Goal: Communication & Community: Answer question/provide support

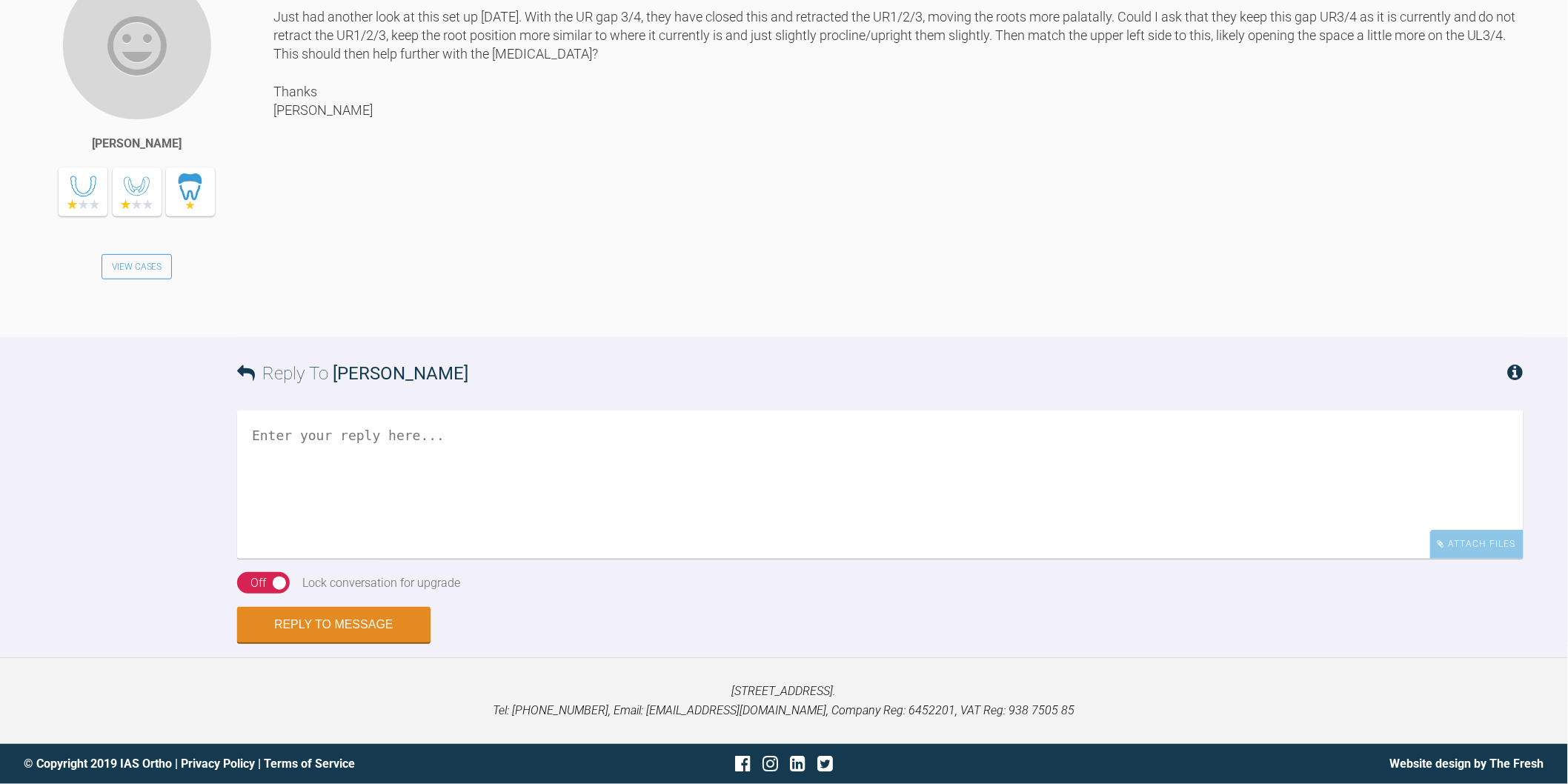
scroll to position [7305, 0]
click at [141, 279] on link "View Cases" at bounding box center [137, 266] width 71 height 25
click at [462, 558] on textarea at bounding box center [880, 484] width 1287 height 148
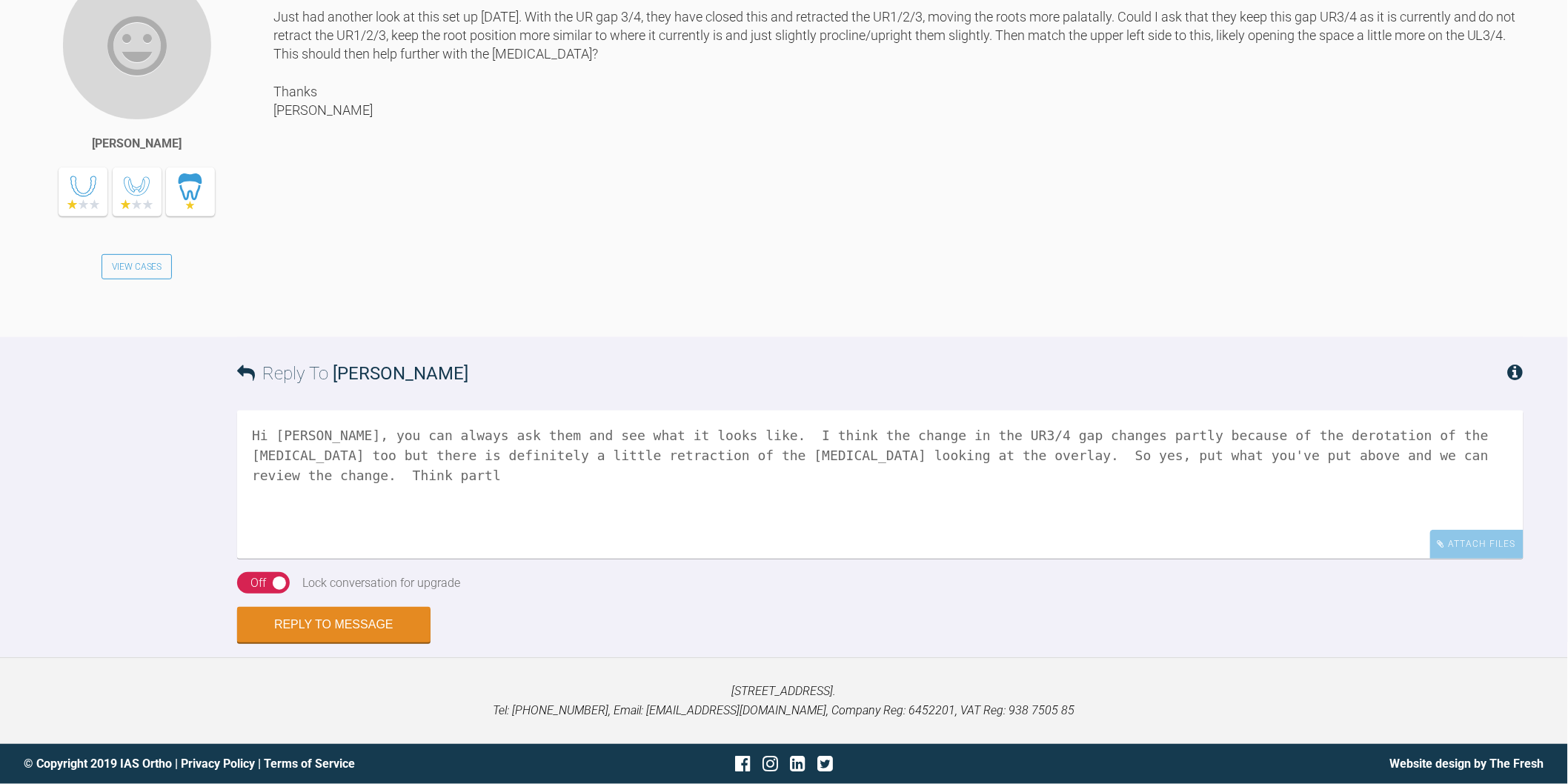
drag, startPoint x: 1374, startPoint y: 623, endPoint x: 1278, endPoint y: 628, distance: 96.1
click at [1278, 558] on textarea "Hi [PERSON_NAME], you can always ask them and see what it looks like. I think t…" at bounding box center [880, 484] width 1287 height 148
click at [801, 558] on textarea "Hi [PERSON_NAME], you can always ask them and see what it looks like. I think t…" at bounding box center [880, 484] width 1287 height 148
paste textarea "Think partl"
drag, startPoint x: 882, startPoint y: 623, endPoint x: 818, endPoint y: 625, distance: 64.0
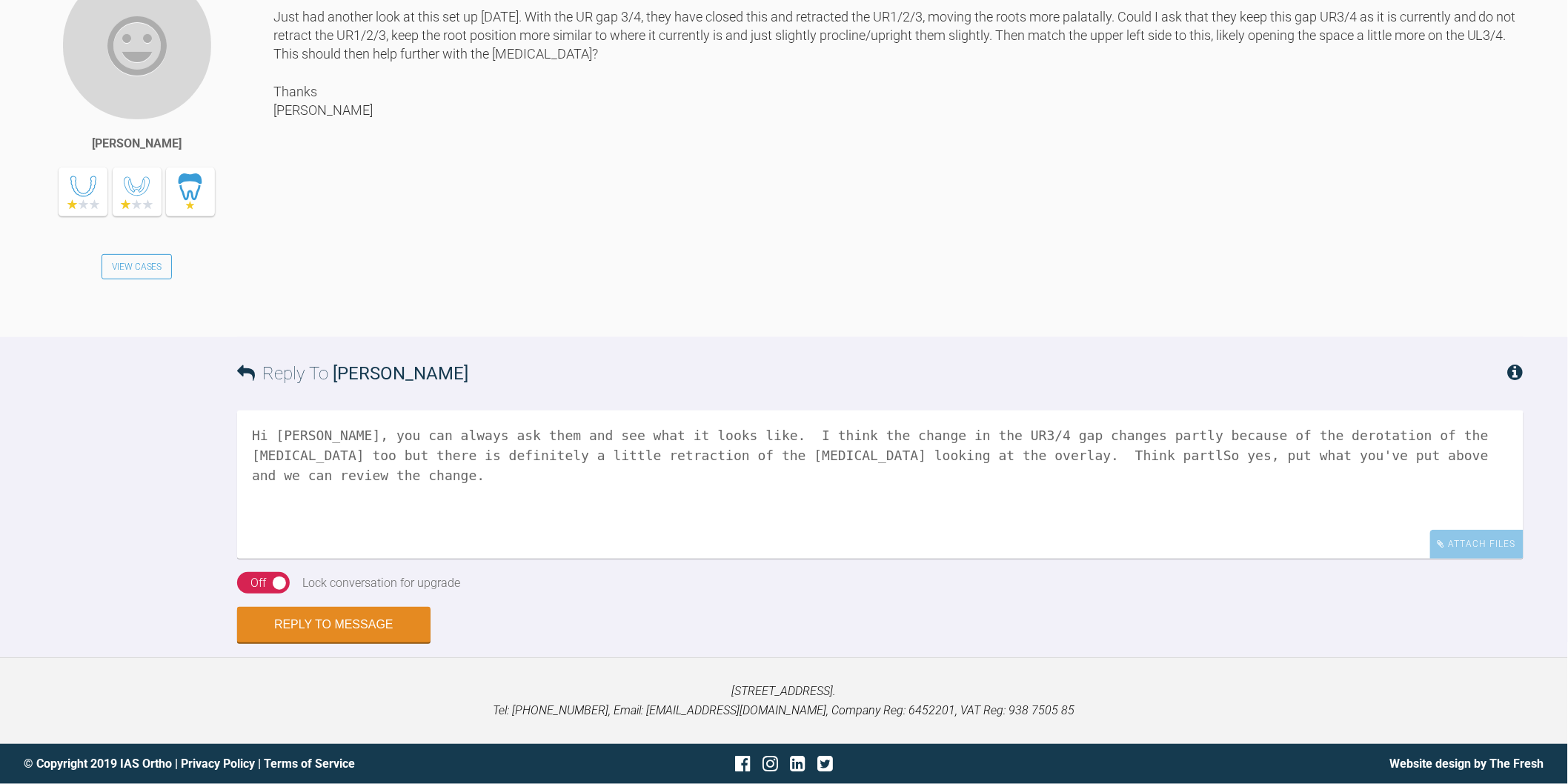
click at [818, 558] on textarea "Hi Catie, you can always ask them and see what it looks like. I think the chang…" at bounding box center [880, 484] width 1287 height 148
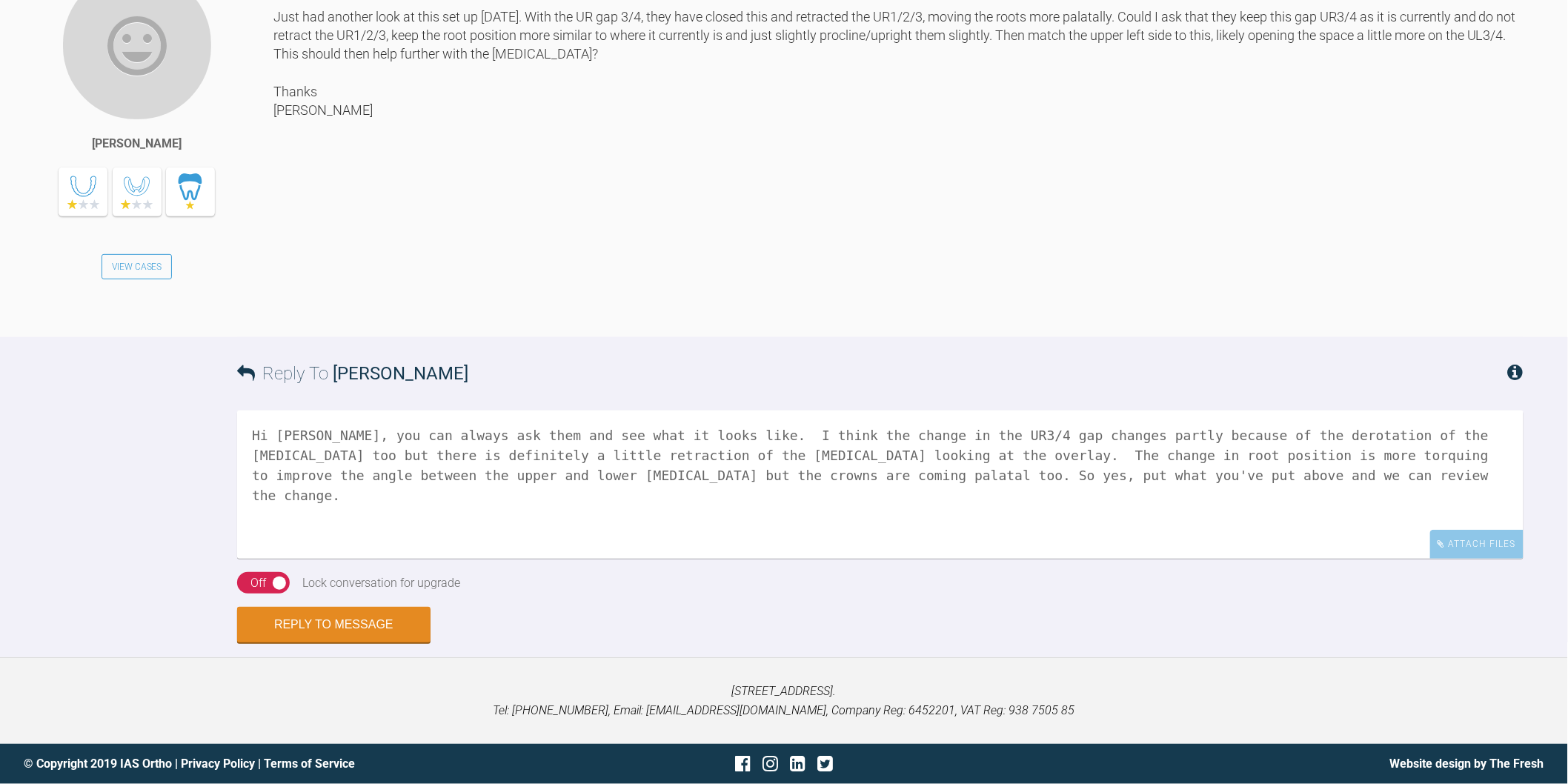
click at [1261, 558] on textarea "Hi Catie, you can always ask them and see what it looks like. I think the chang…" at bounding box center [880, 484] width 1287 height 148
type textarea "Hi Catie, you can always ask them and see what it looks like. I think the chang…"
click at [406, 621] on button "Reply to Message" at bounding box center [334, 626] width 193 height 36
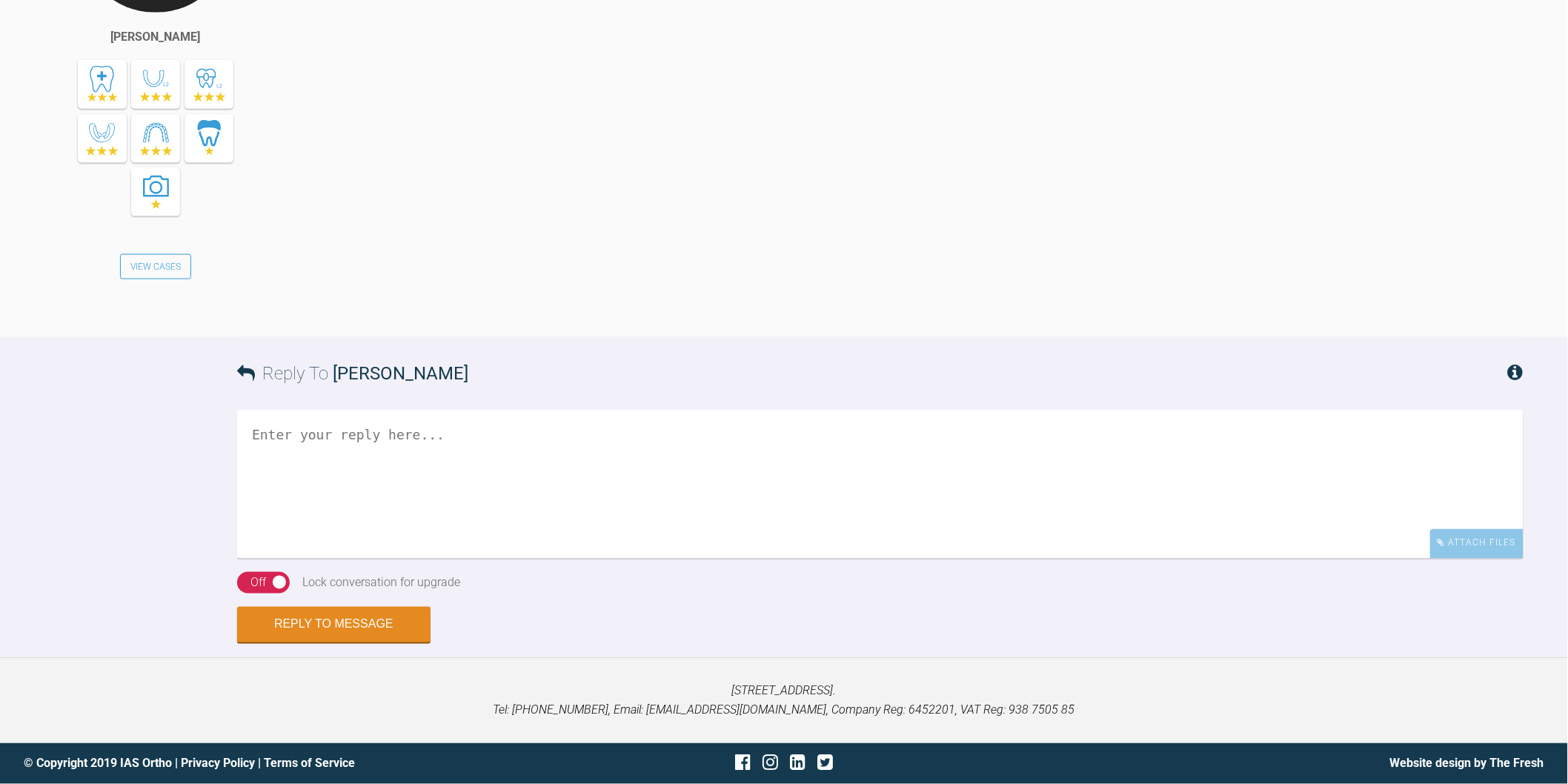
scroll to position [7673, 0]
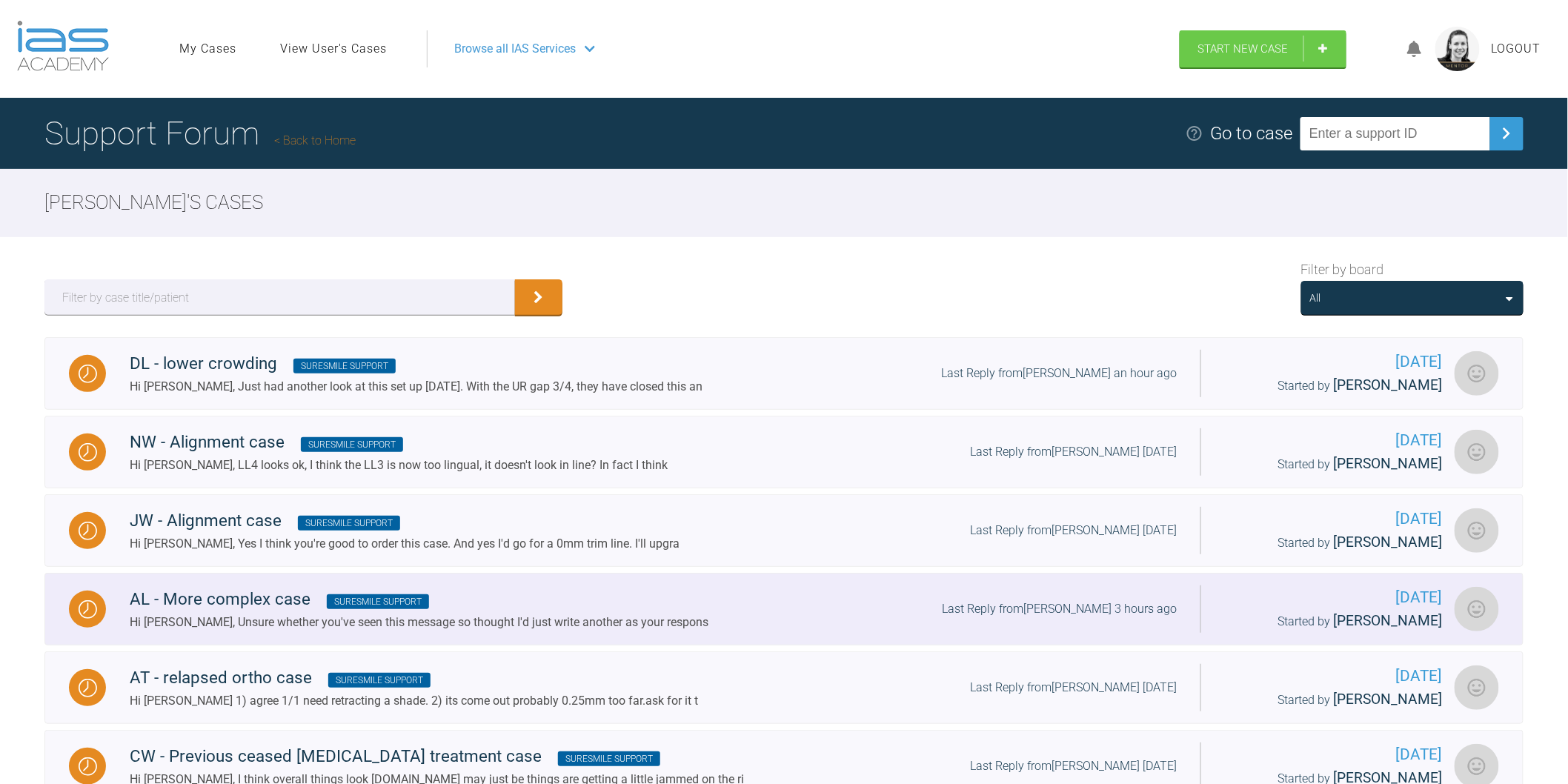
click at [226, 586] on div "AL - More complex case SureSmile Support" at bounding box center [419, 599] width 579 height 26
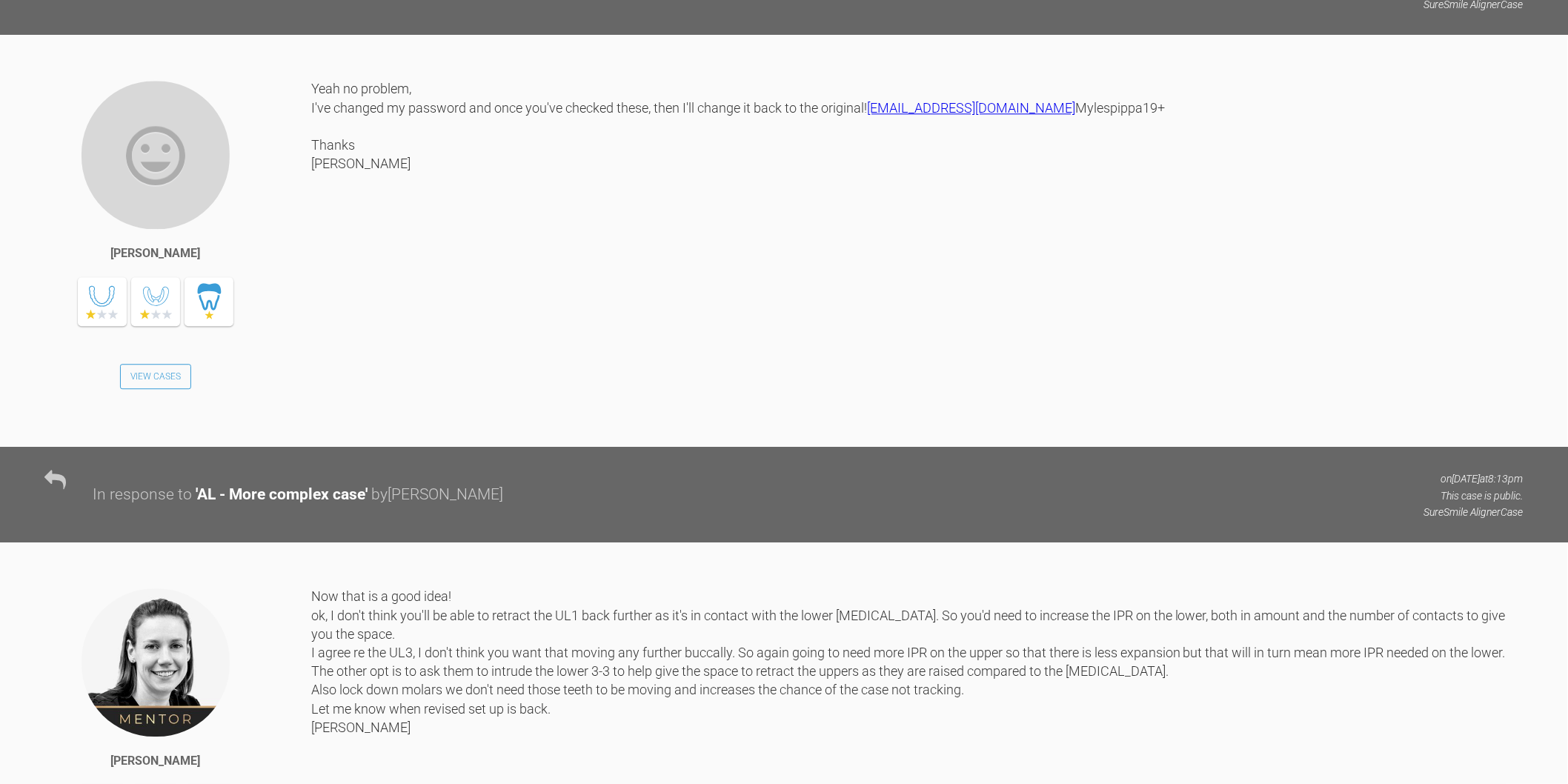
scroll to position [3786, 0]
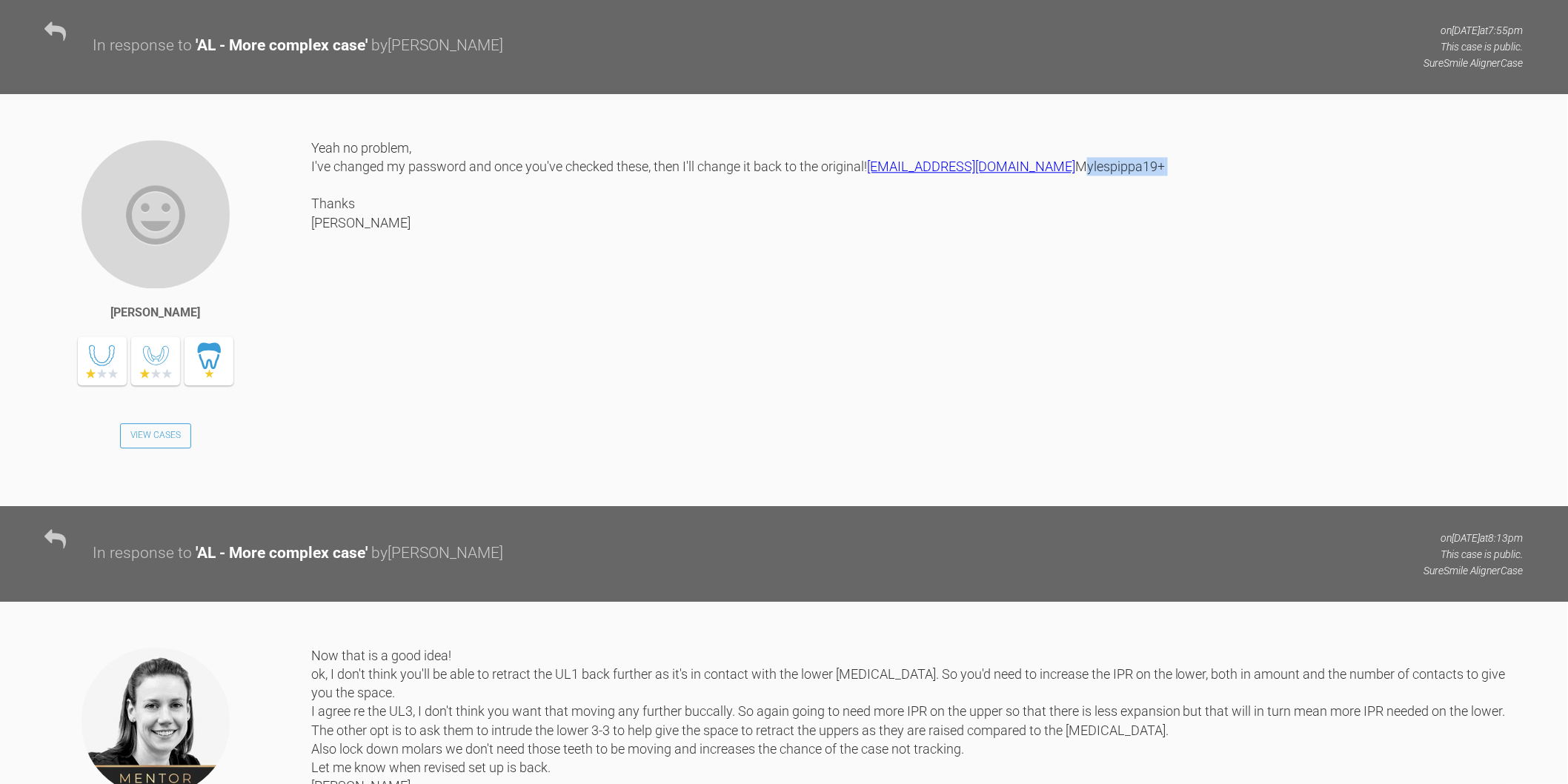
drag, startPoint x: 411, startPoint y: 506, endPoint x: 312, endPoint y: 511, distance: 99.1
click at [312, 483] on div "Yeah no problem, I've changed my password and once you've checked these, then I…" at bounding box center [918, 311] width 1213 height 346
copy div "Mylespippa19+"
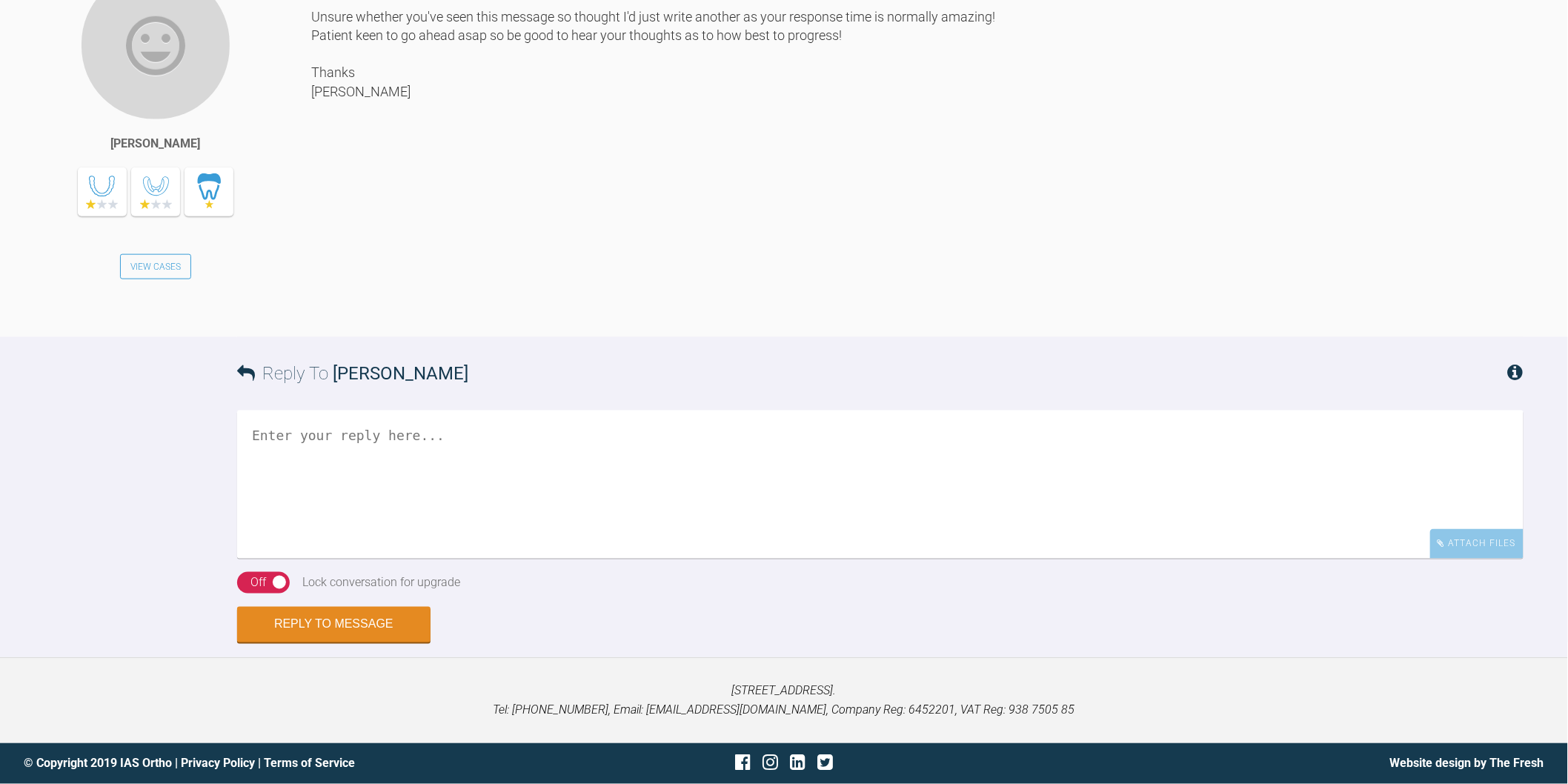
scroll to position [10289, 0]
click at [537, 558] on textarea at bounding box center [880, 484] width 1287 height 148
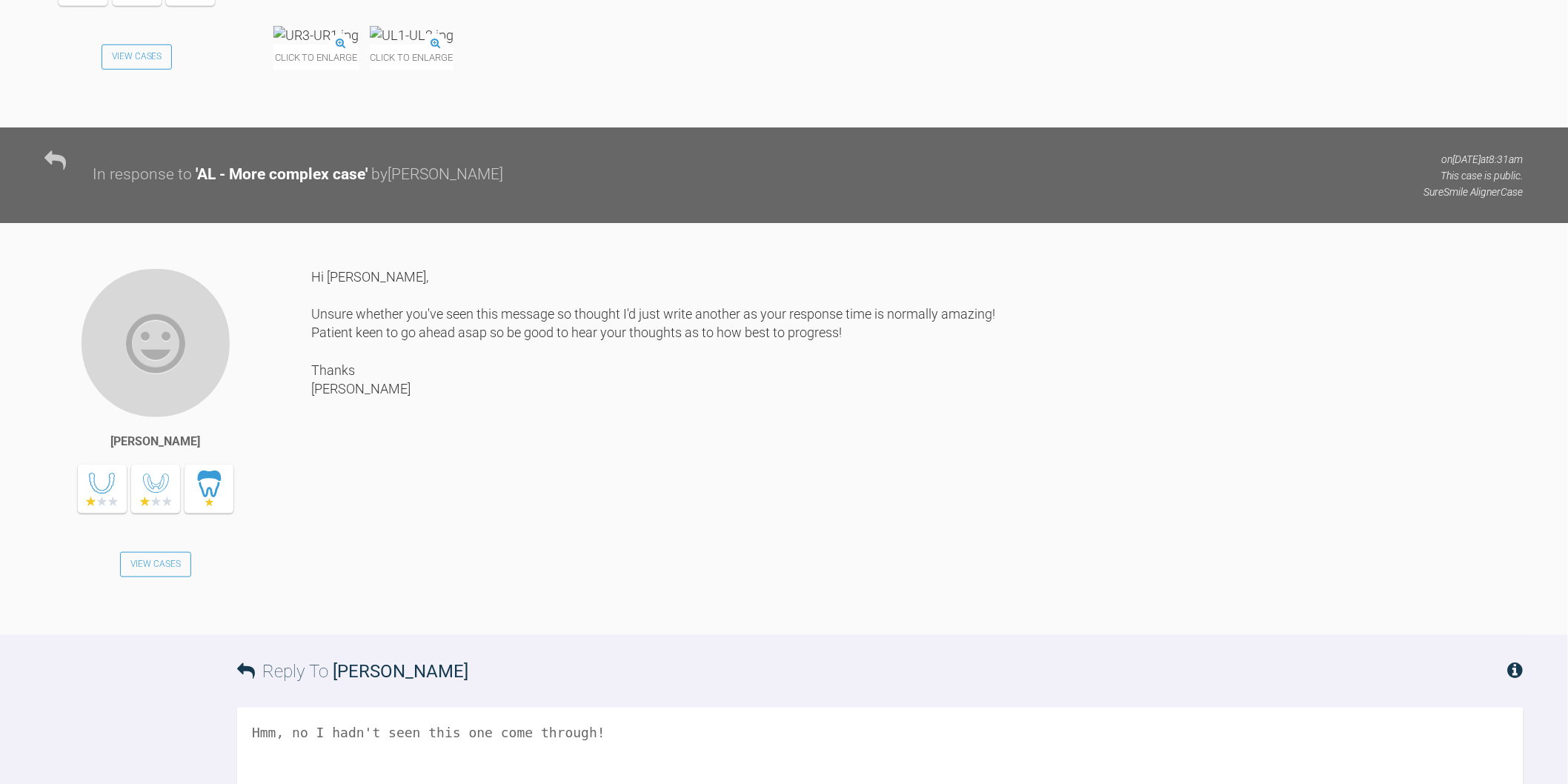
scroll to position [9631, 0]
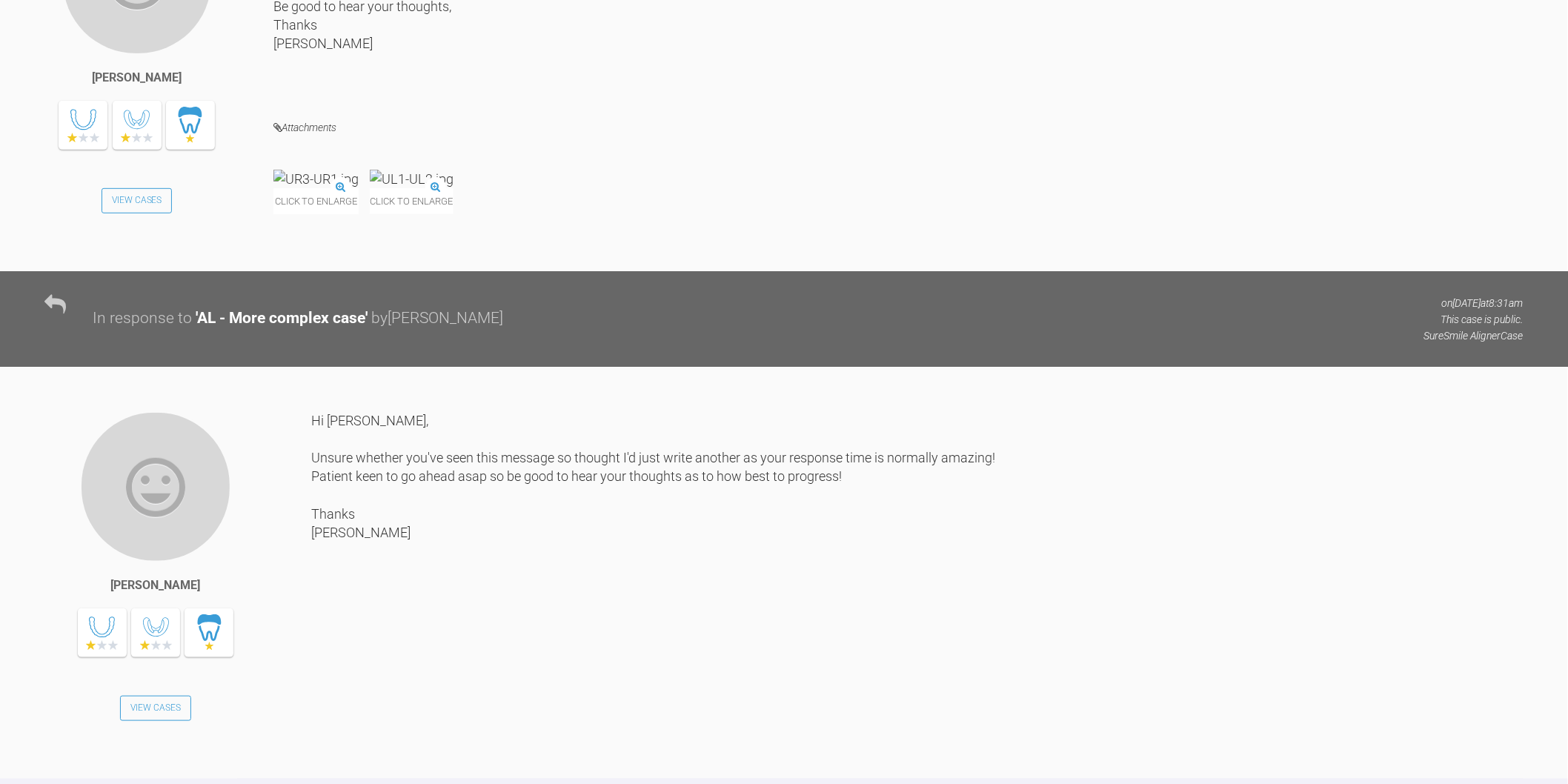
click at [303, 188] on img at bounding box center [316, 179] width 85 height 19
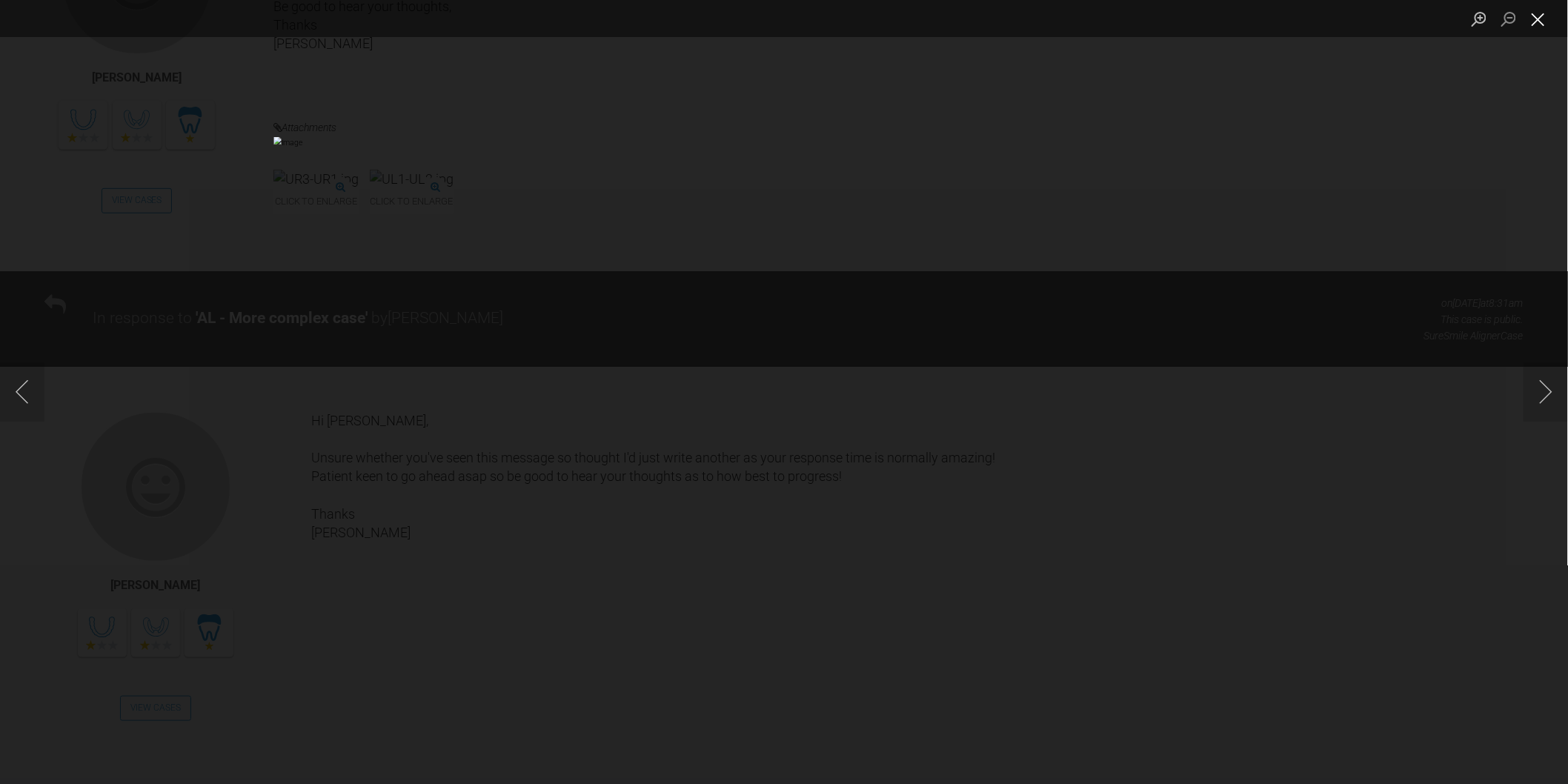
click at [1534, 20] on button "Close lightbox" at bounding box center [1539, 19] width 30 height 26
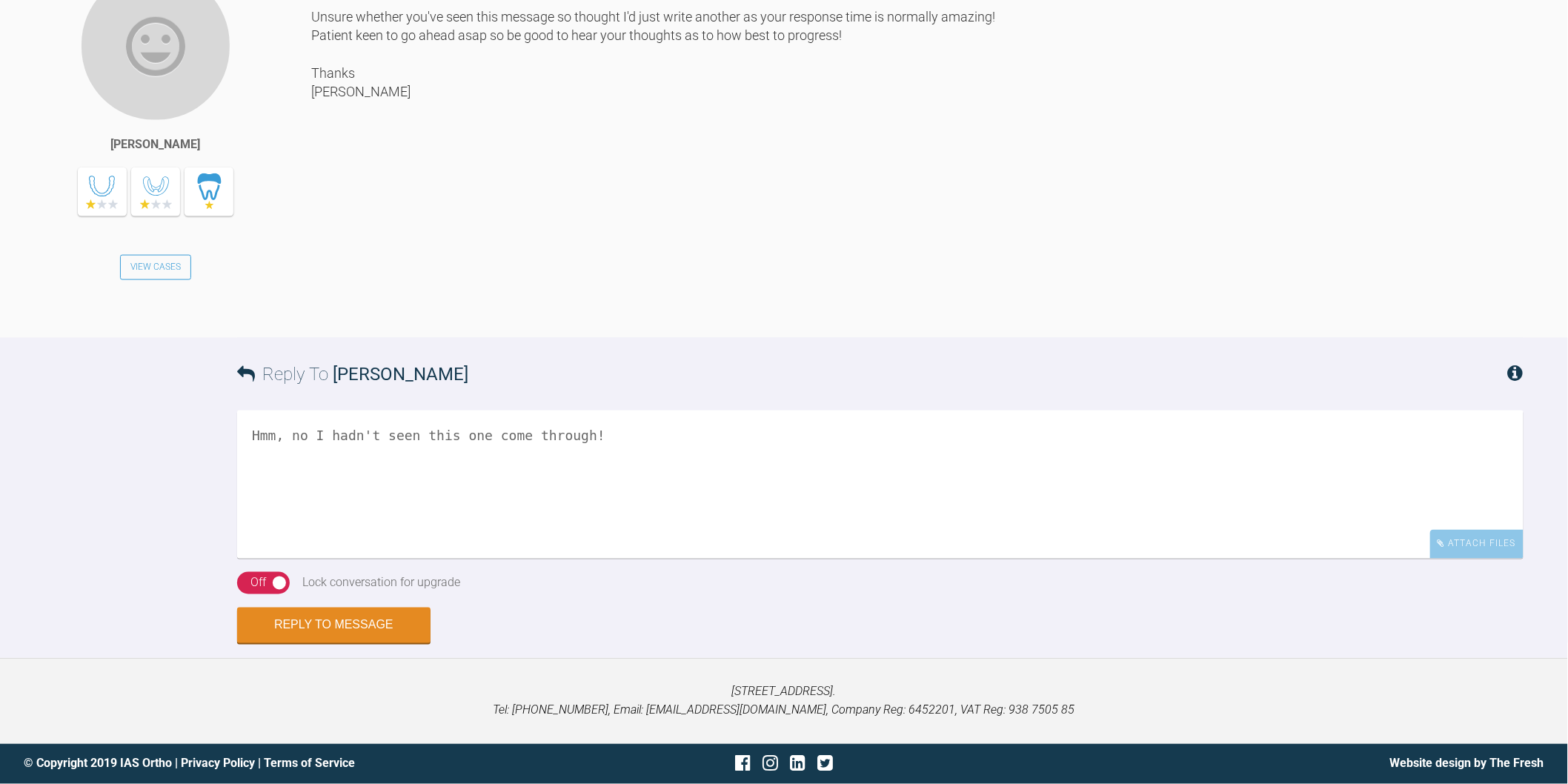
scroll to position [10372, 0]
click at [728, 544] on textarea "Hmm, no I hadn't seen this one come through!" at bounding box center [880, 484] width 1287 height 148
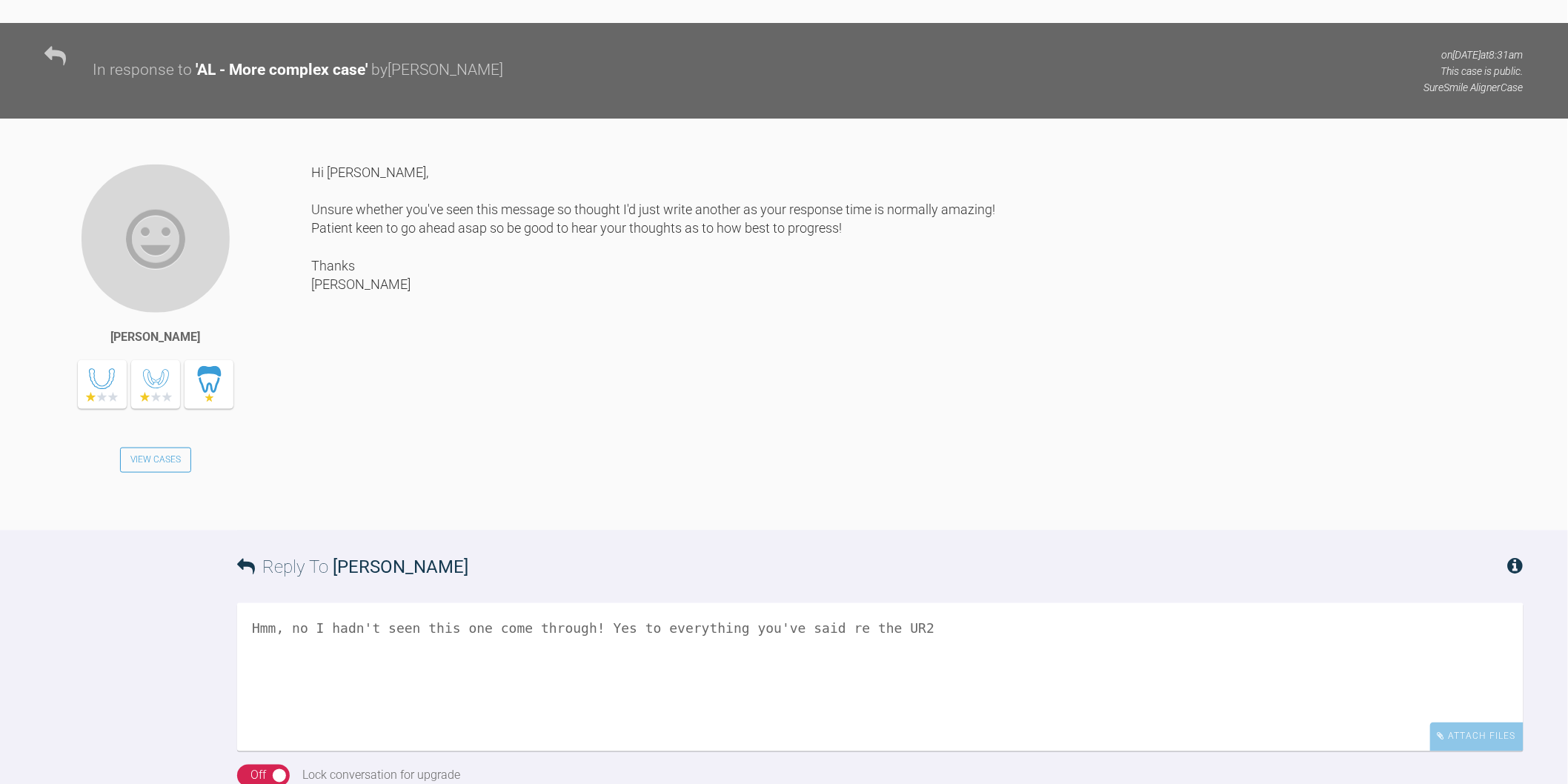
scroll to position [9653, 0]
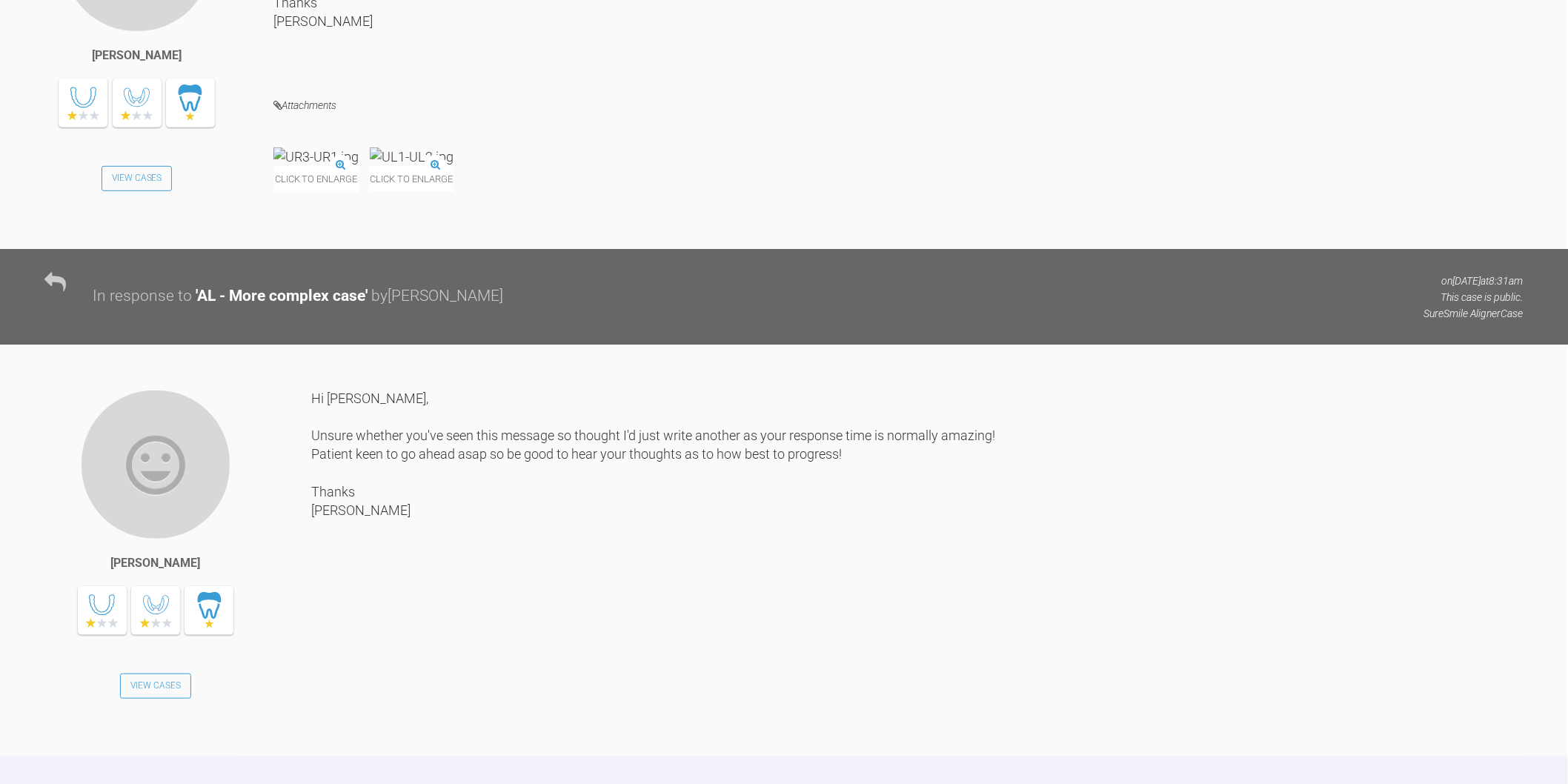
click at [454, 166] on img at bounding box center [411, 156] width 83 height 19
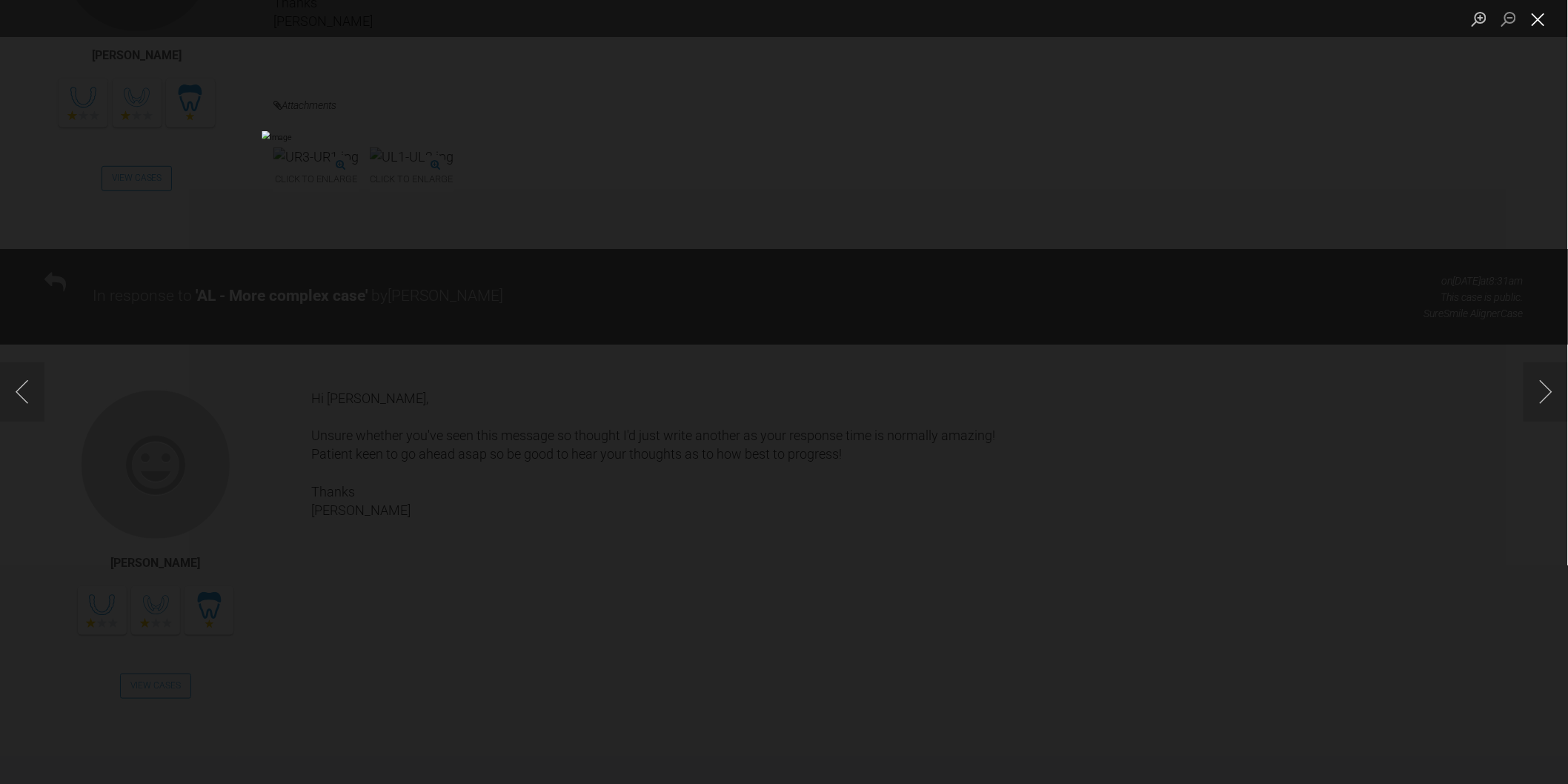
click at [1543, 19] on button "Close lightbox" at bounding box center [1539, 19] width 30 height 26
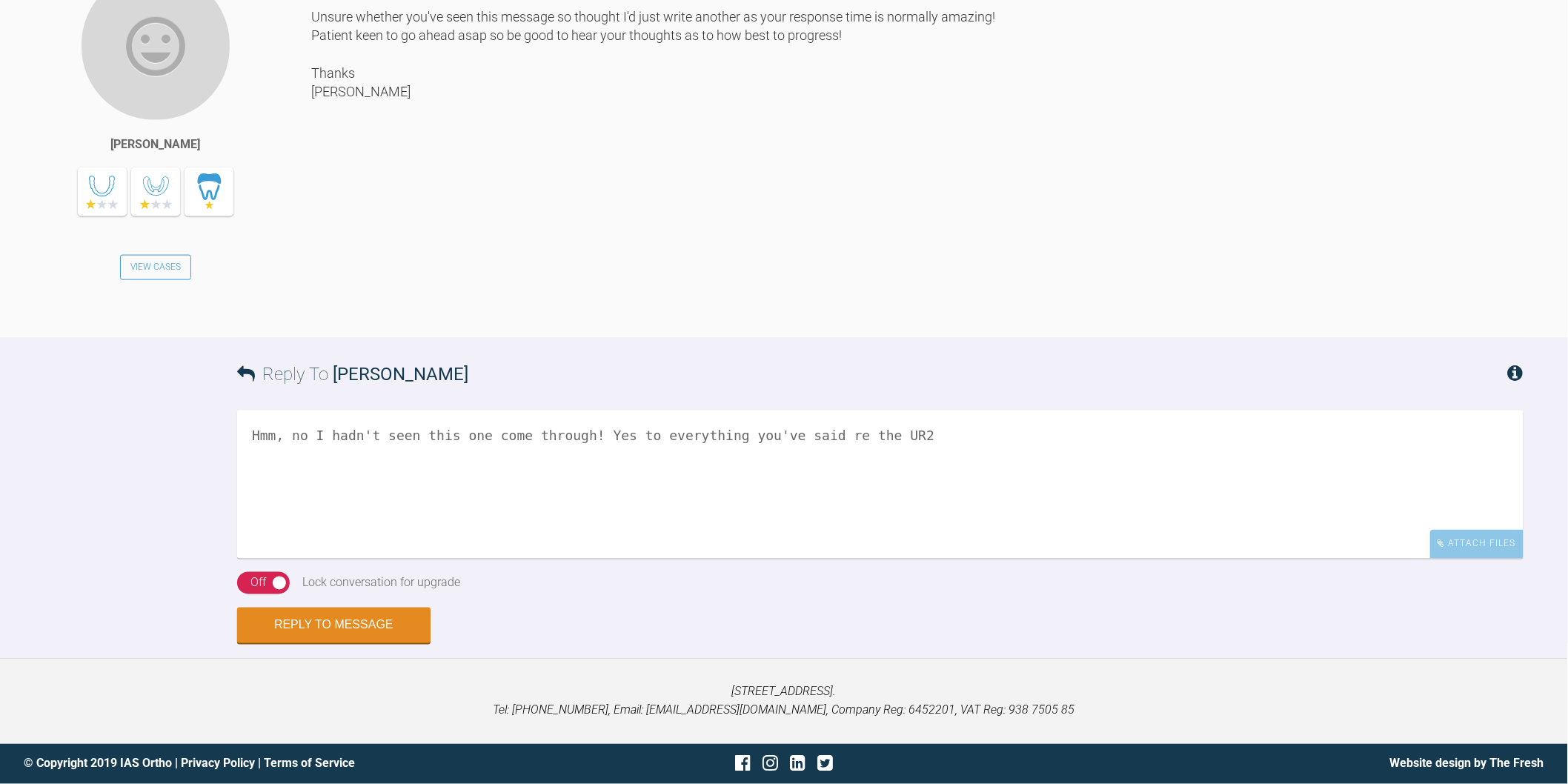
scroll to position [10477, 0]
click at [927, 437] on textarea "Hmm, no I hadn't seen this one come through! Yes to everything you've said re t…" at bounding box center [880, 484] width 1287 height 148
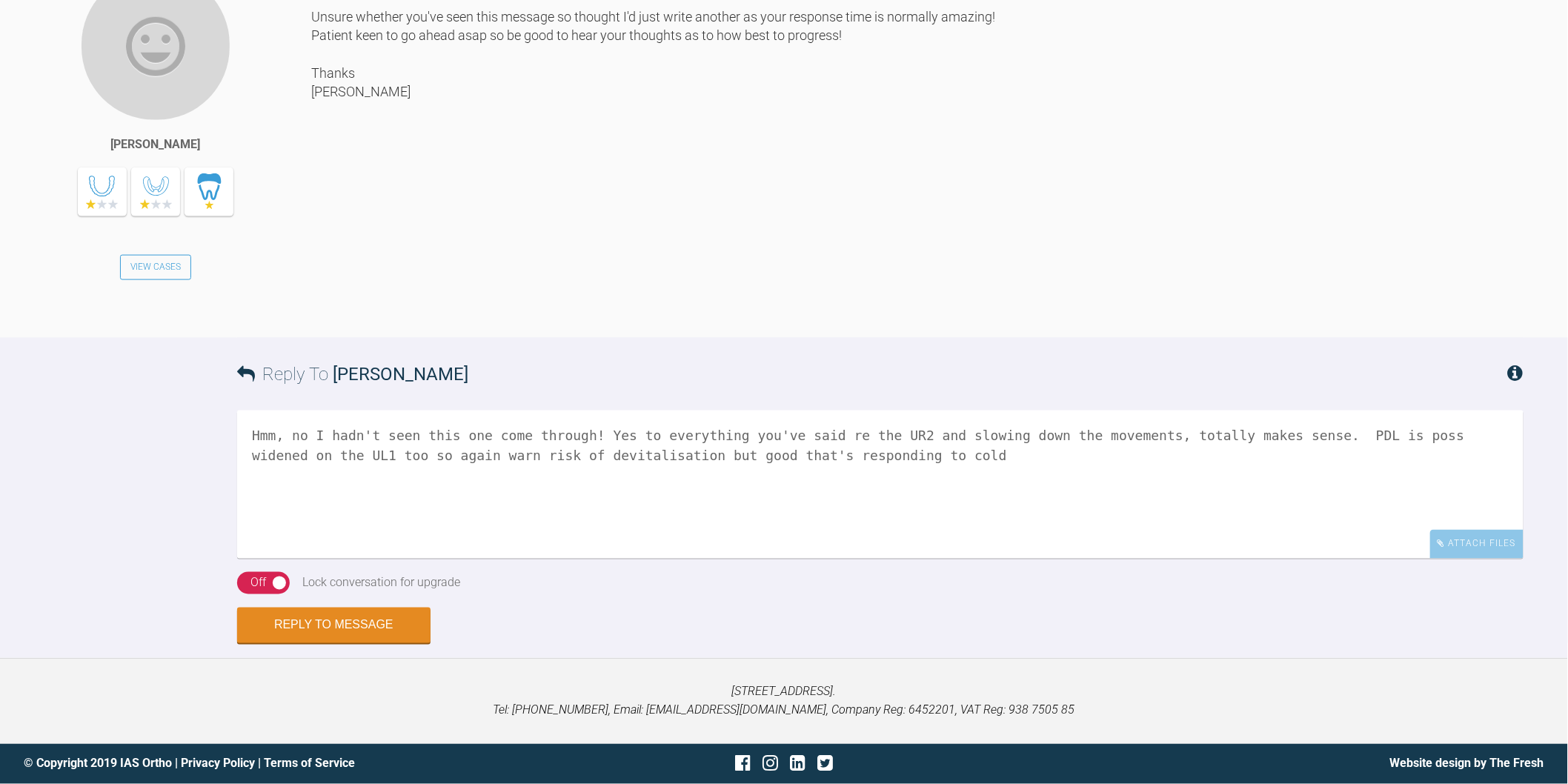
click at [923, 475] on textarea "Hmm, no I hadn't seen this one come through! Yes to everything you've said re t…" at bounding box center [880, 484] width 1287 height 148
click at [663, 451] on textarea "Hmm, no I hadn't seen this one come through! Yes to everything you've said re t…" at bounding box center [880, 484] width 1287 height 148
type textarea "Hmm, no I hadn't seen this one come through! Yes to everything you've said re t…"
click at [343, 621] on button "Reply to Message" at bounding box center [334, 627] width 193 height 36
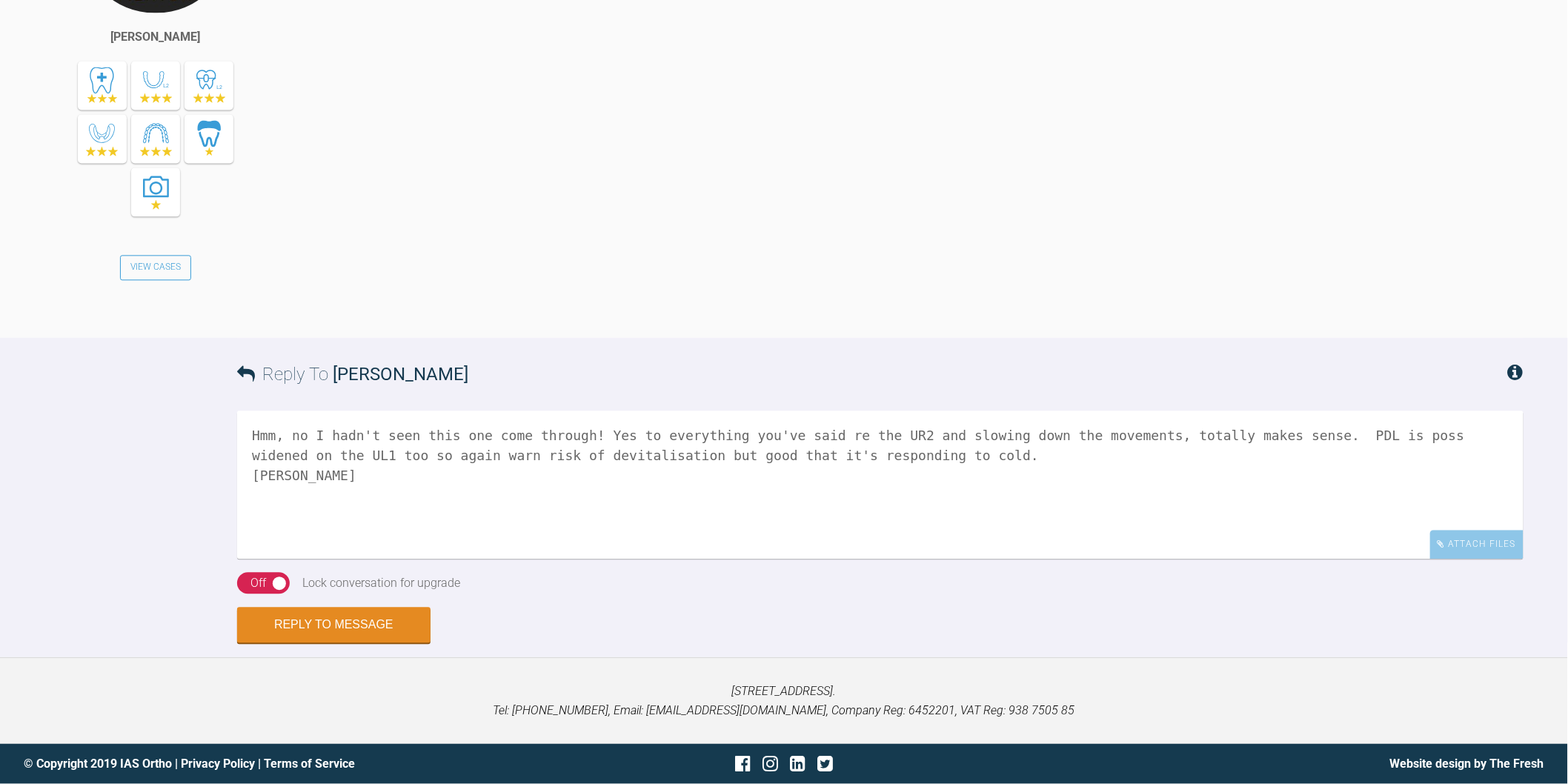
scroll to position [10844, 0]
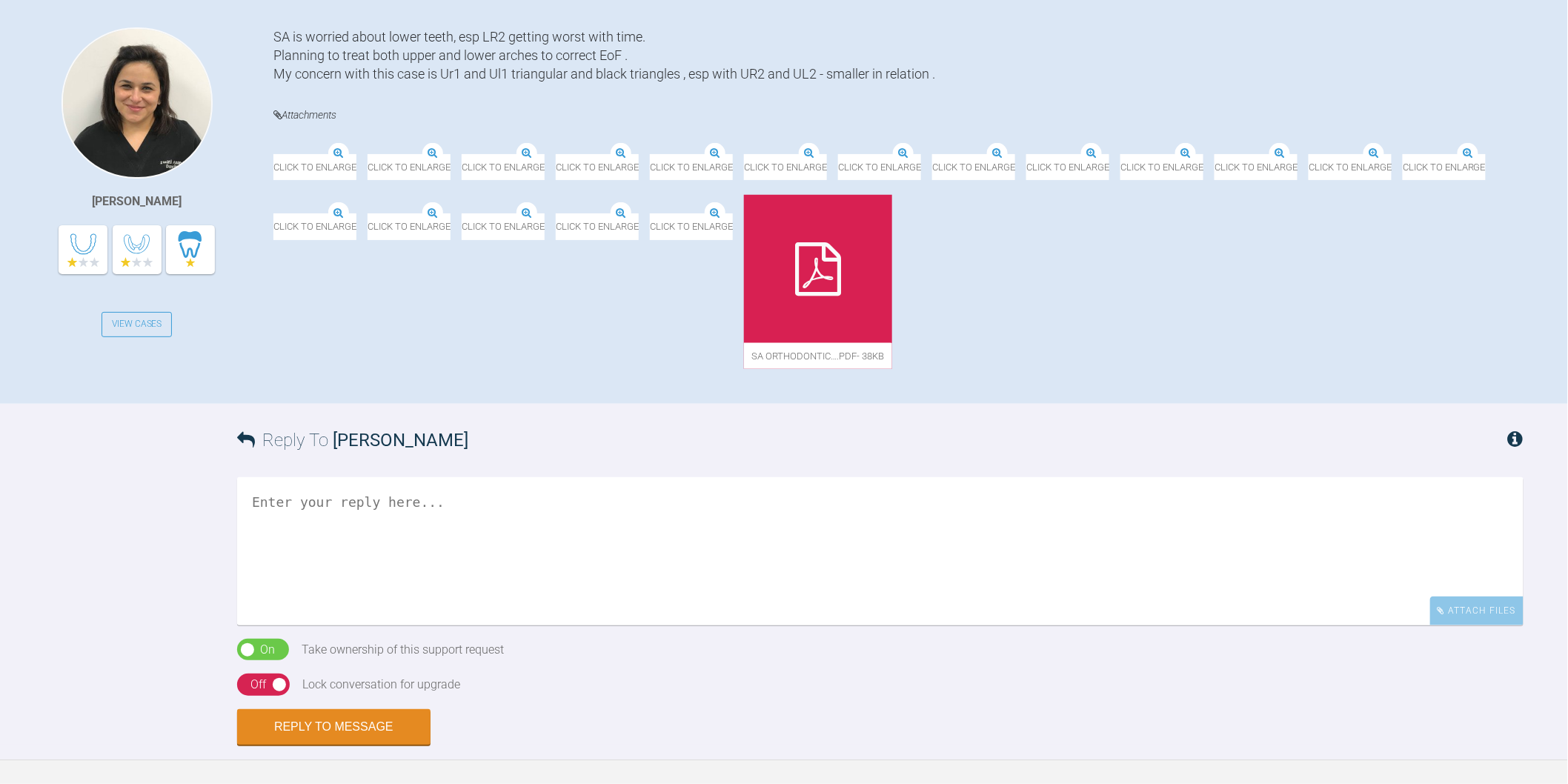
scroll to position [411, 0]
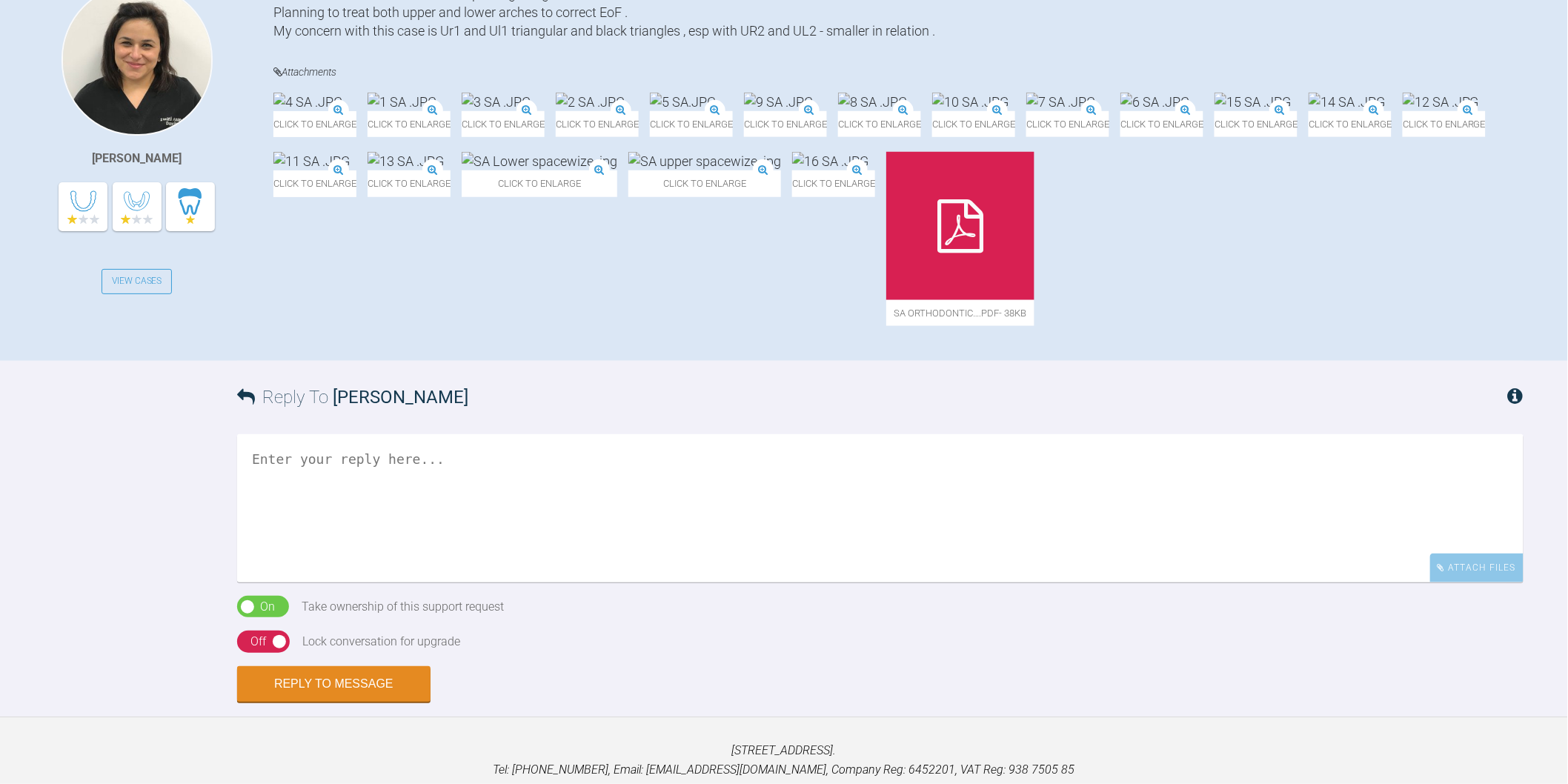
click at [675, 197] on span "Click to enlarge" at bounding box center [705, 184] width 153 height 26
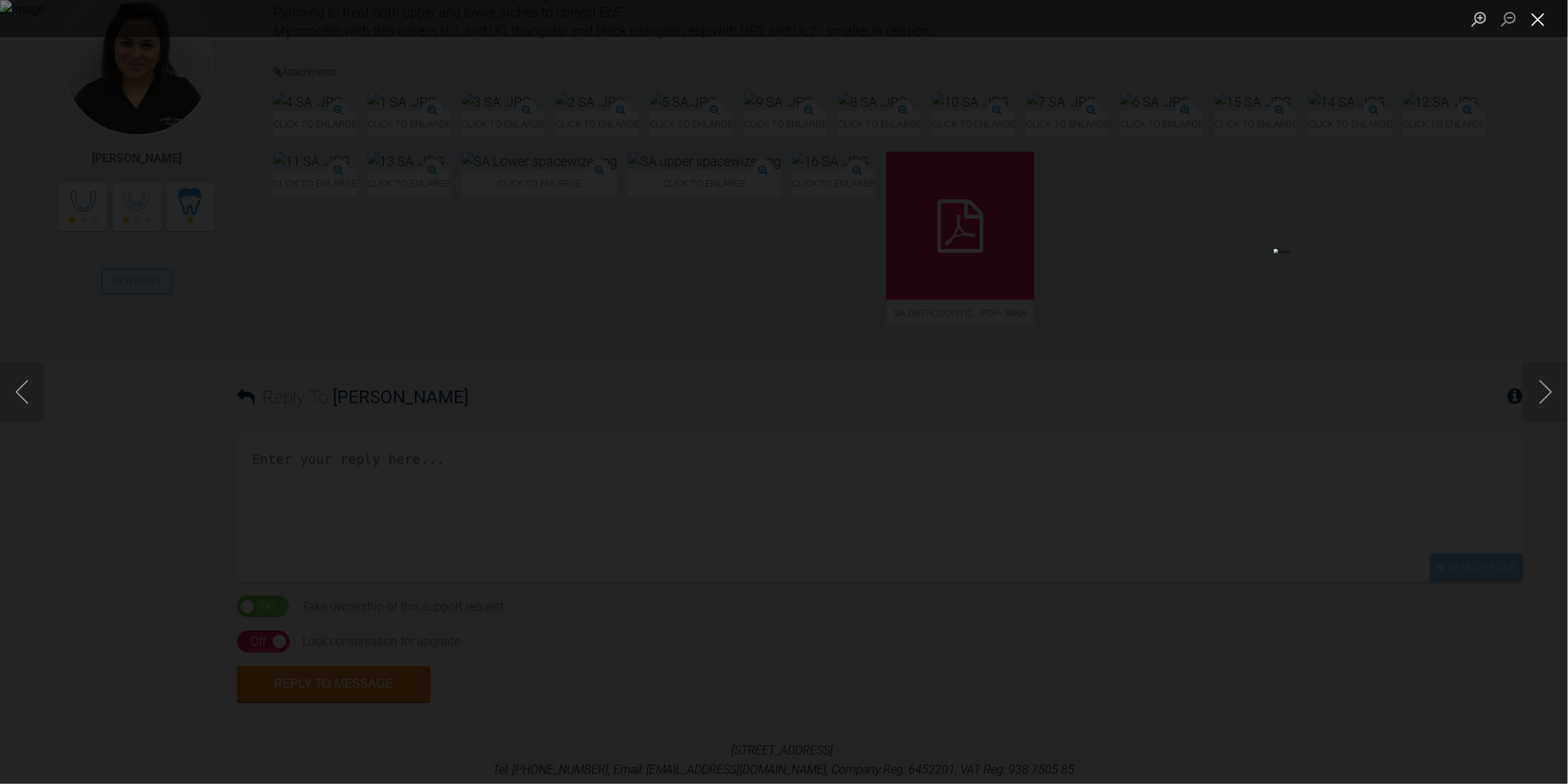
click at [1542, 19] on button "Close lightbox" at bounding box center [1539, 19] width 30 height 26
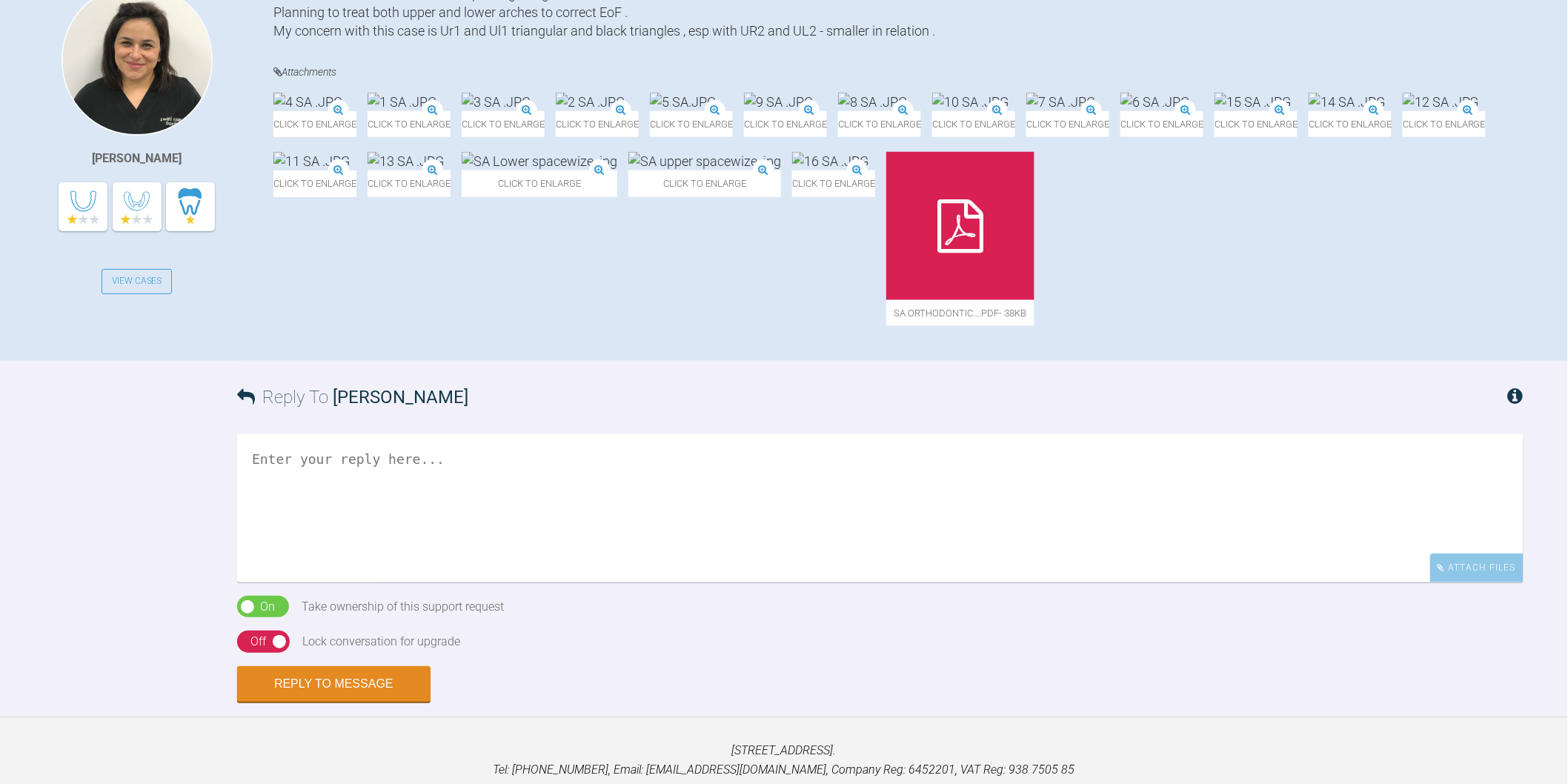
click at [539, 170] on img at bounding box center [540, 161] width 156 height 19
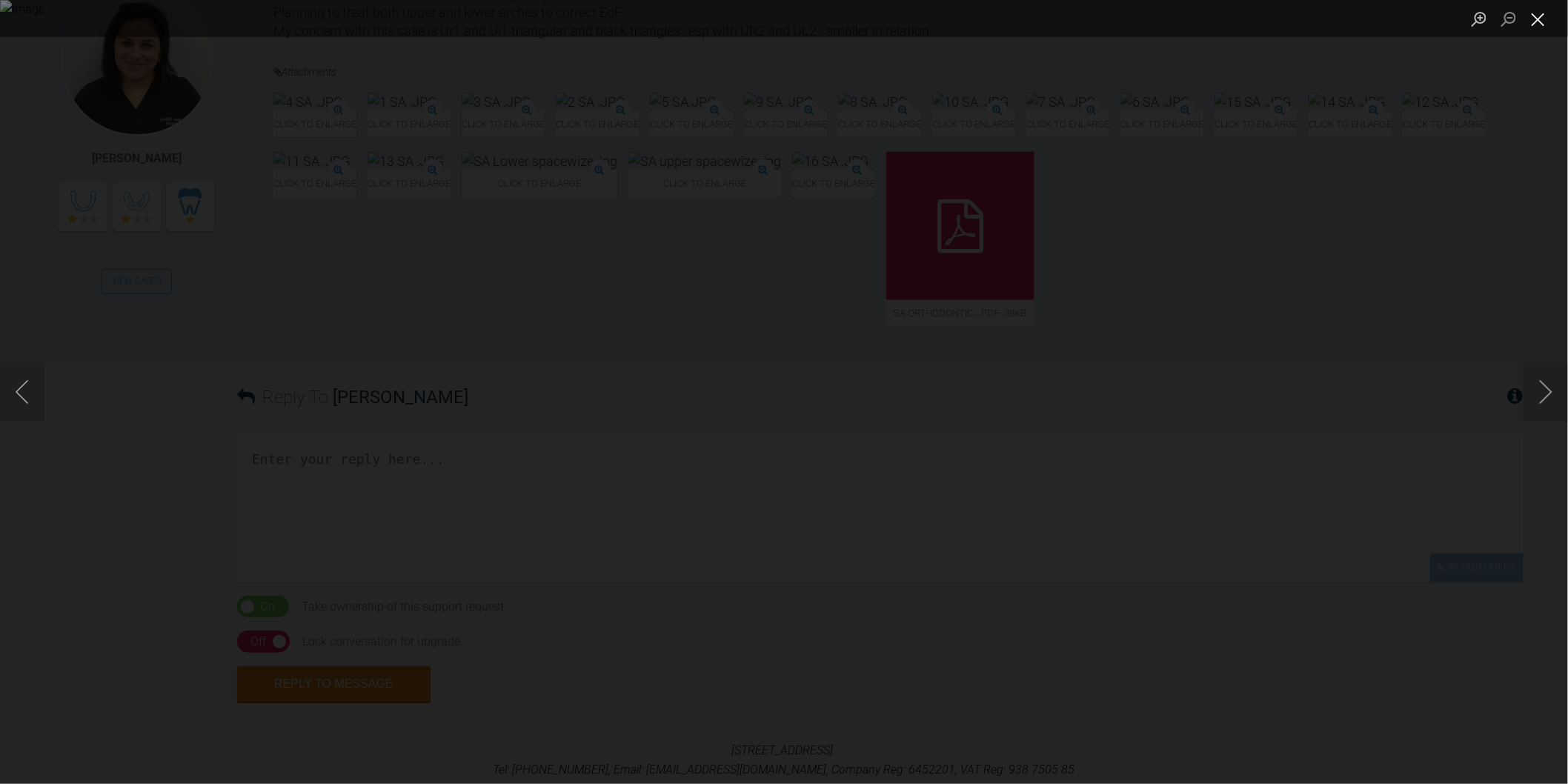
click at [1531, 12] on button "Close lightbox" at bounding box center [1539, 19] width 30 height 26
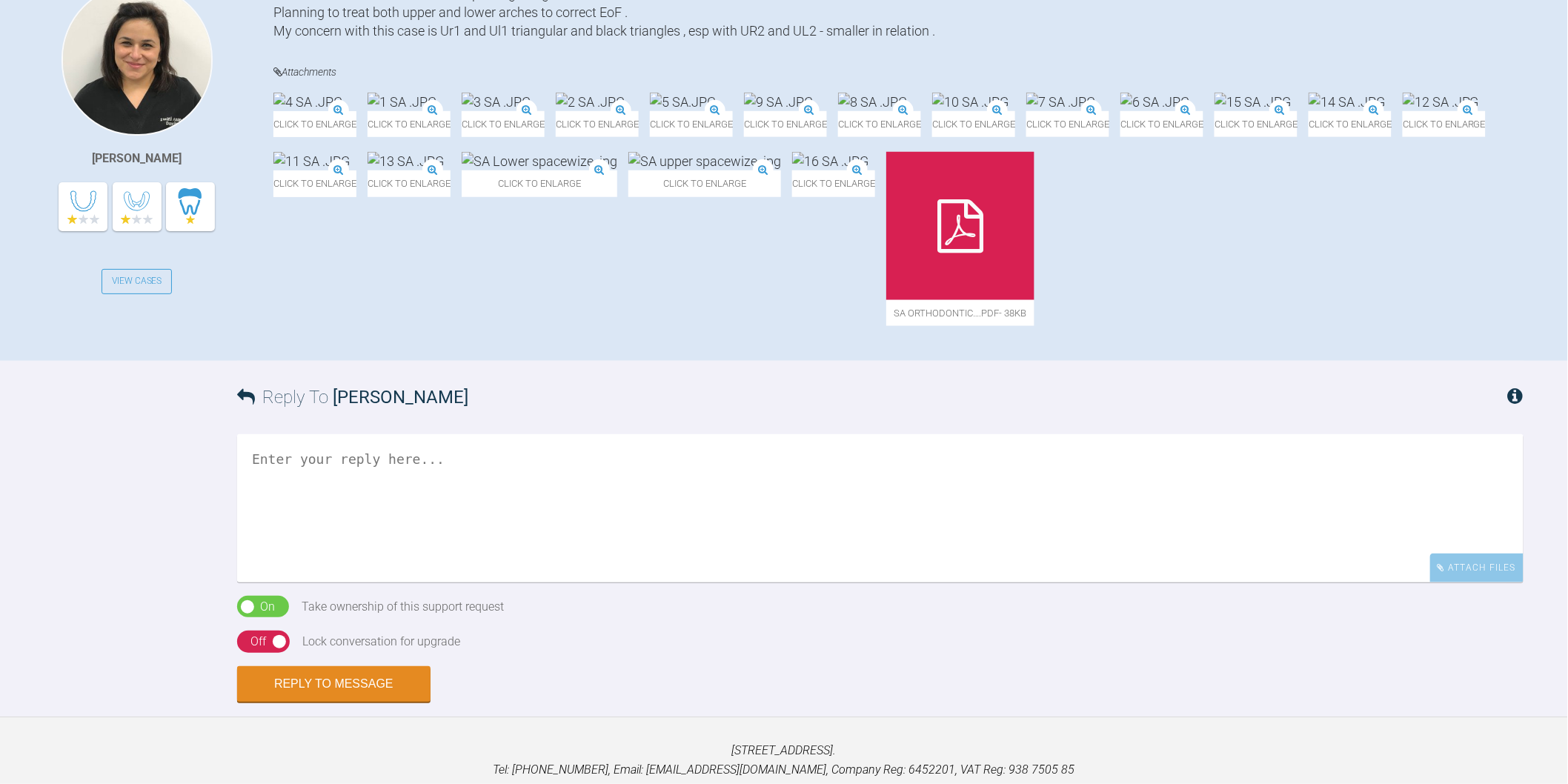
scroll to position [329, 0]
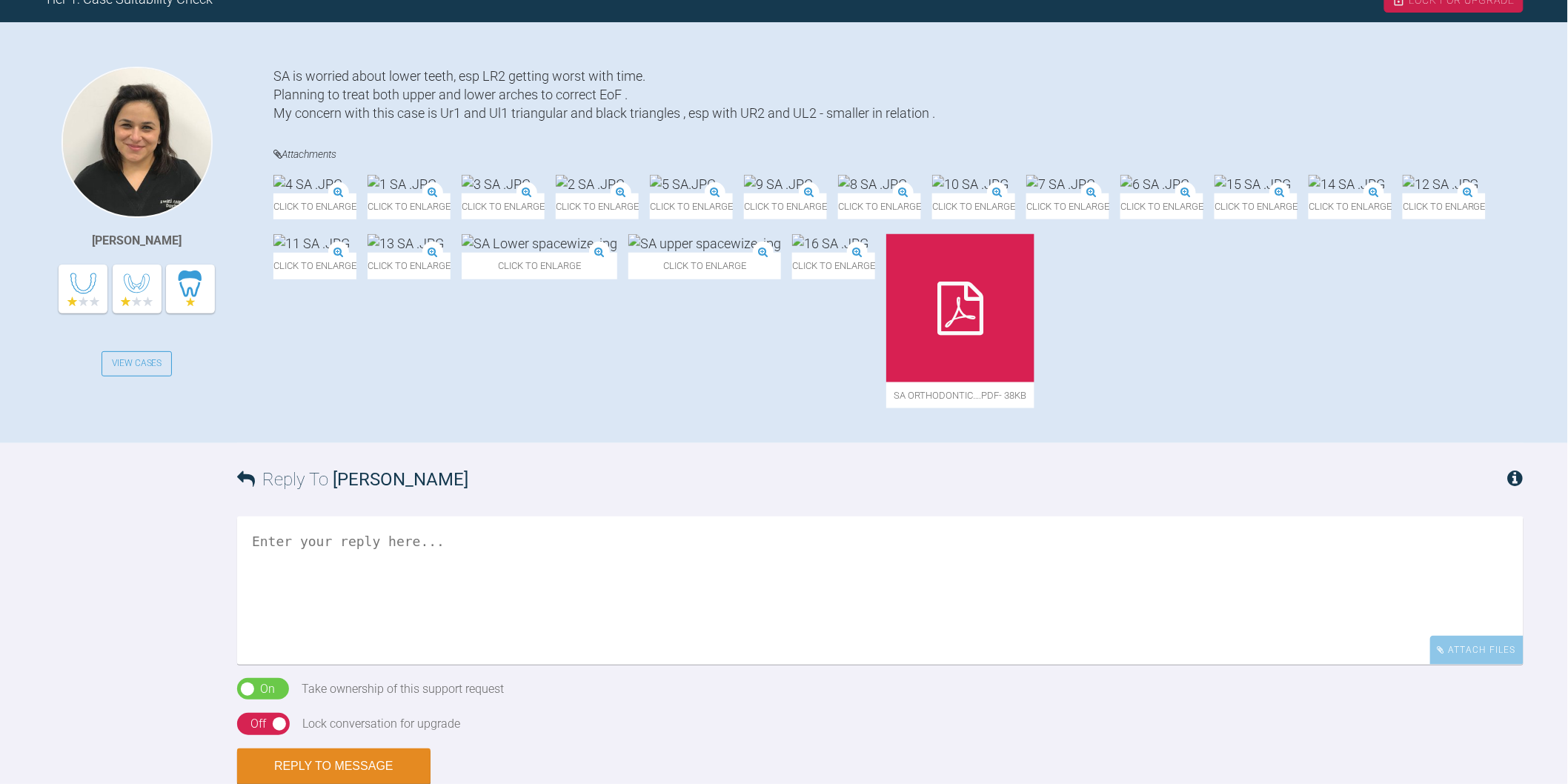
click at [545, 278] on span "Click to enlarge" at bounding box center [540, 266] width 156 height 26
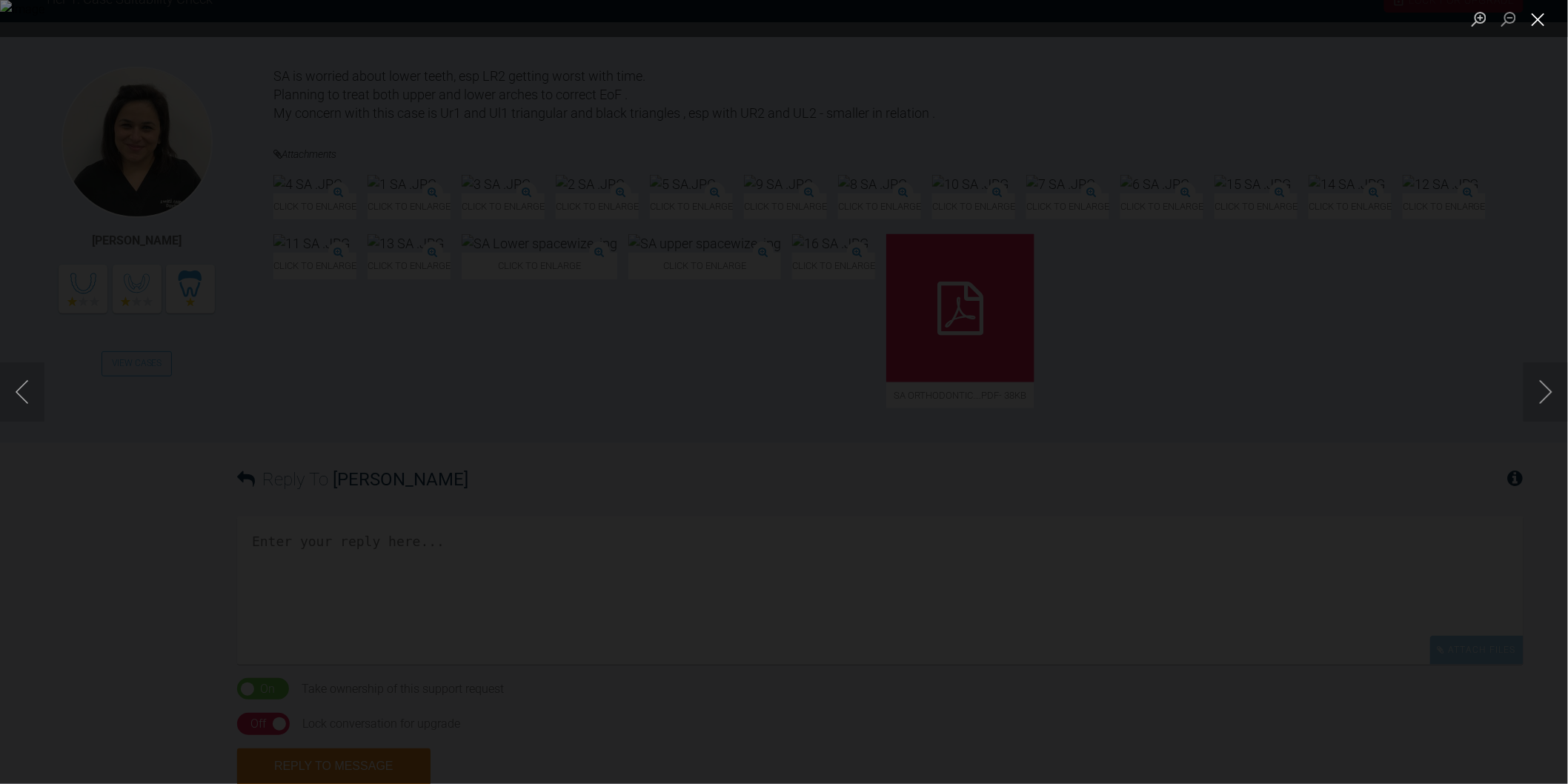
click at [1544, 26] on button "Close lightbox" at bounding box center [1539, 19] width 30 height 26
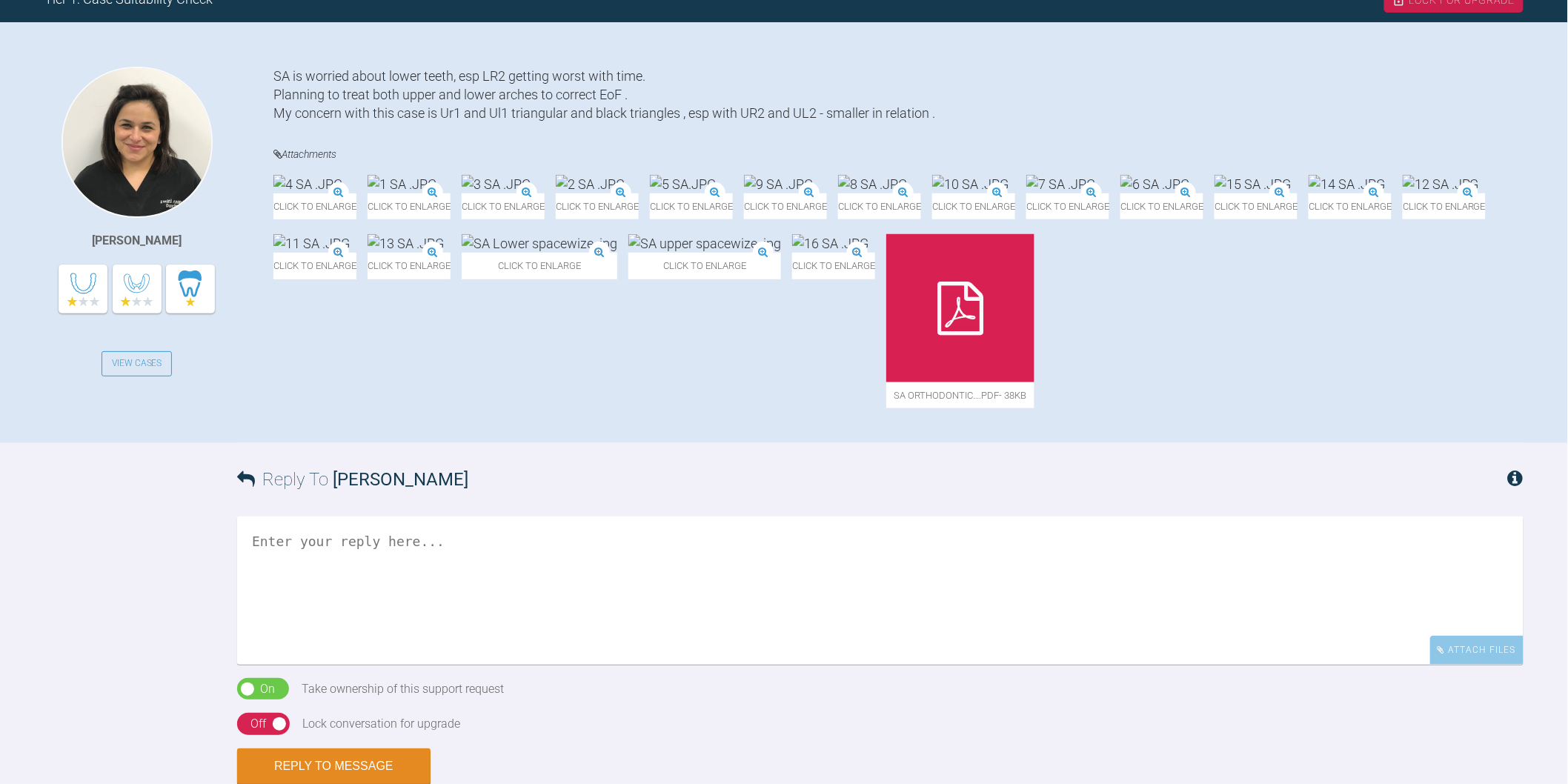
click at [536, 253] on img at bounding box center [540, 244] width 156 height 19
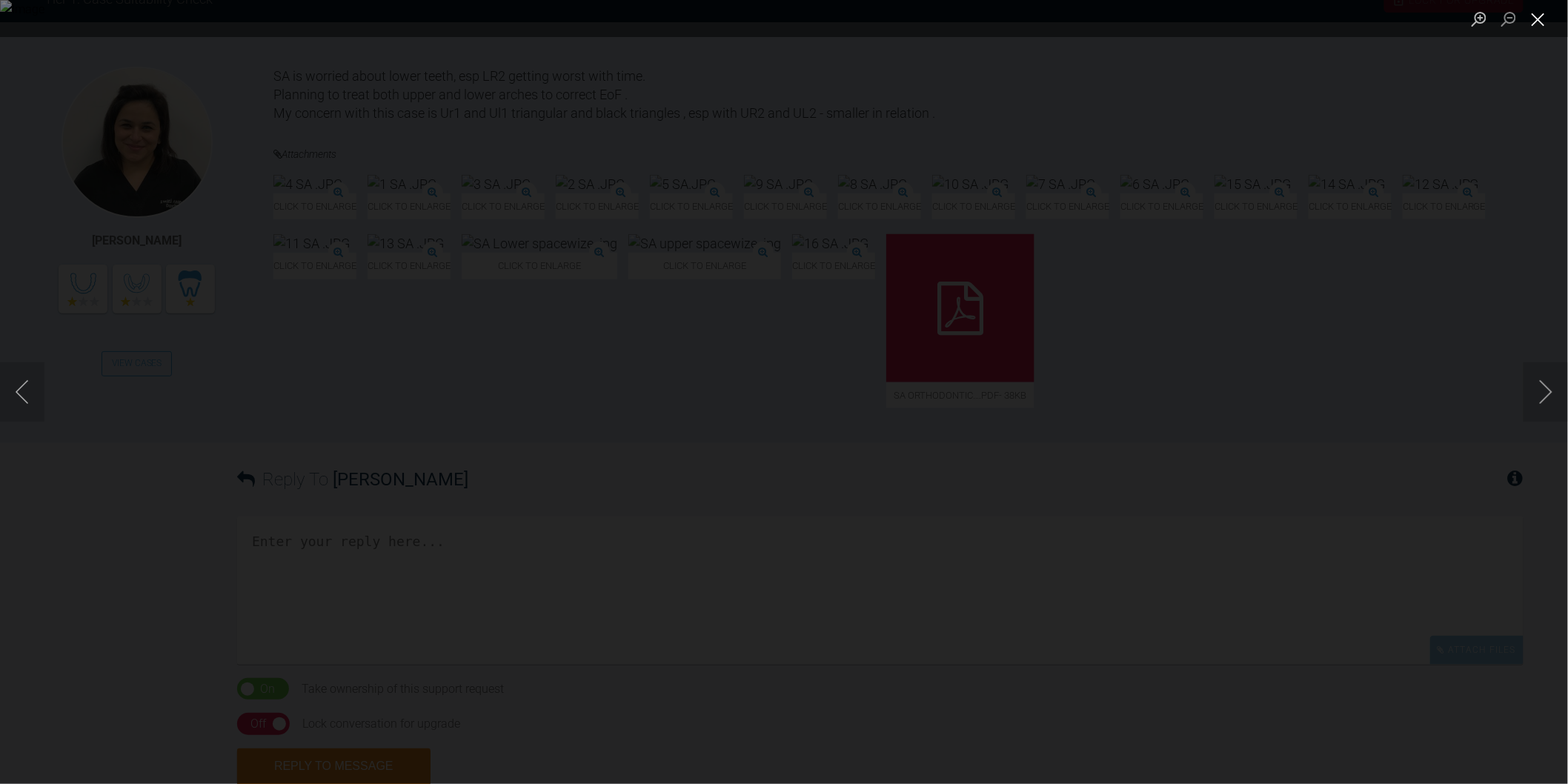
click at [1542, 23] on button "Close lightbox" at bounding box center [1539, 19] width 30 height 26
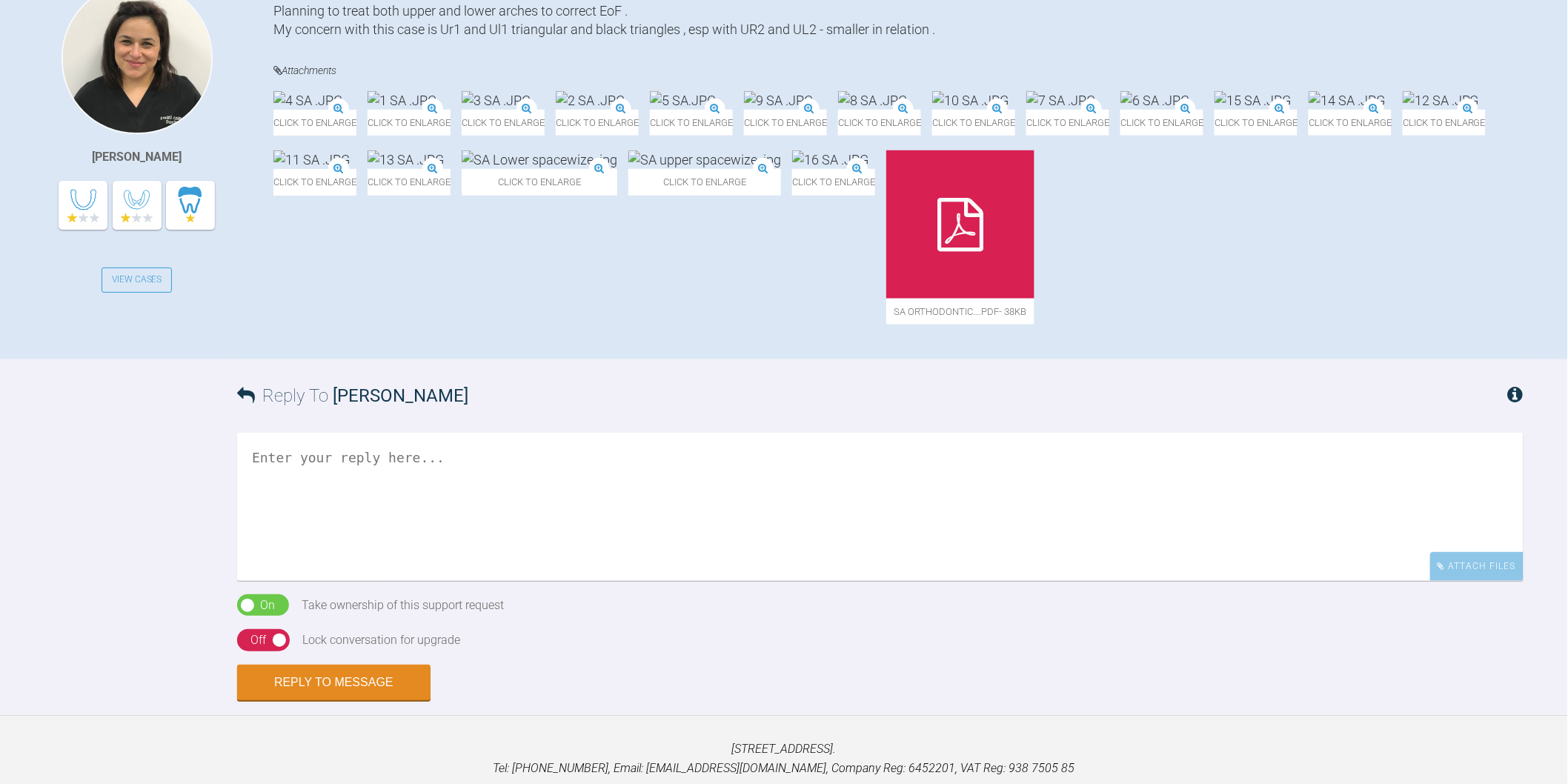
scroll to position [494, 0]
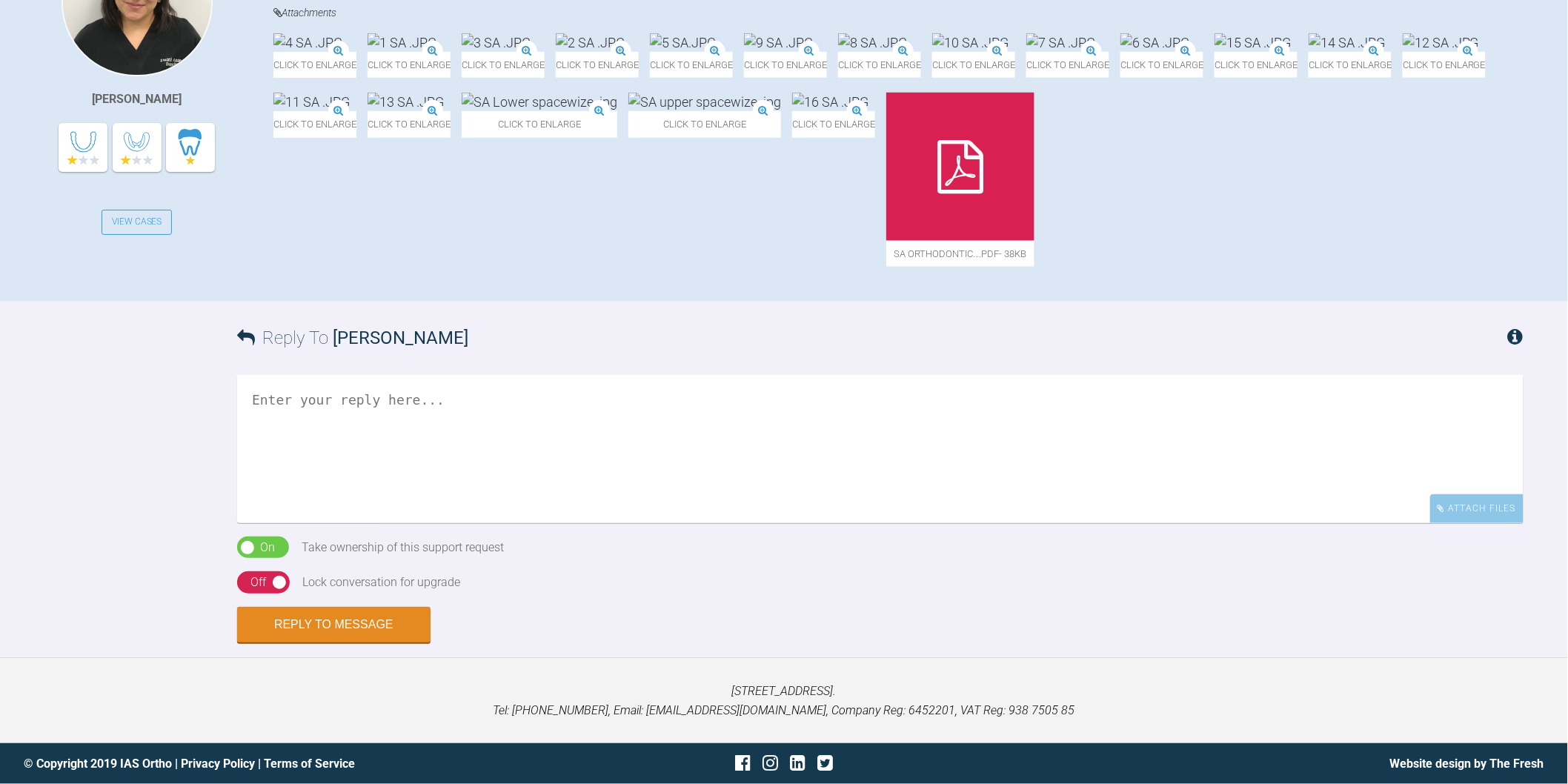
click at [588, 523] on textarea at bounding box center [880, 449] width 1287 height 148
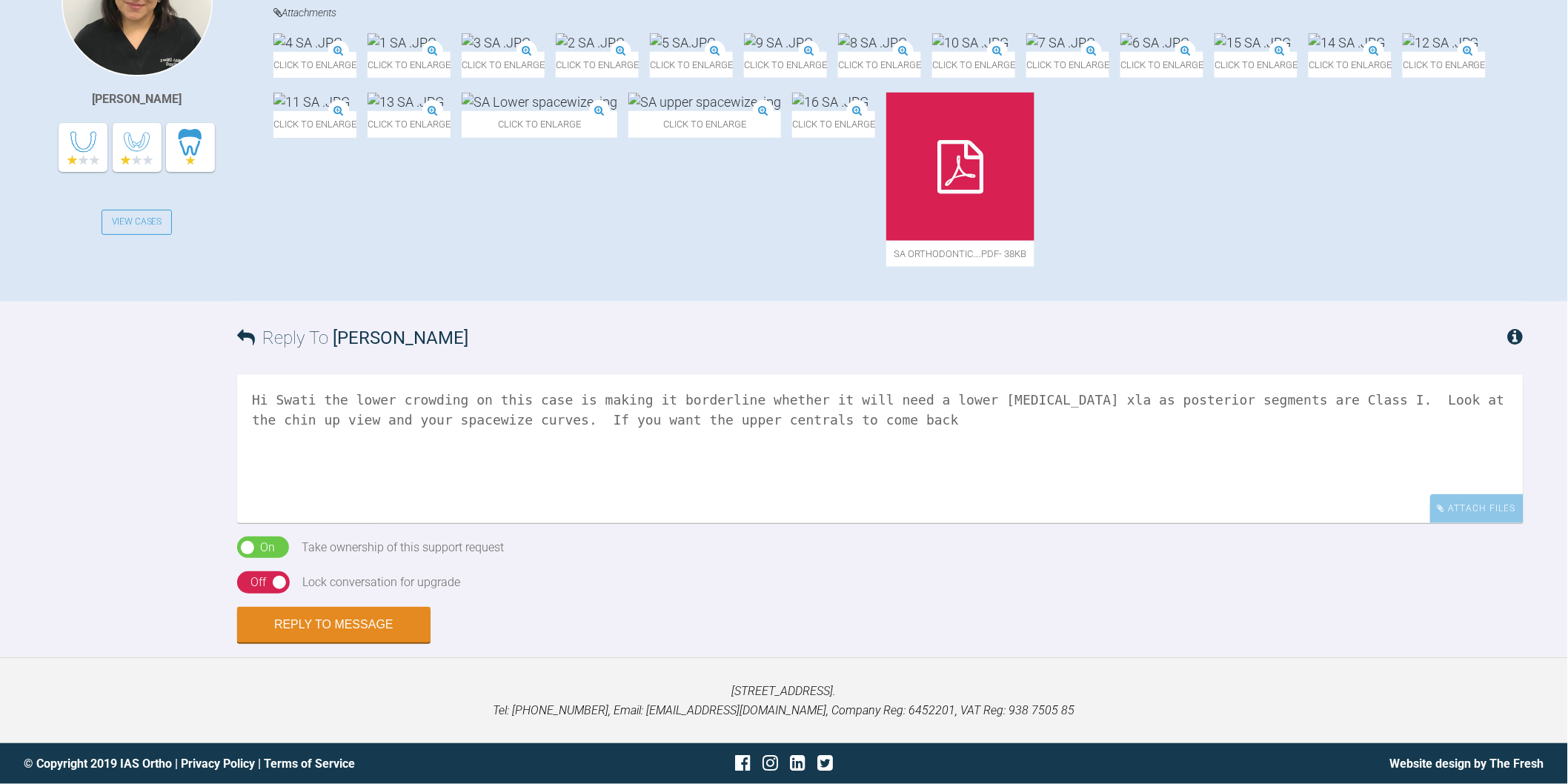
click at [656, 137] on span "Click to enlarge" at bounding box center [705, 125] width 153 height 26
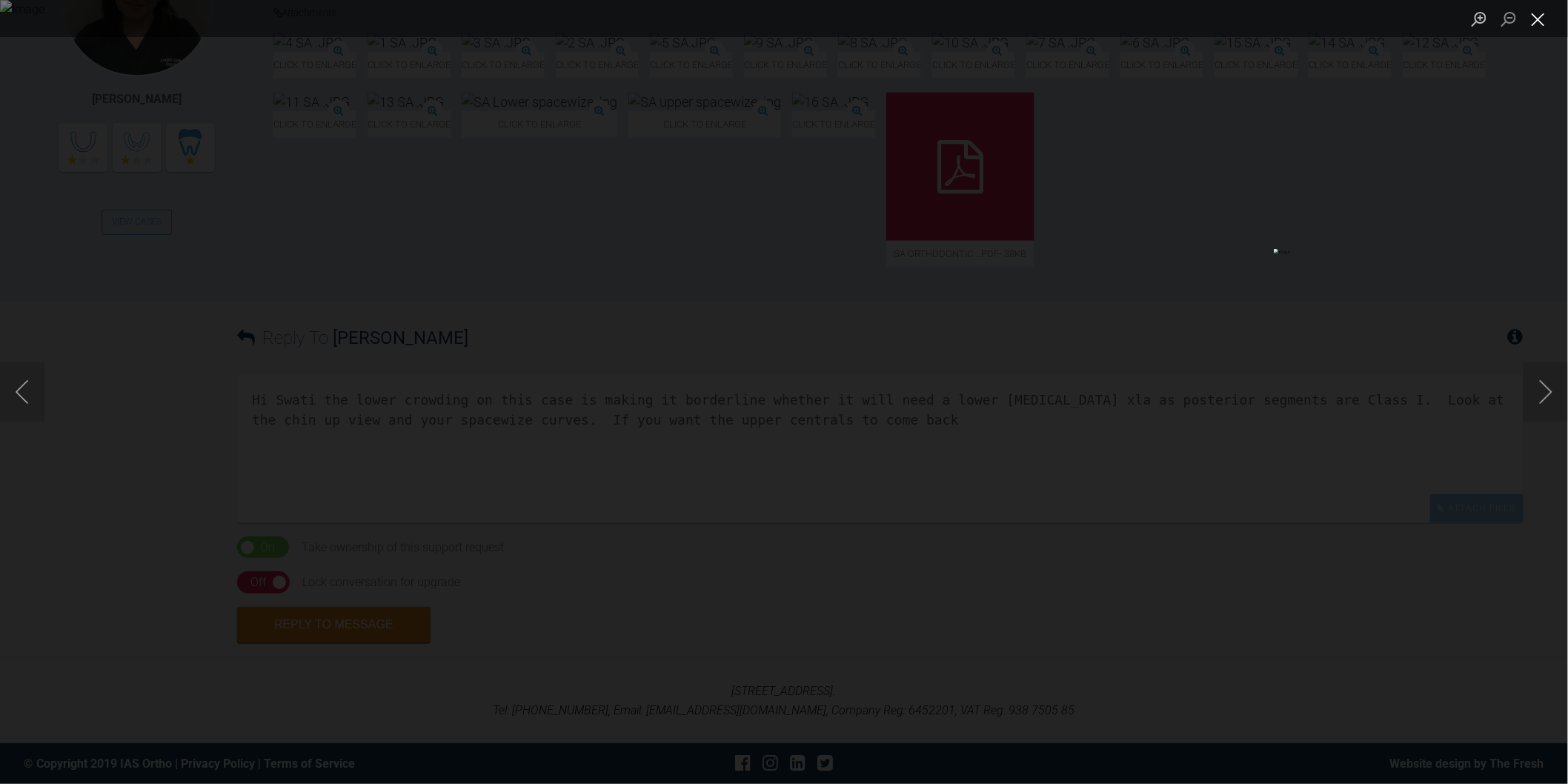
click at [1538, 21] on button "Close lightbox" at bounding box center [1539, 19] width 30 height 26
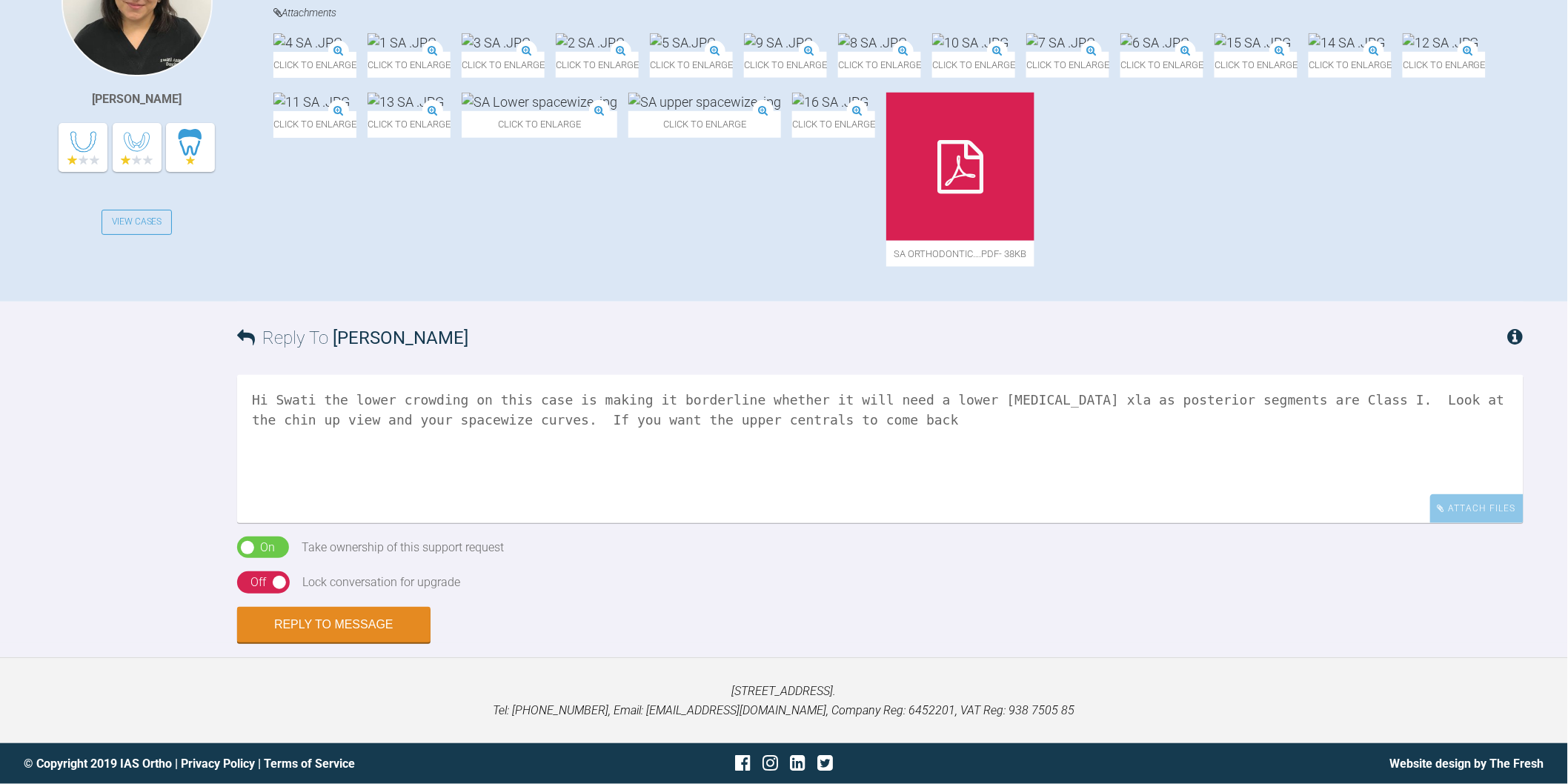
click at [840, 523] on textarea "Hi Swati the lower crowding on this case is making it borderline whether it wil…" at bounding box center [880, 449] width 1287 height 148
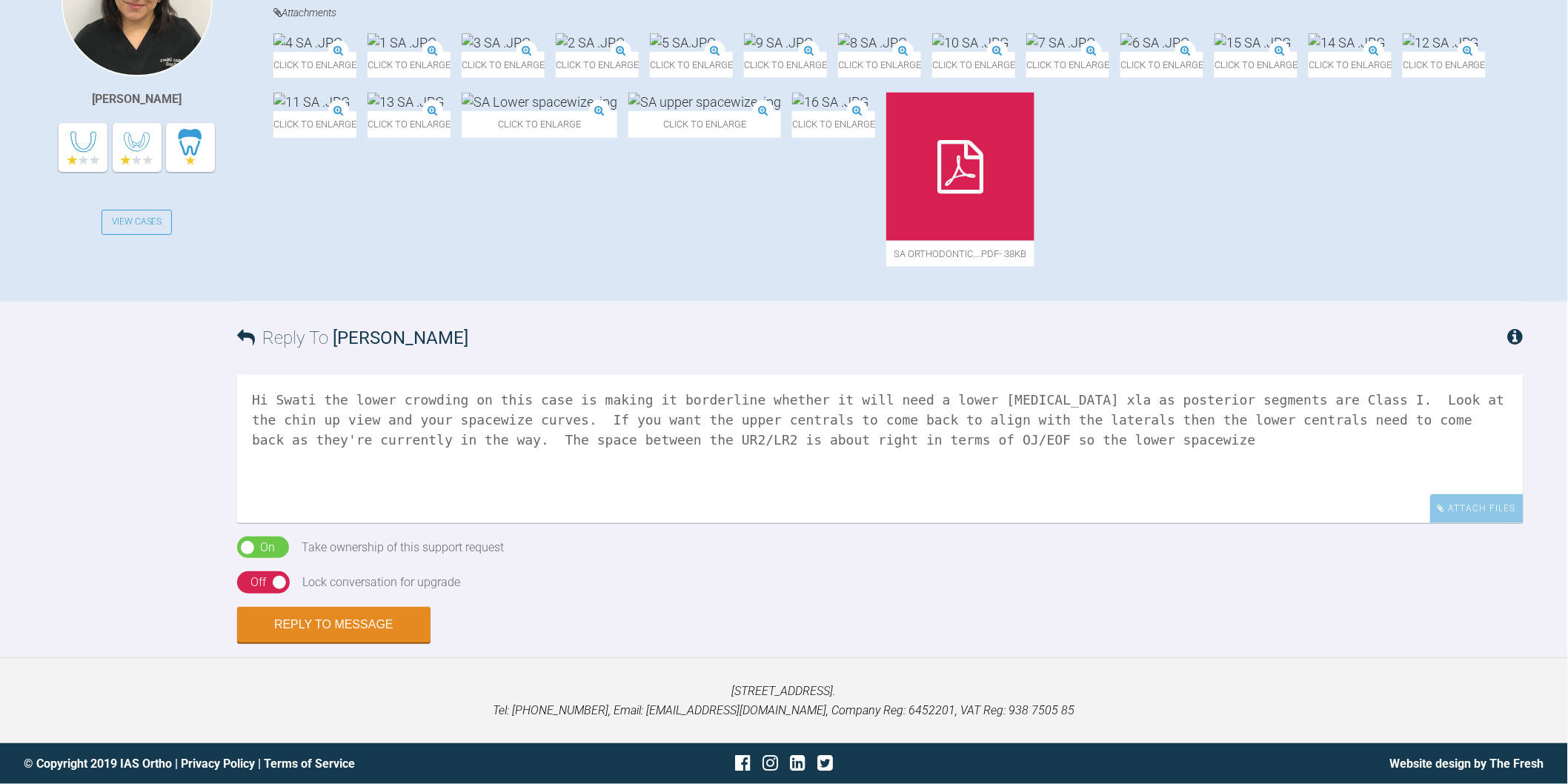
click at [705, 111] on img at bounding box center [705, 102] width 153 height 19
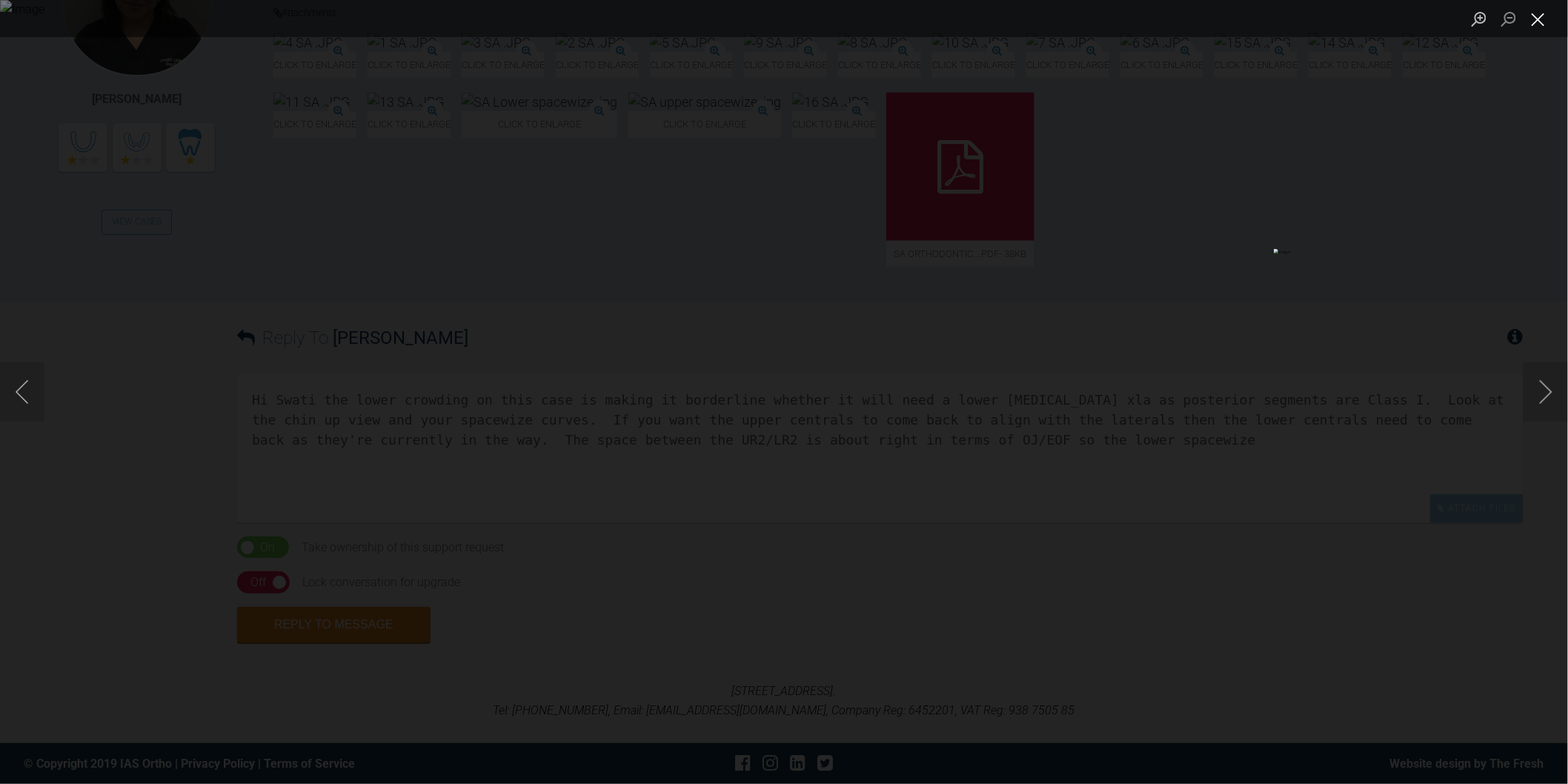
click at [1545, 20] on button "Close lightbox" at bounding box center [1539, 19] width 30 height 26
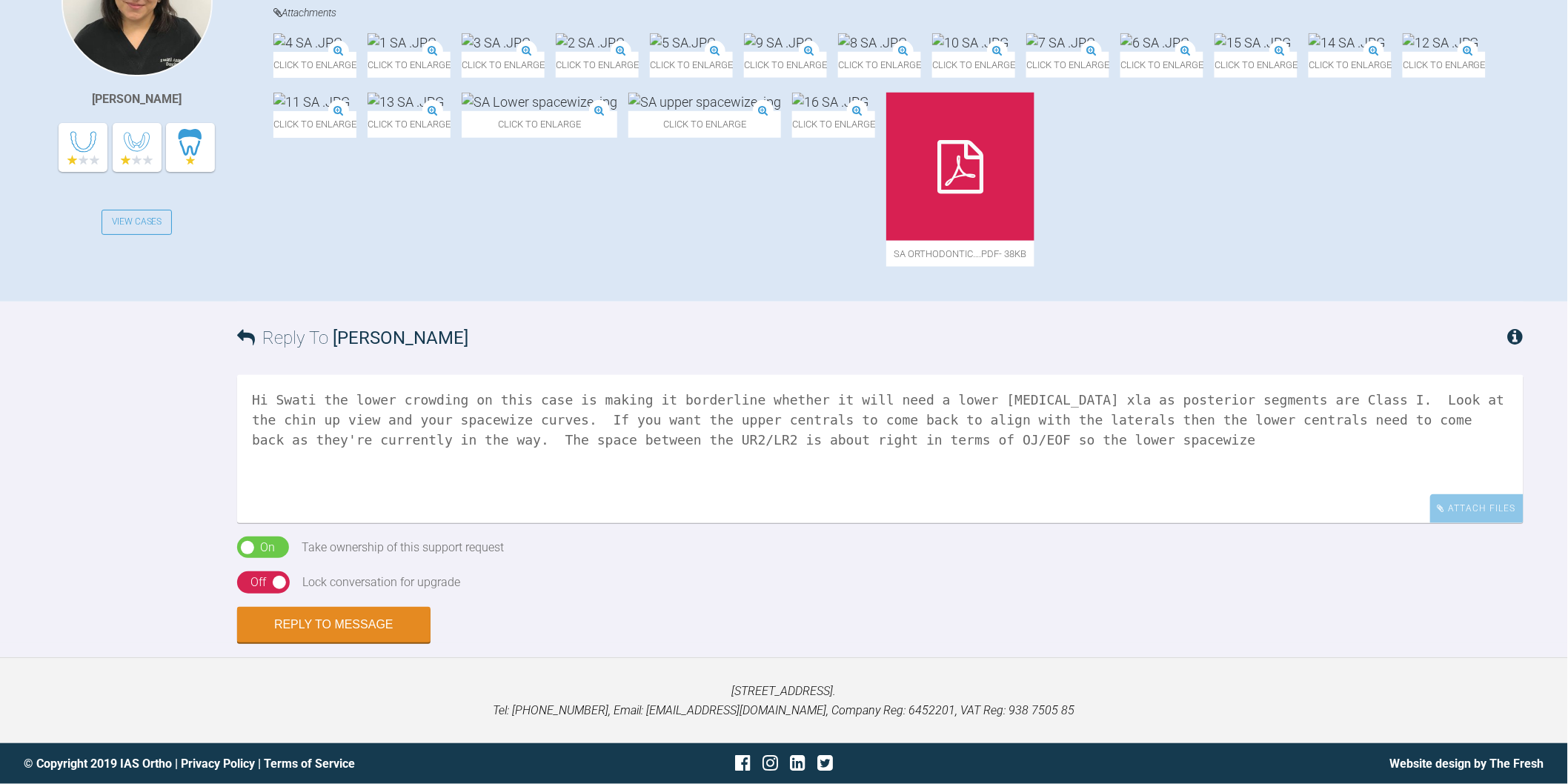
click at [931, 523] on textarea "Hi Swati the lower crowding on this case is making it borderline whether it wil…" at bounding box center [880, 449] width 1287 height 148
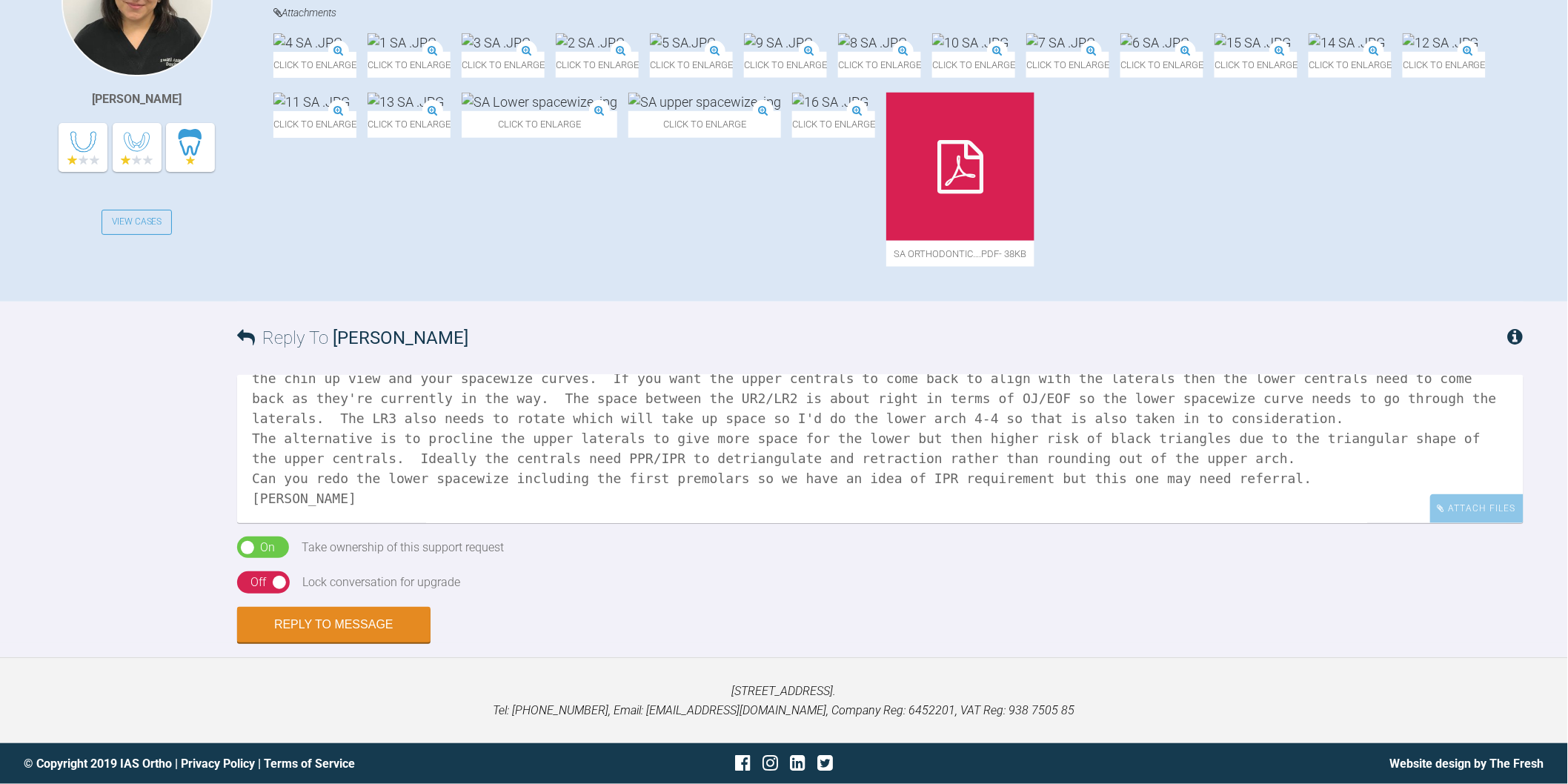
scroll to position [658, 0]
type textarea "Hi Swati the lower crowding on this case is making it borderline whether it wil…"
click at [319, 643] on button "Reply to Message" at bounding box center [334, 626] width 193 height 36
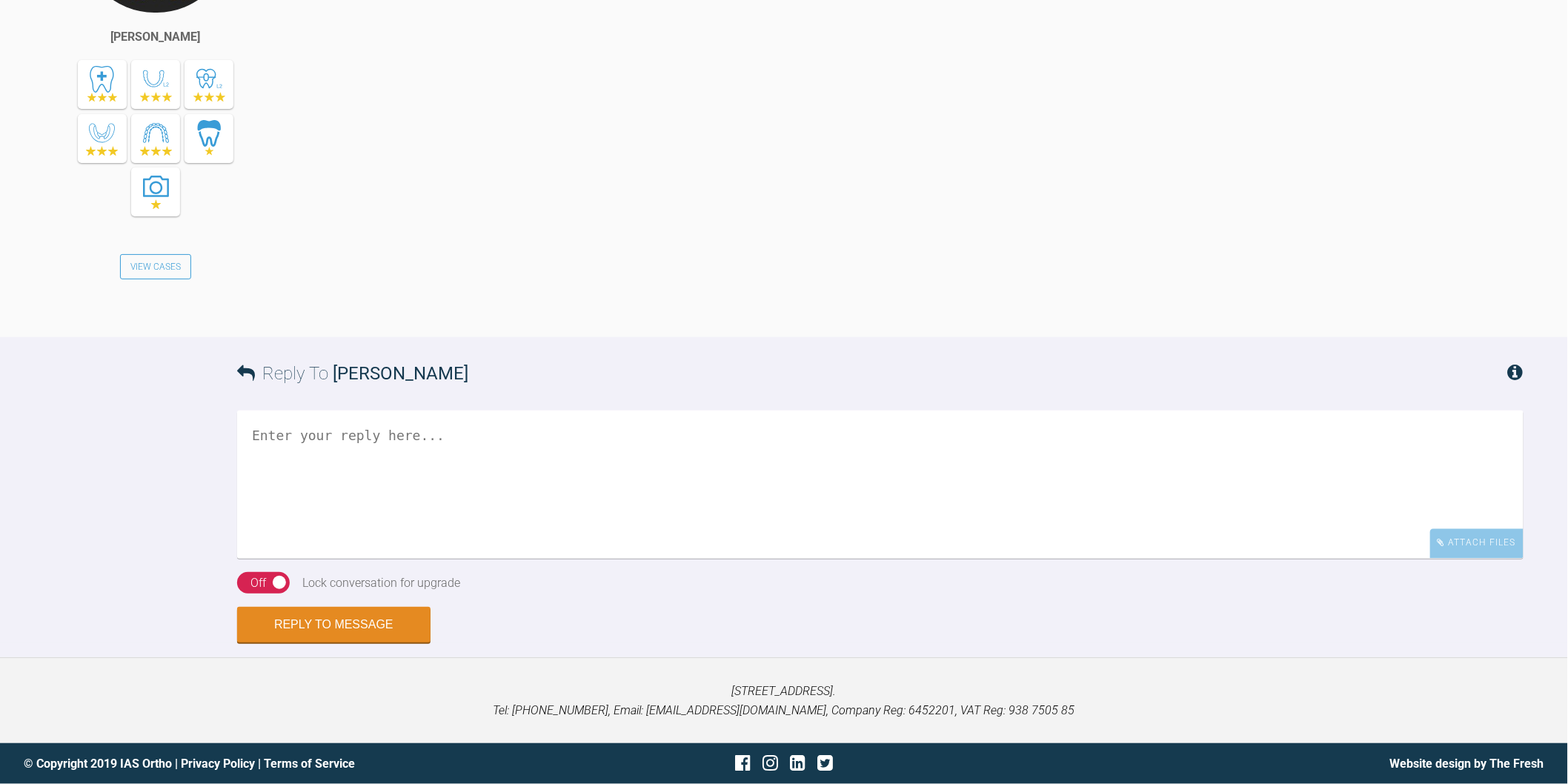
scroll to position [1274, 0]
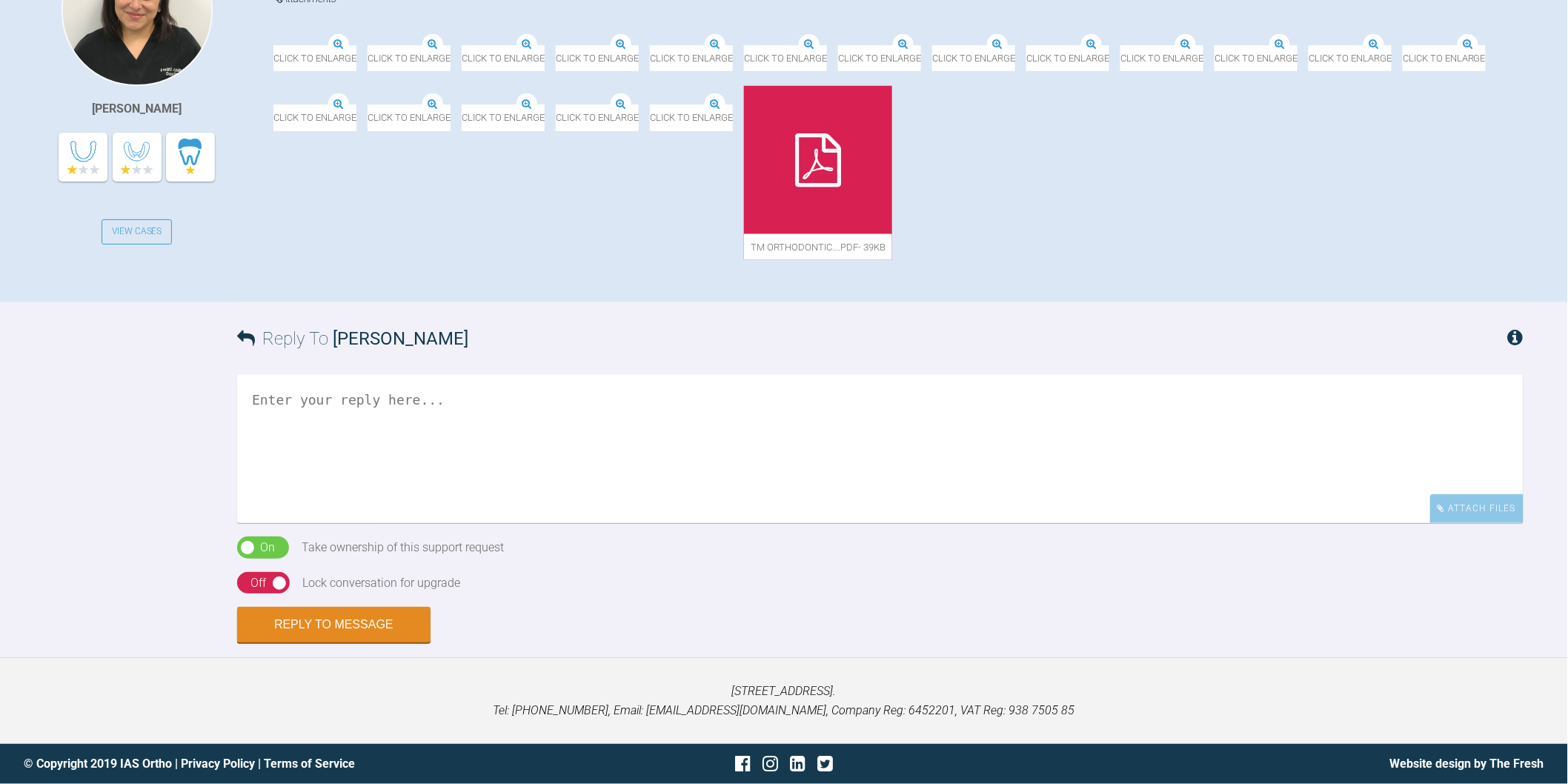
scroll to position [494, 0]
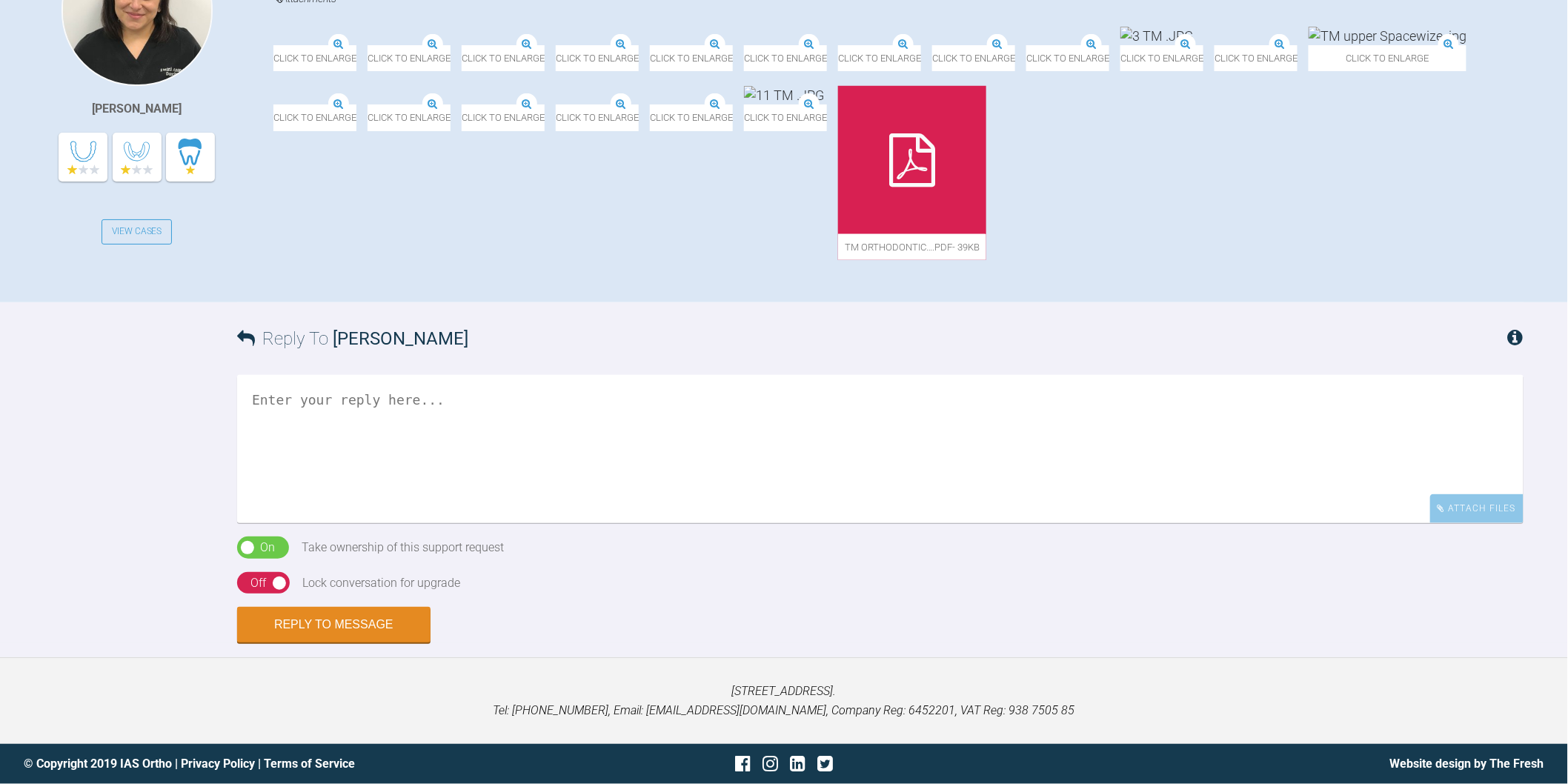
click at [729, 523] on textarea at bounding box center [880, 449] width 1287 height 148
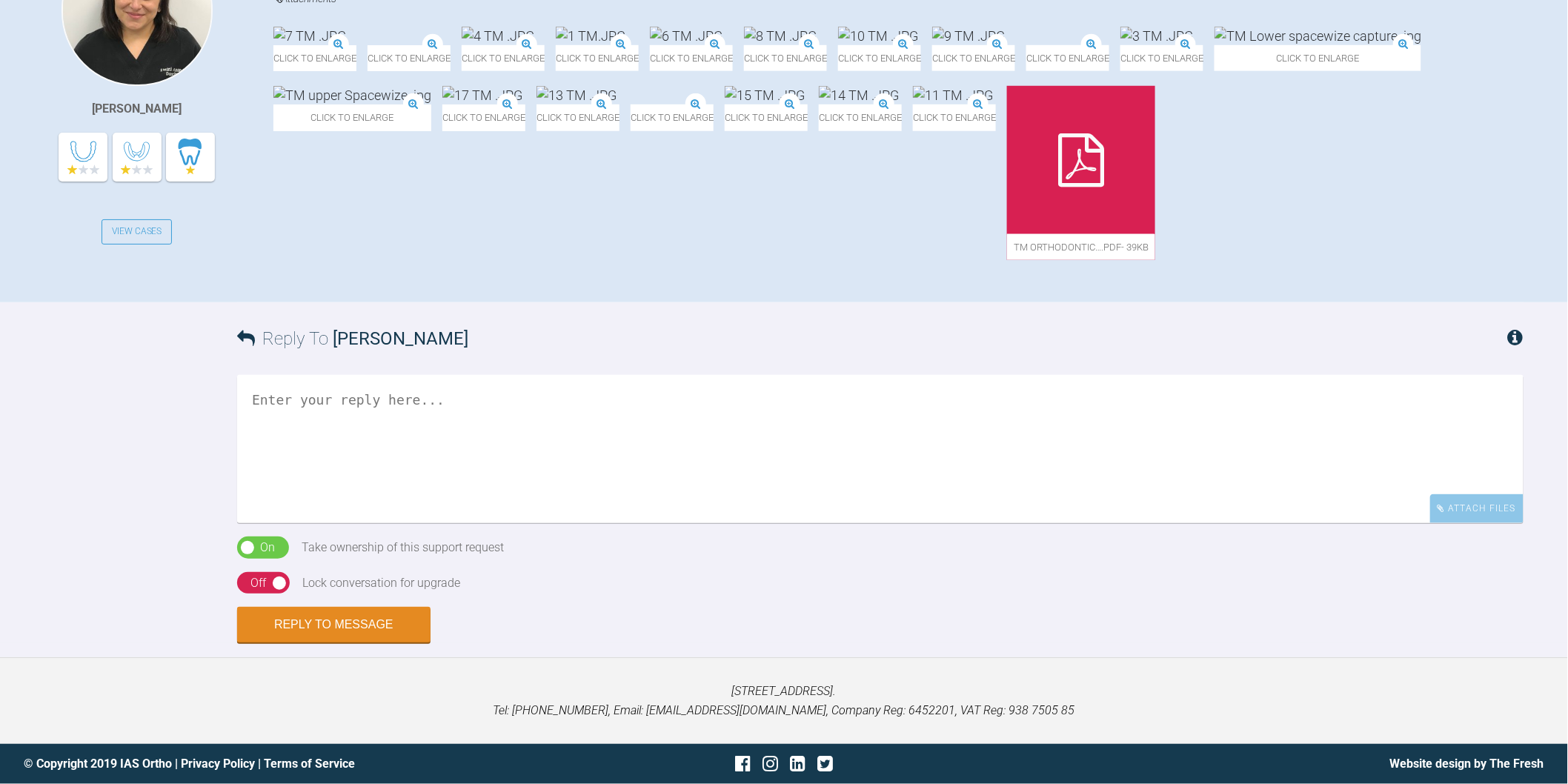
click at [431, 104] on img at bounding box center [352, 96] width 157 height 19
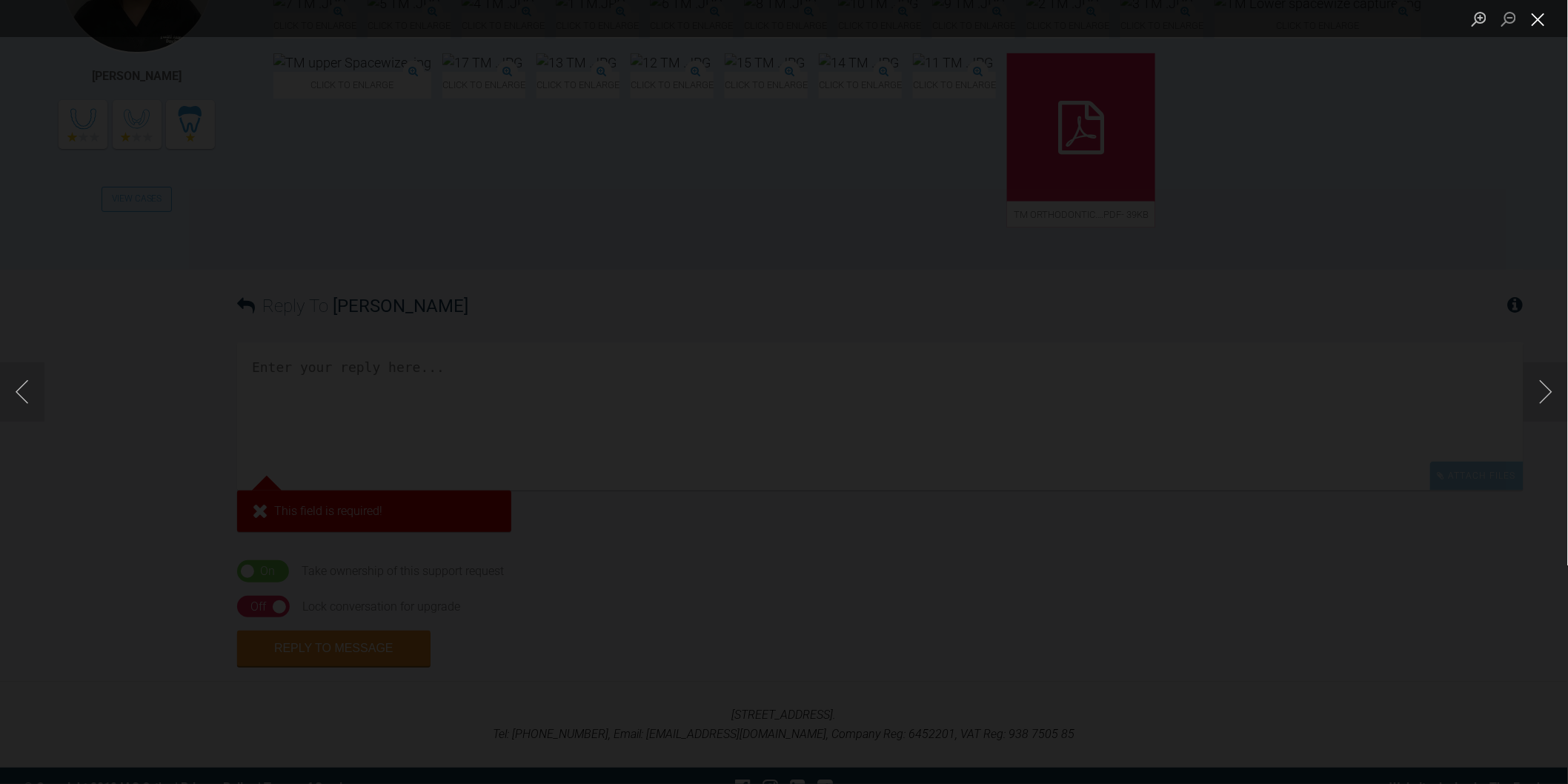
click at [1549, 27] on button "Close lightbox" at bounding box center [1539, 19] width 30 height 26
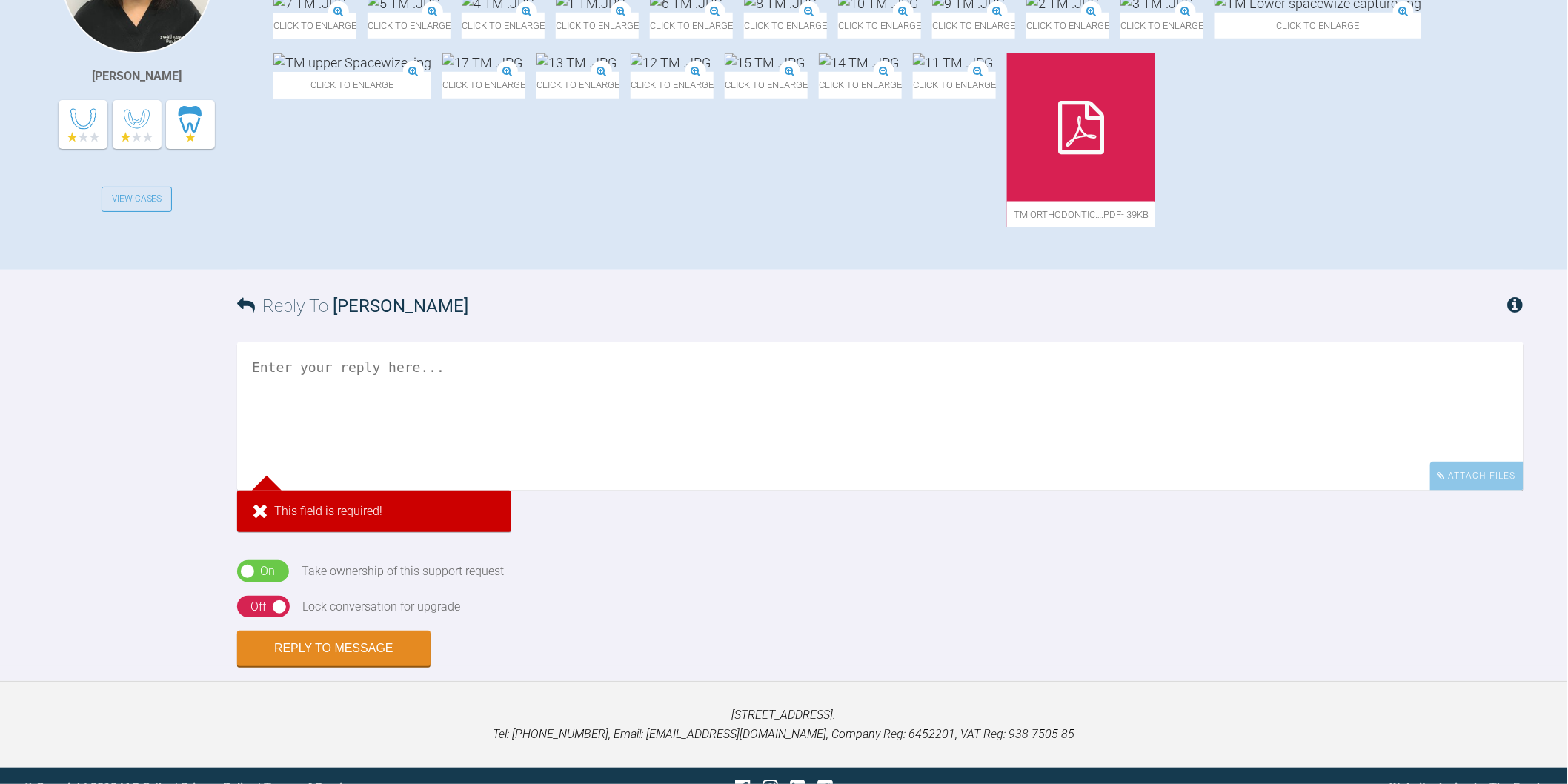
click at [746, 490] on textarea at bounding box center [880, 416] width 1287 height 148
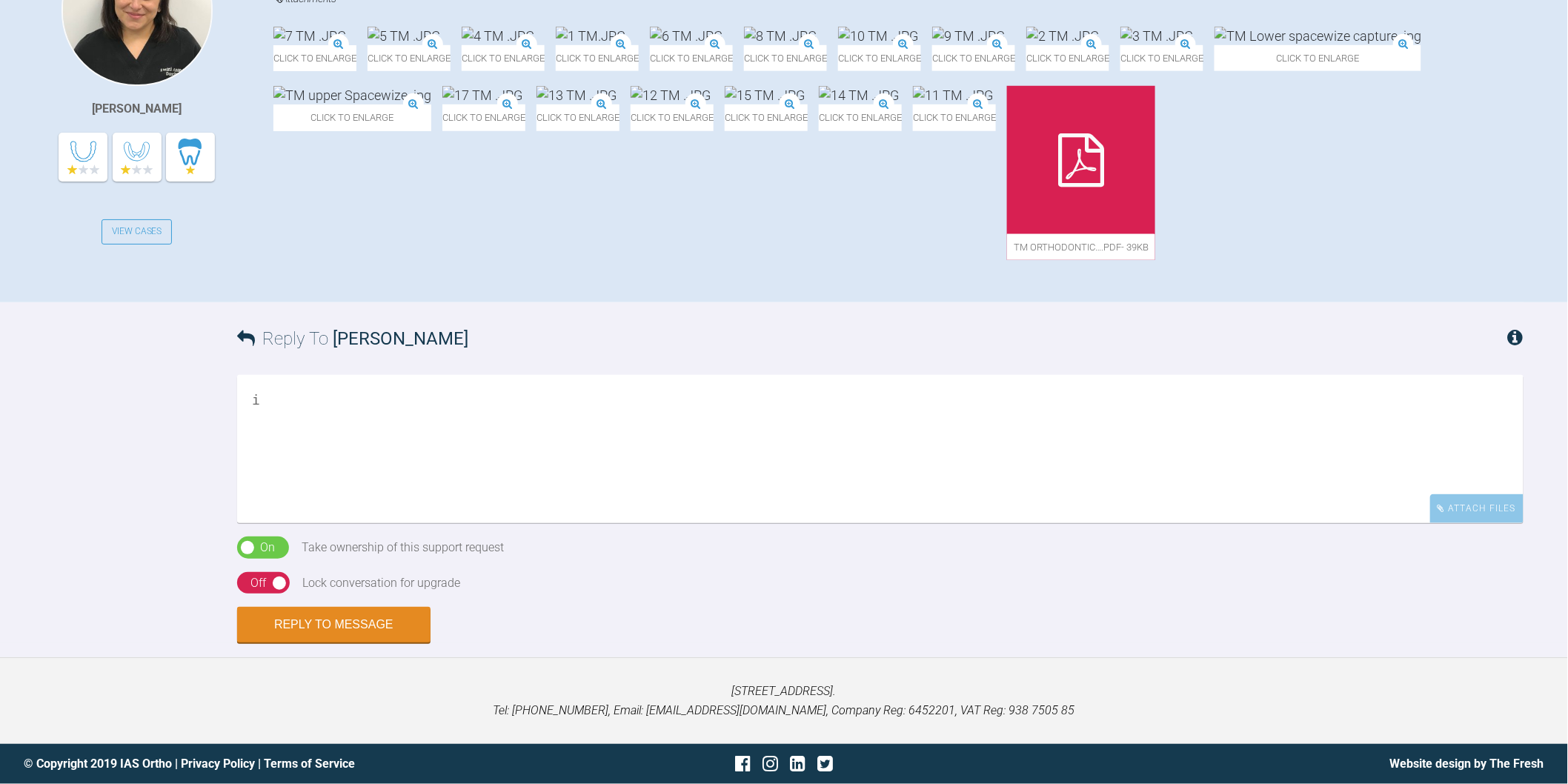
type textarea "i"
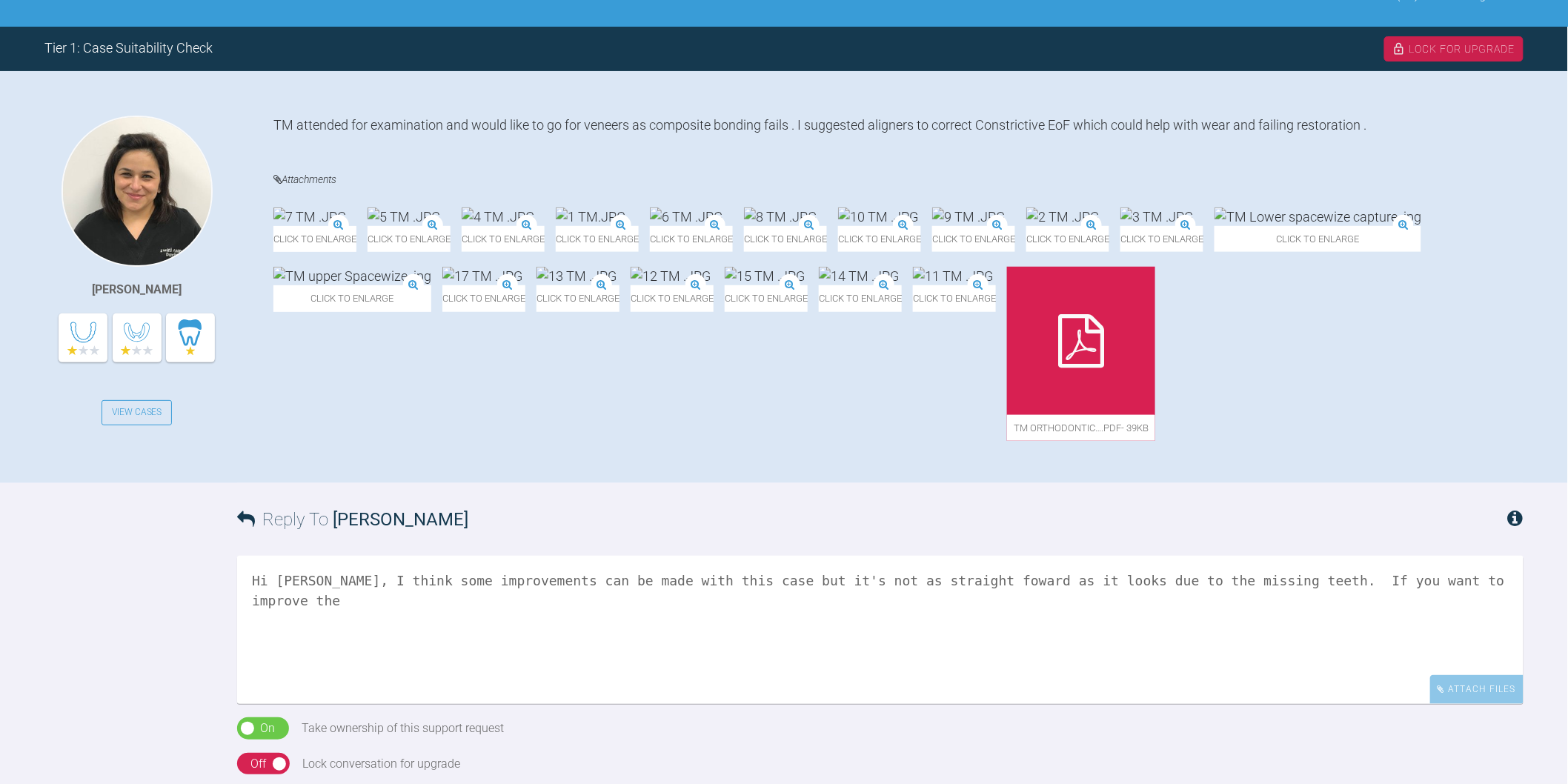
scroll to position [246, 0]
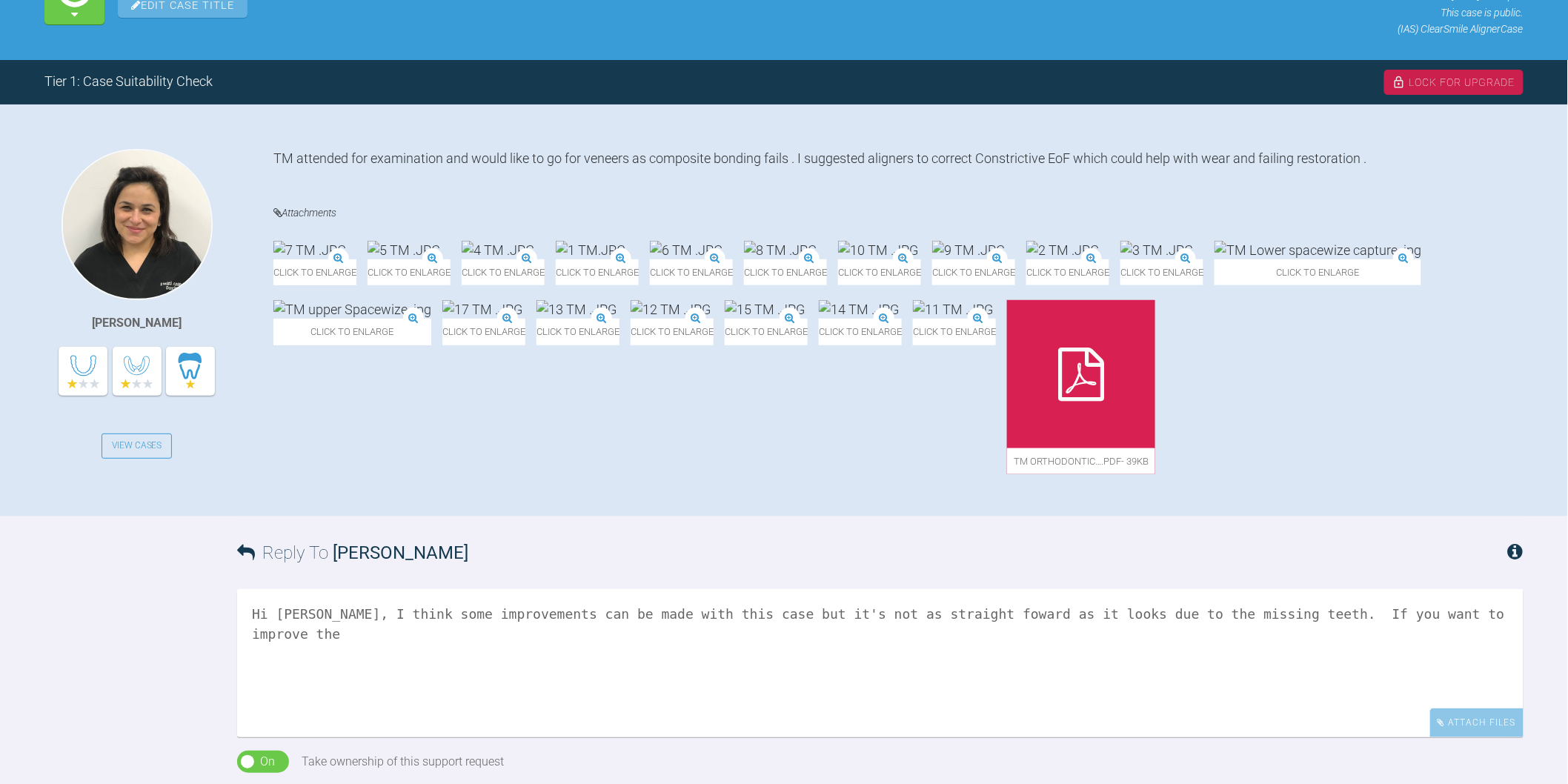
click at [1215, 259] on img at bounding box center [1318, 250] width 207 height 19
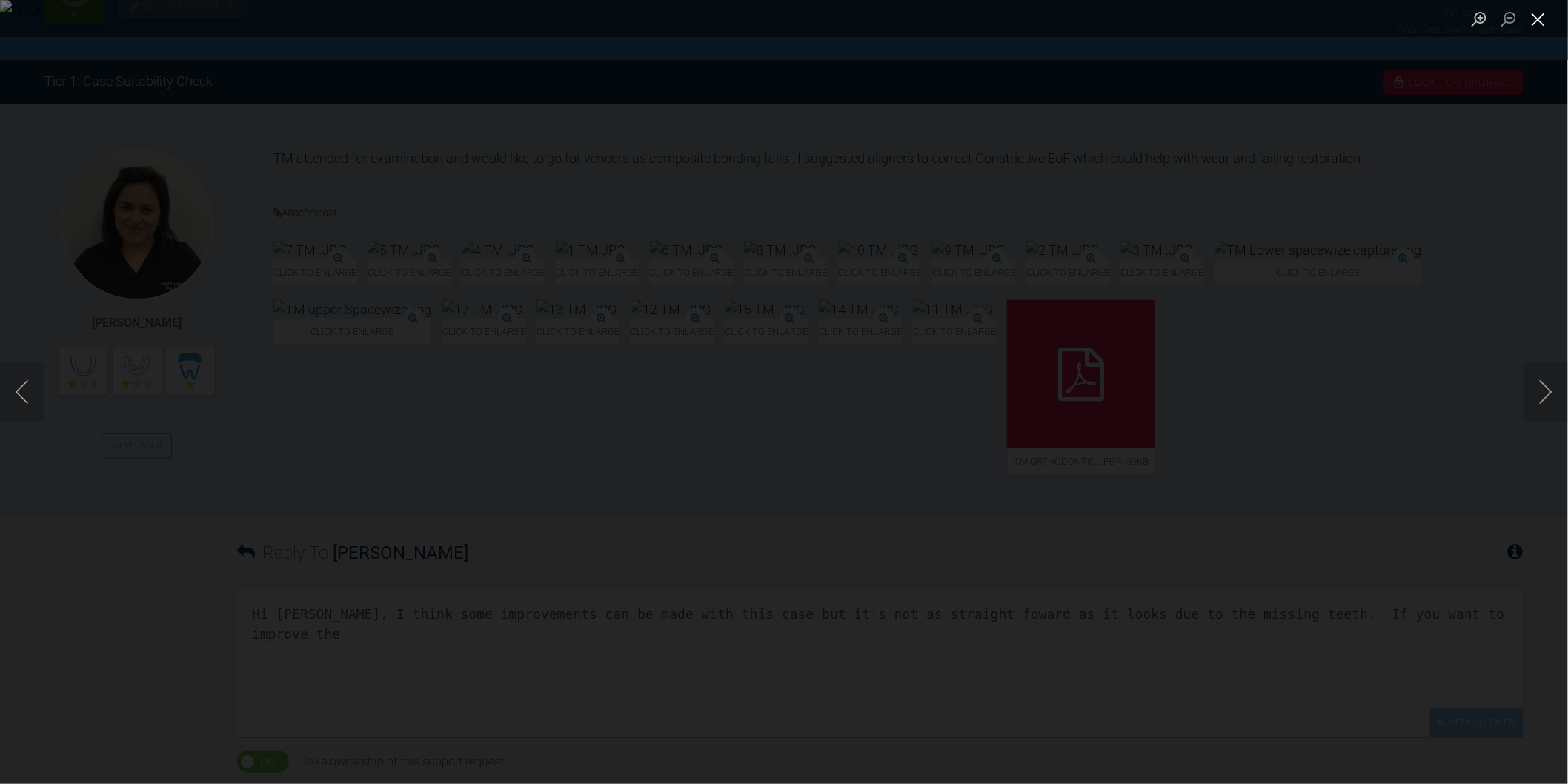
click at [1535, 21] on button "Close lightbox" at bounding box center [1539, 19] width 30 height 26
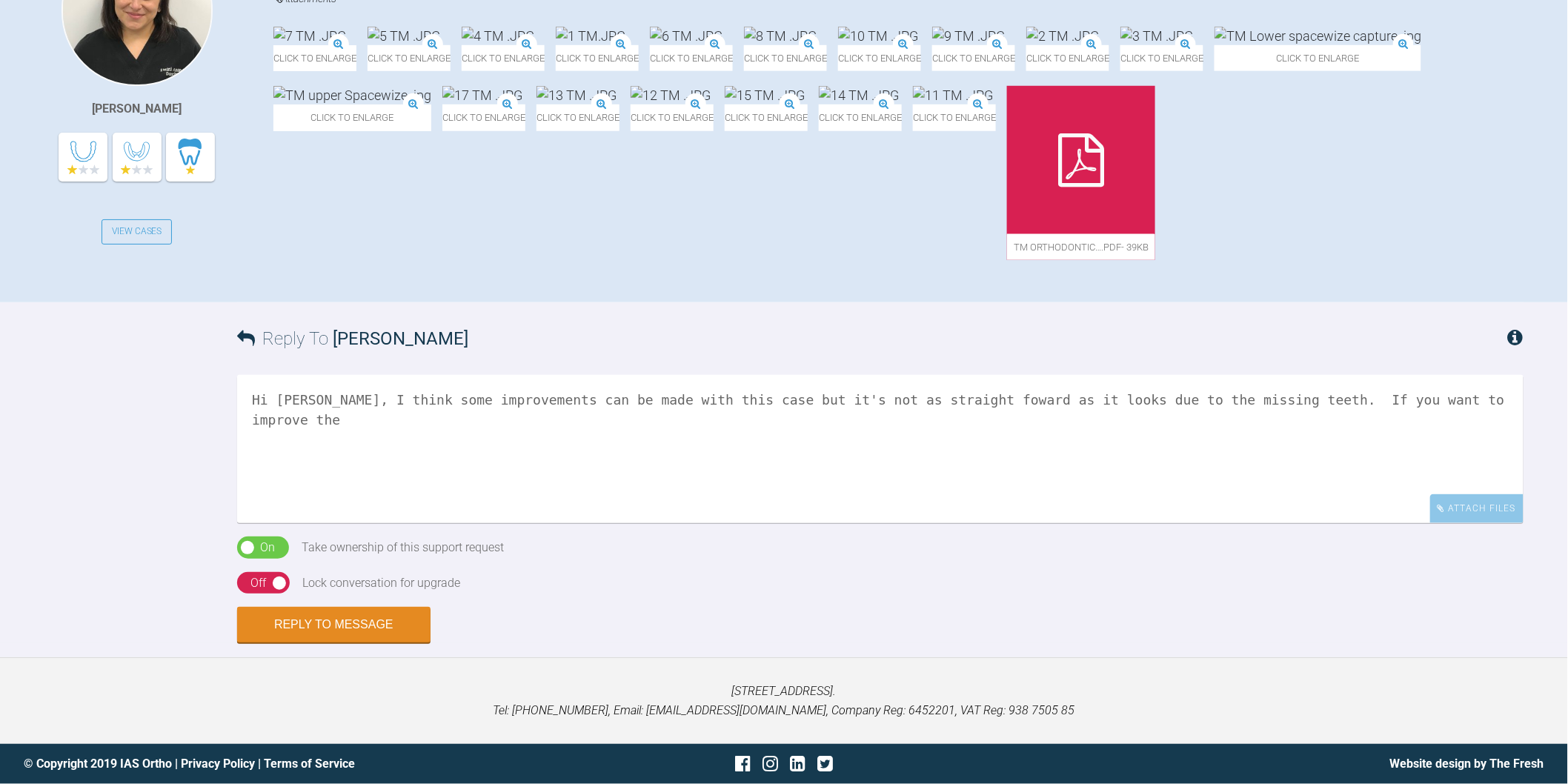
scroll to position [575, 0]
click at [1464, 487] on textarea "Hi Swati, I think some improvements can be made with this case but it's not as …" at bounding box center [880, 449] width 1287 height 148
click at [431, 104] on img at bounding box center [352, 96] width 157 height 19
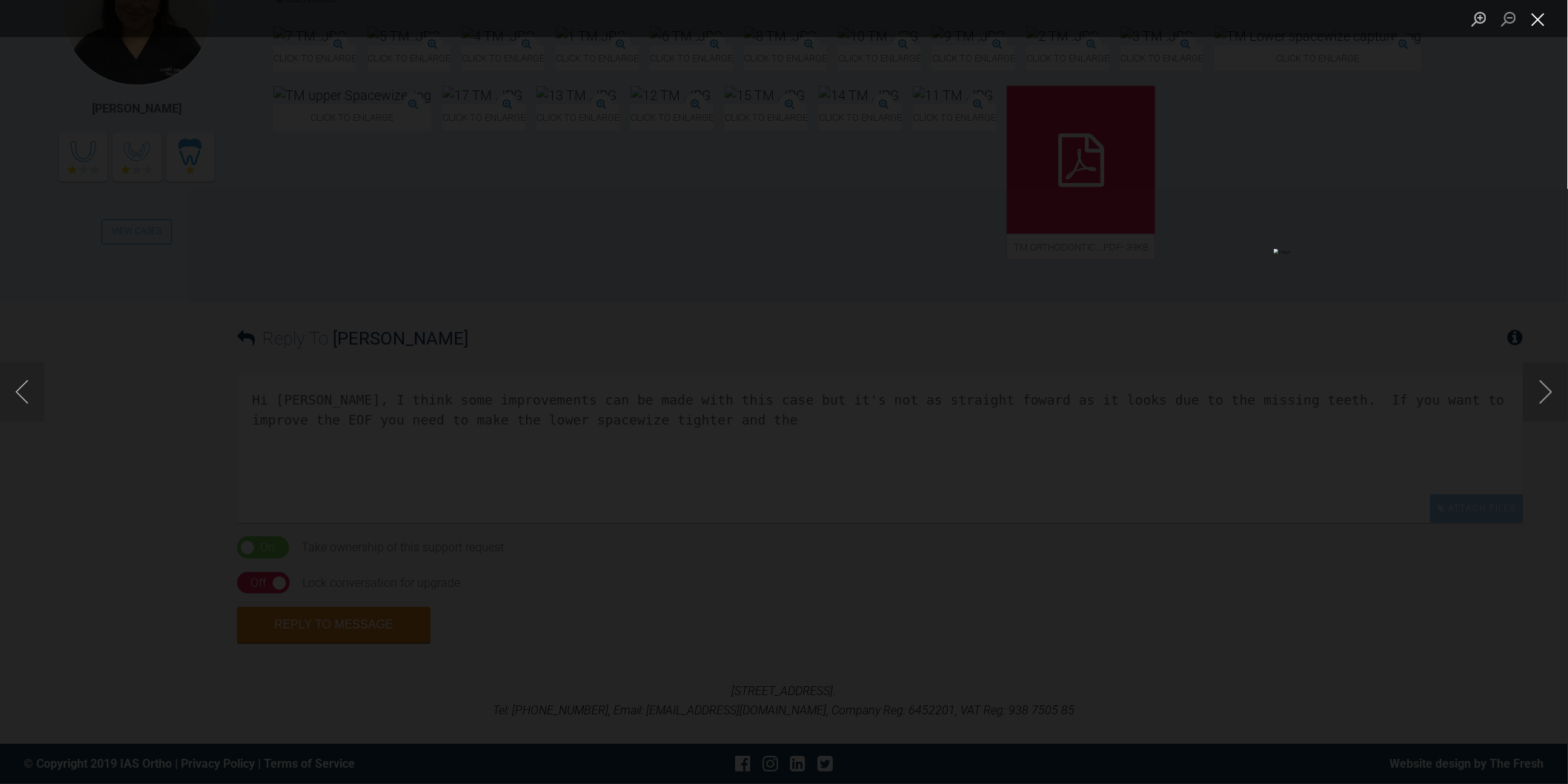
click at [1546, 24] on button "Close lightbox" at bounding box center [1539, 19] width 30 height 26
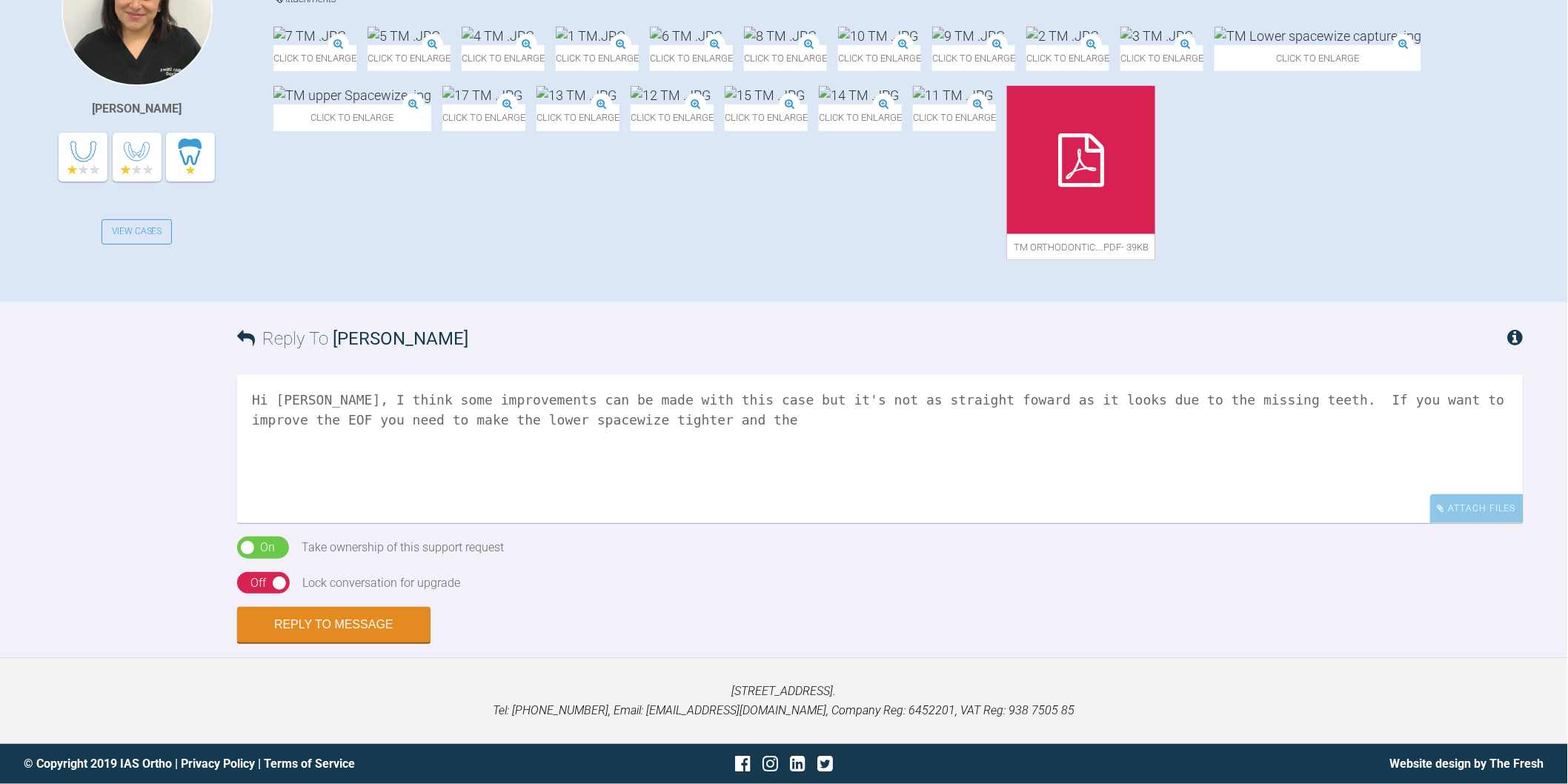
click at [645, 497] on textarea "Hi Swati, I think some improvements can be made with this case but it's not as …" at bounding box center [880, 449] width 1287 height 148
click at [647, 511] on textarea "Hi Swati, I think some improvements can be made with this case but it's not as …" at bounding box center [880, 449] width 1287 height 148
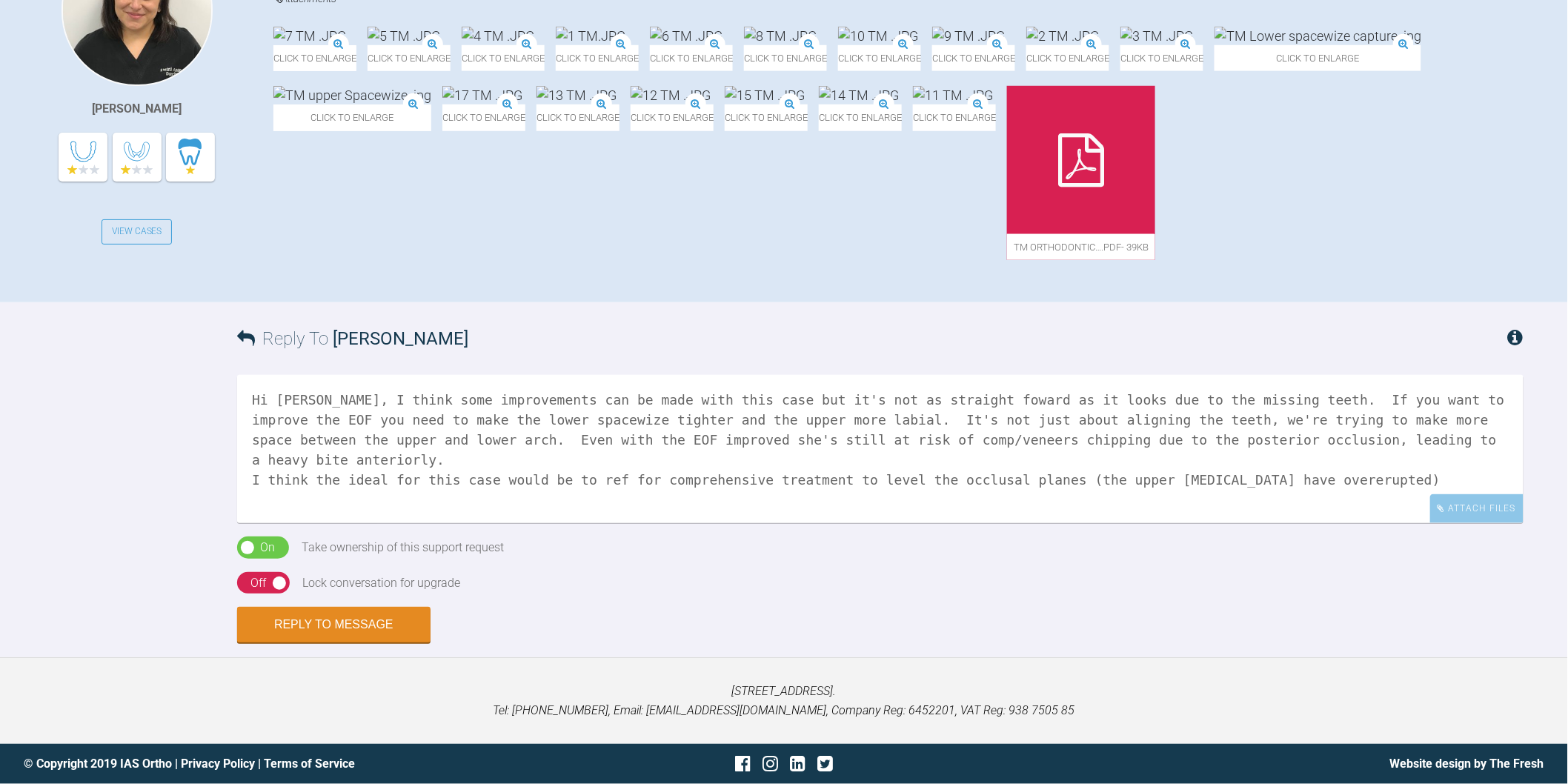
scroll to position [580, 0]
click at [1302, 523] on textarea "Hi Swati, I think some improvements can be made with this case but it's not as …" at bounding box center [880, 449] width 1287 height 148
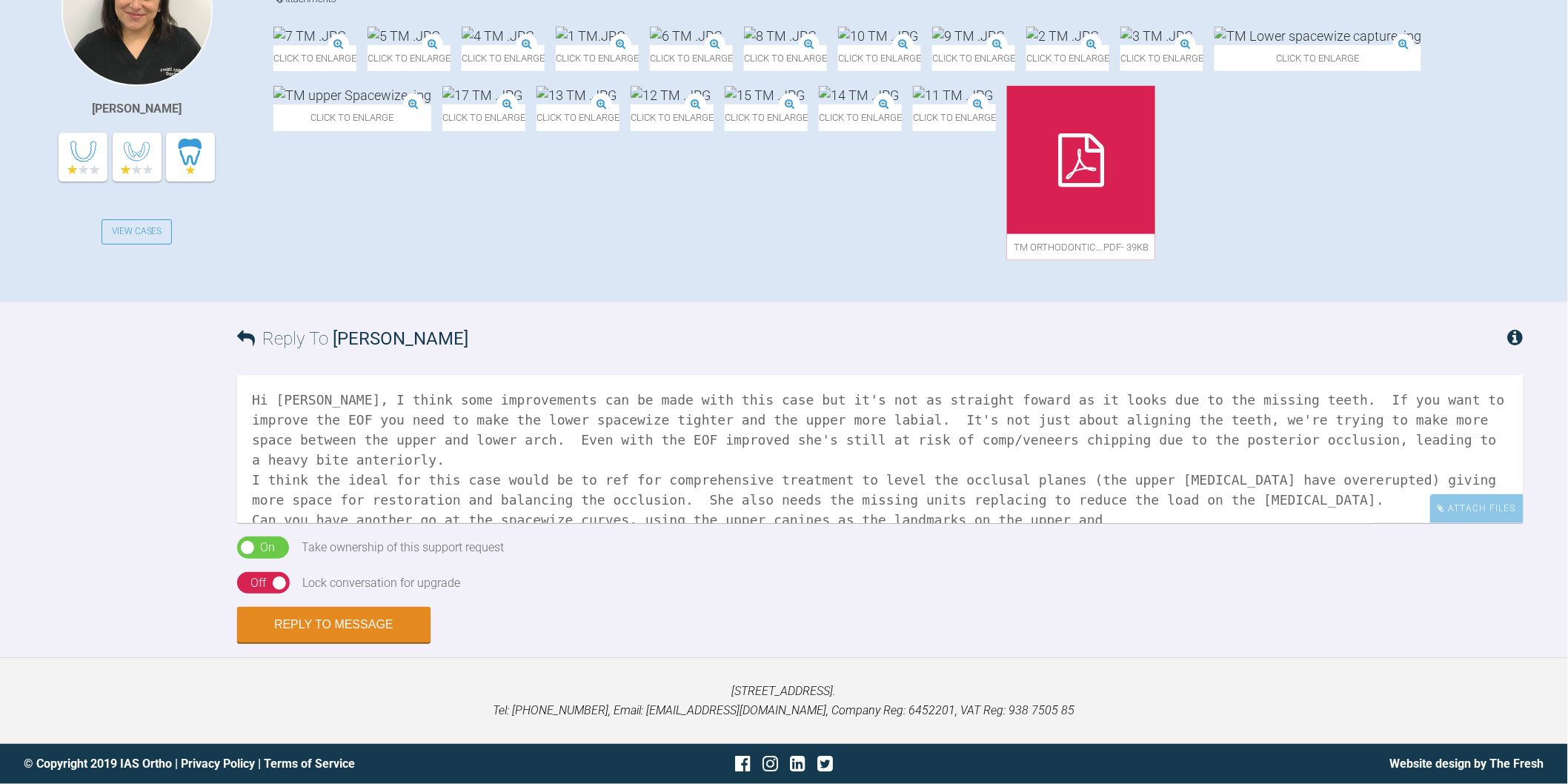
click at [1215, 45] on img at bounding box center [1318, 36] width 207 height 19
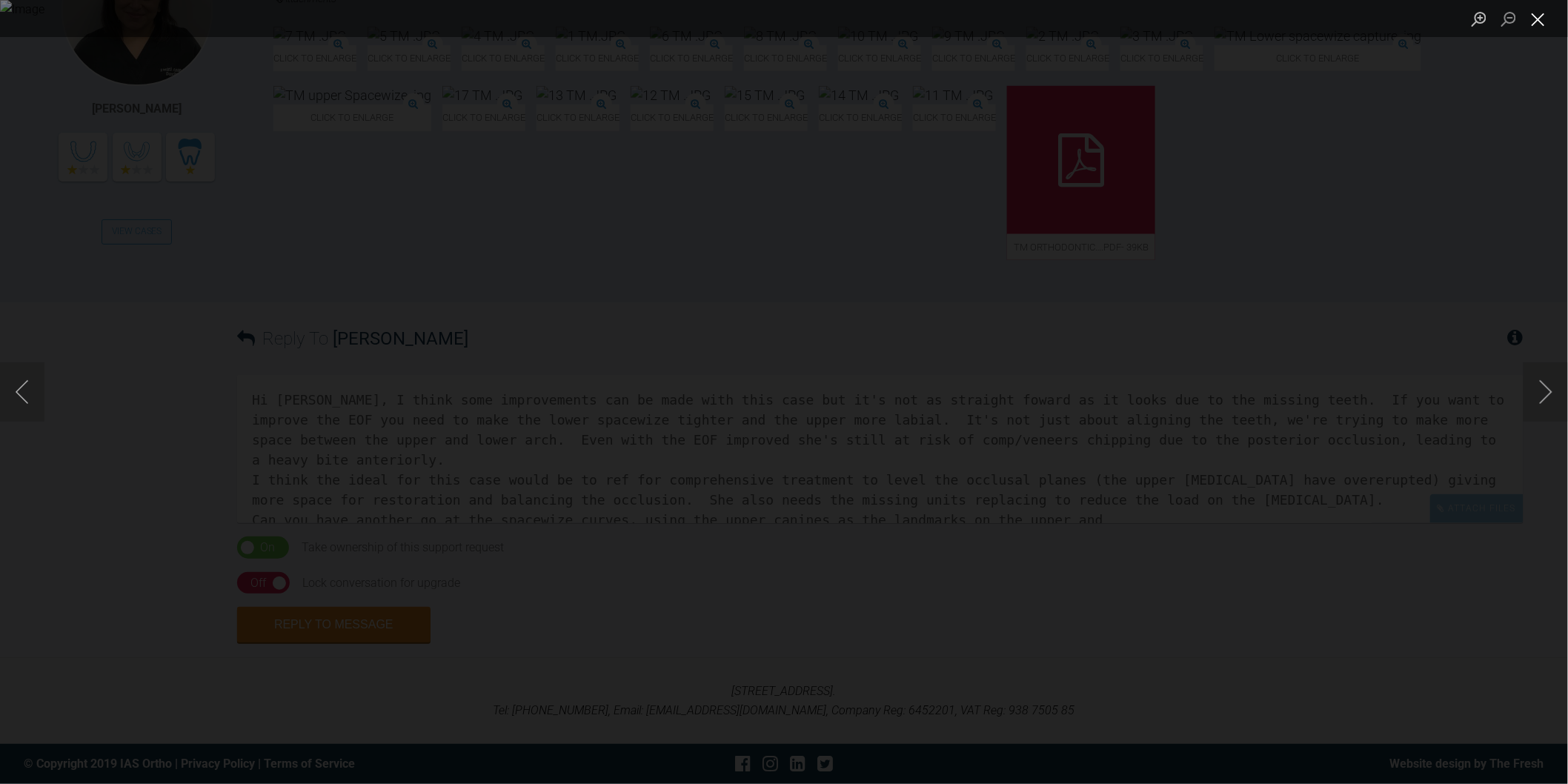
click at [1536, 24] on button "Close lightbox" at bounding box center [1539, 19] width 30 height 26
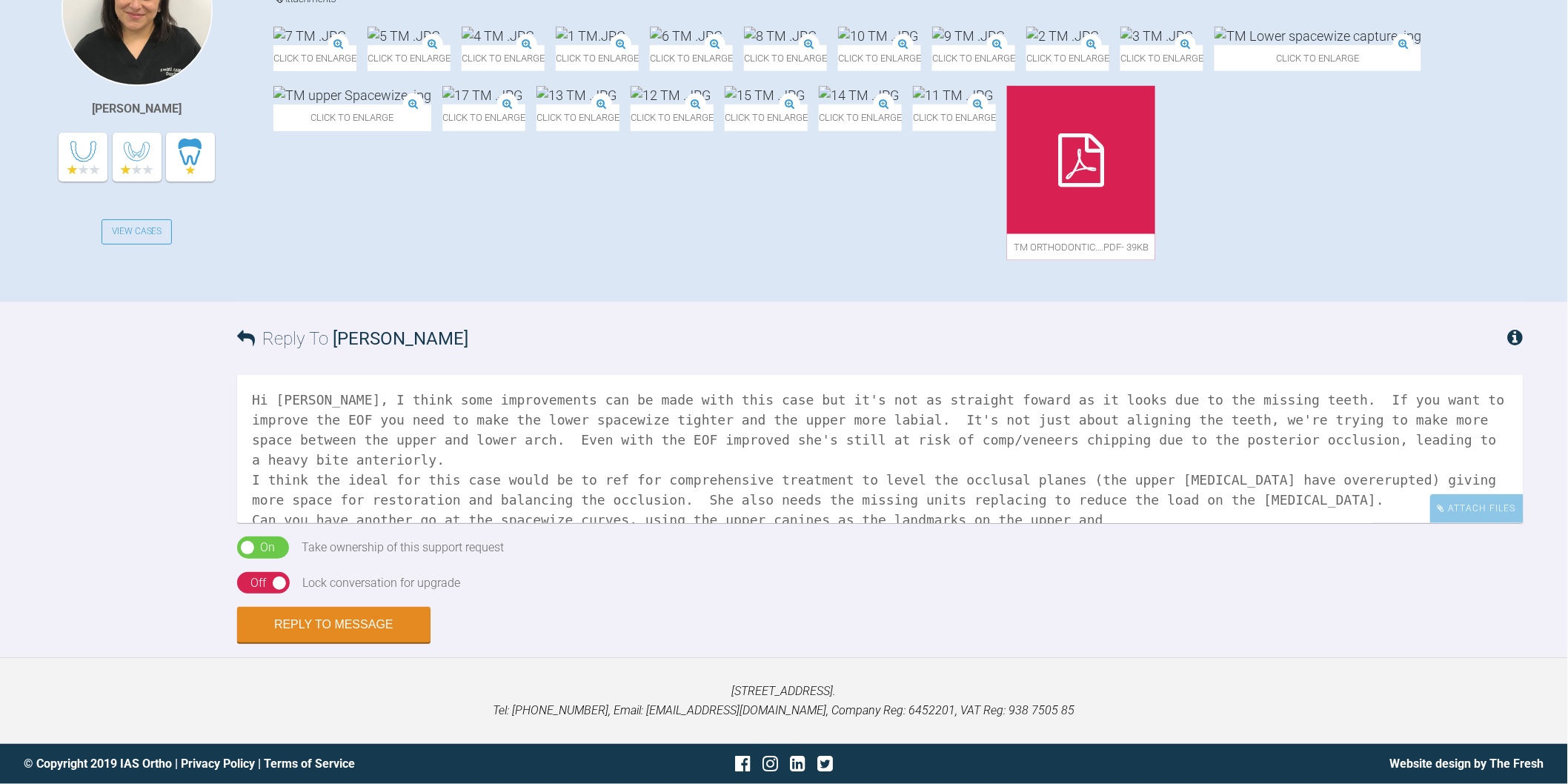
scroll to position [416, 0]
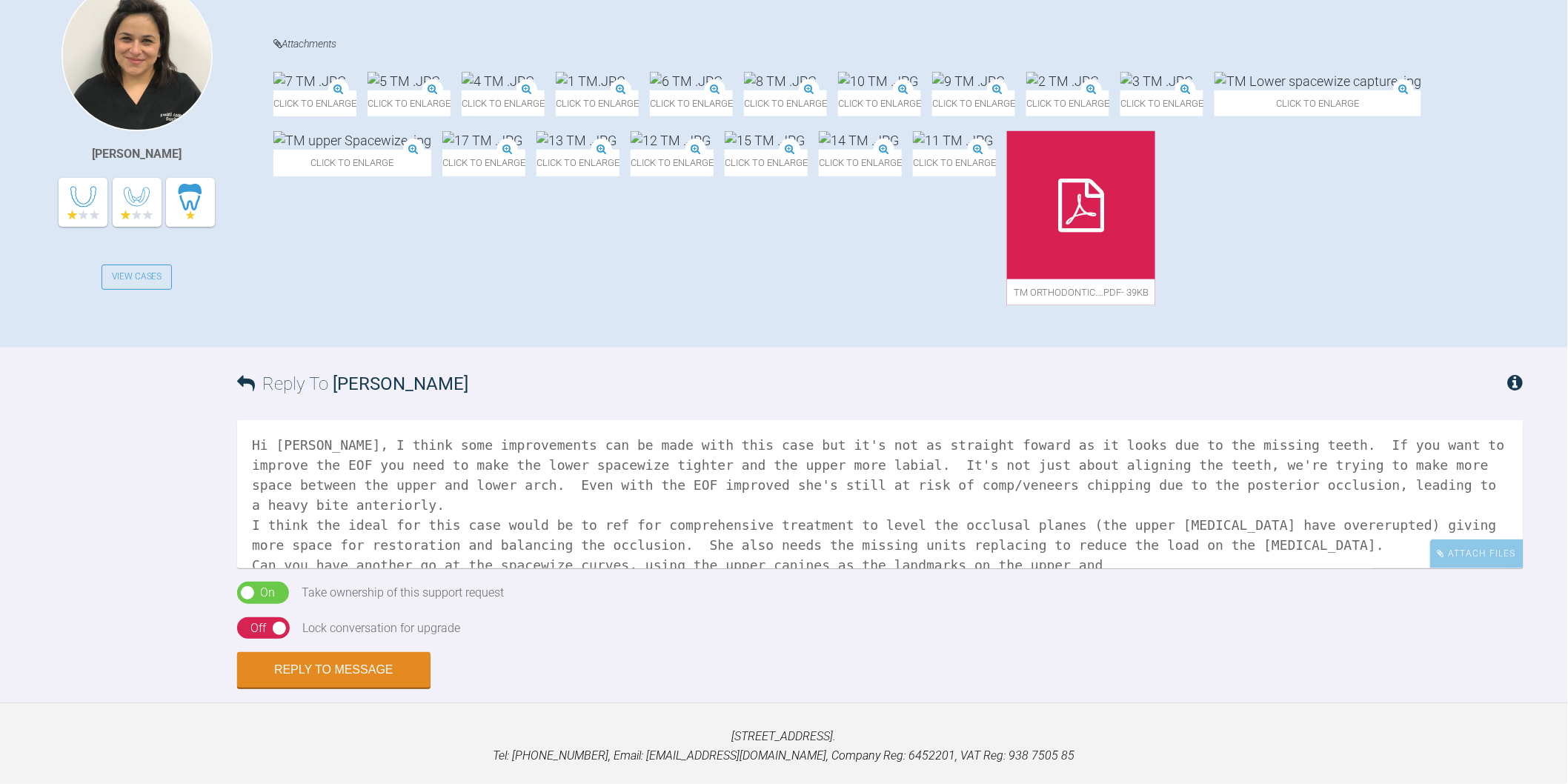
click at [723, 90] on img at bounding box center [686, 81] width 72 height 19
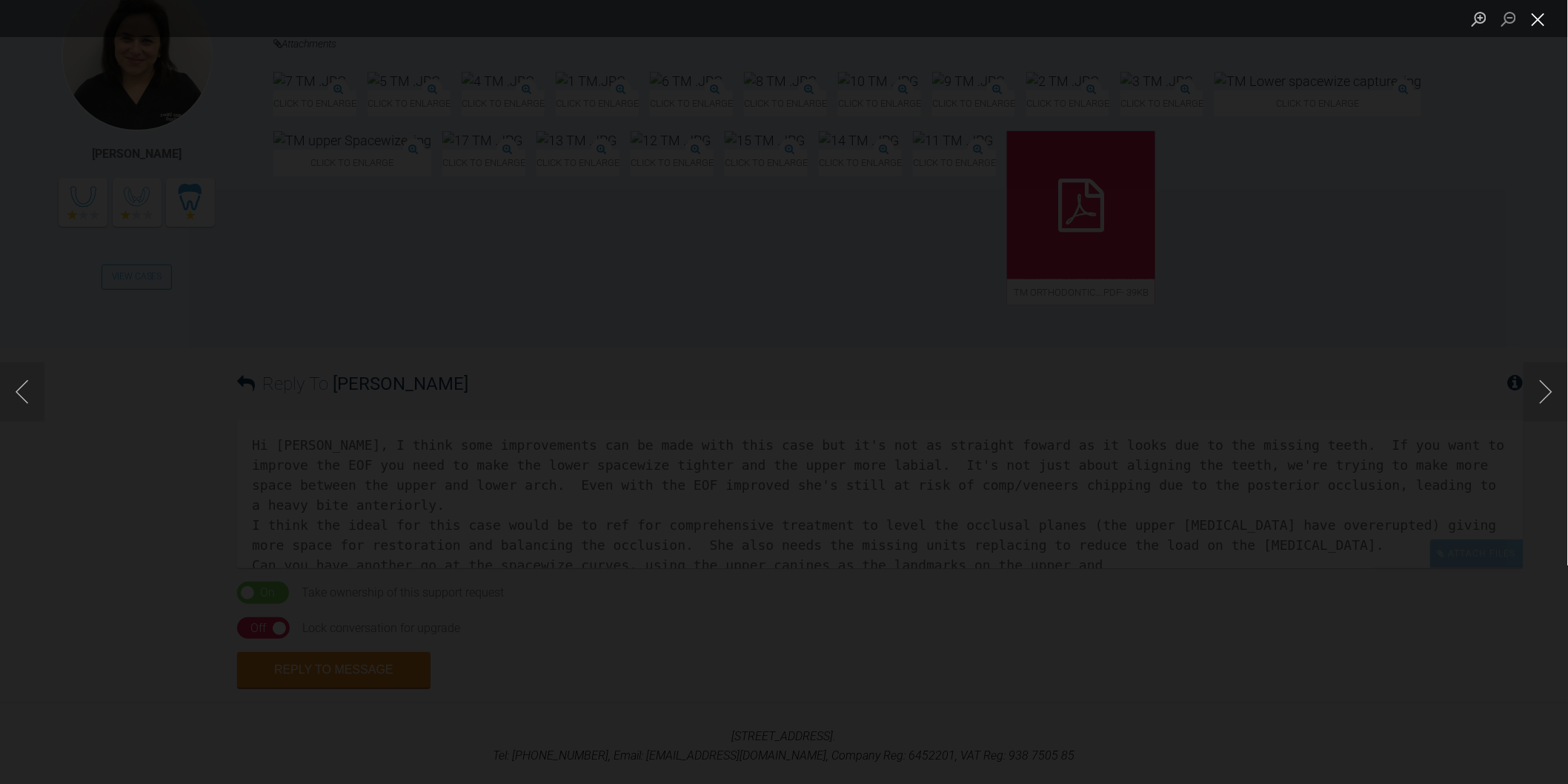
click at [1543, 25] on button "Close lightbox" at bounding box center [1539, 19] width 30 height 26
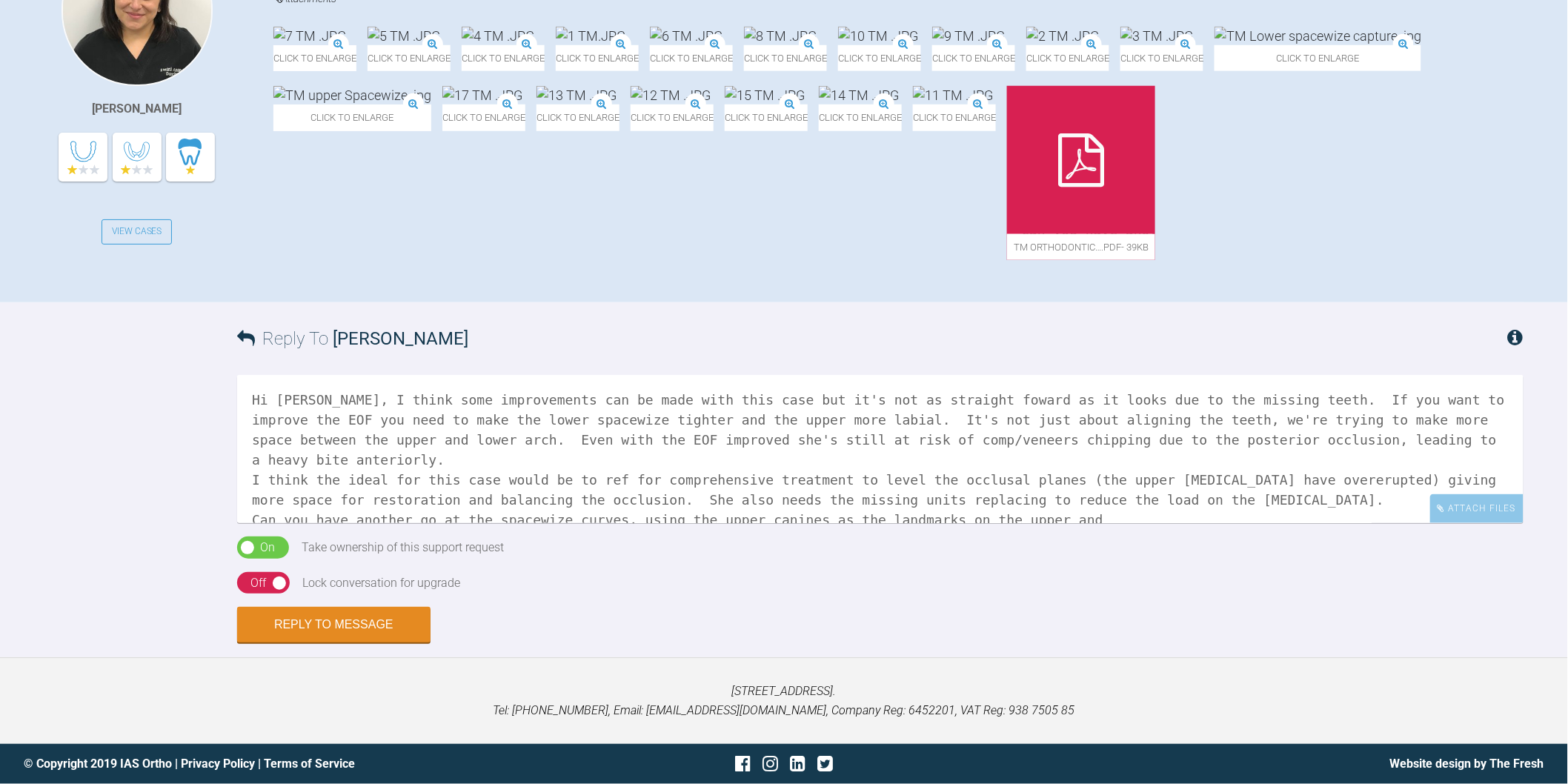
scroll to position [662, 0]
click at [1103, 504] on textarea "Hi Swati, I think some improvements can be made with this case but it's not as …" at bounding box center [880, 449] width 1287 height 148
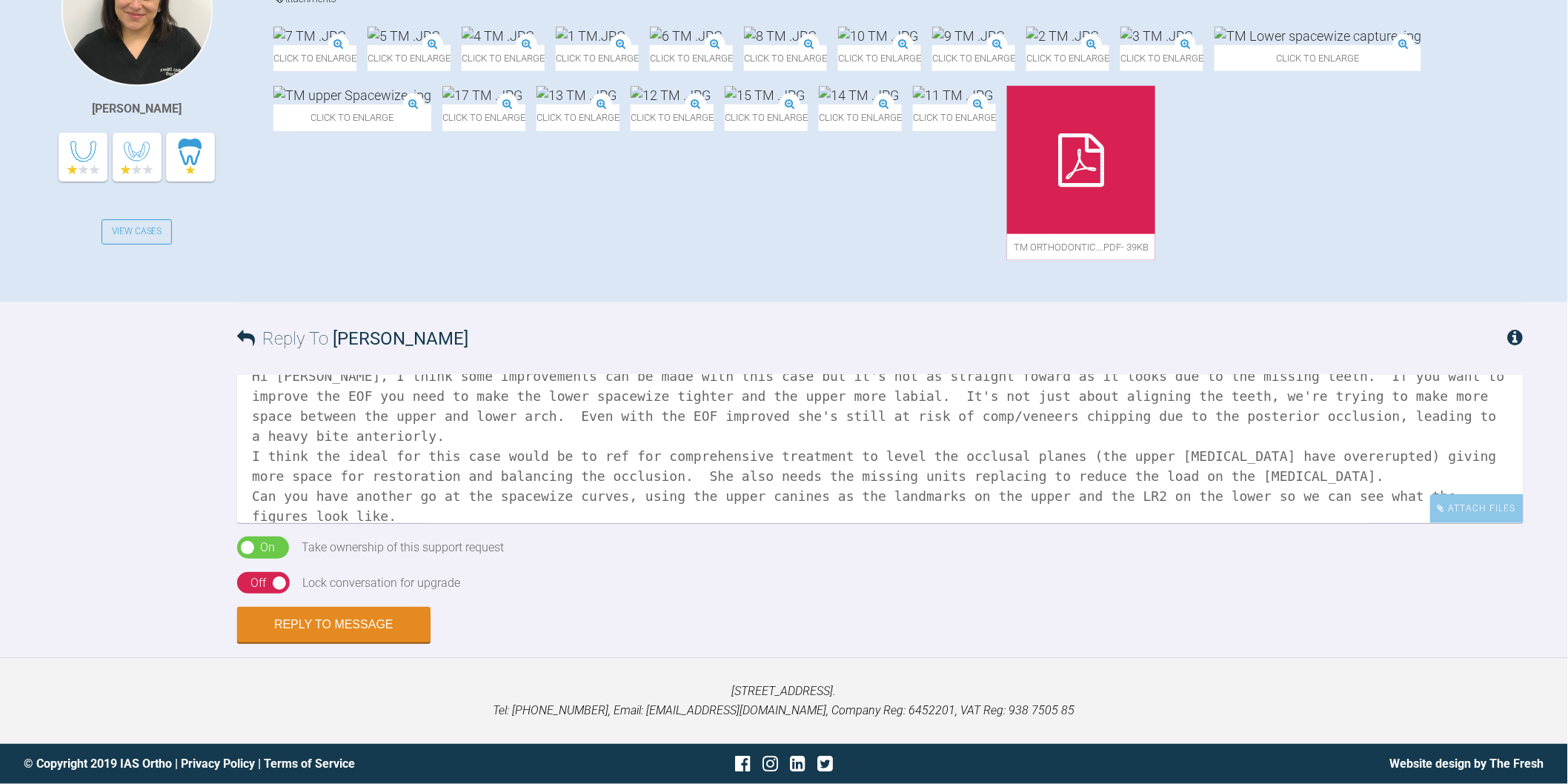
click at [1489, 478] on textarea "Hi Swati, I think some improvements can be made with this case but it's not as …" at bounding box center [880, 449] width 1287 height 148
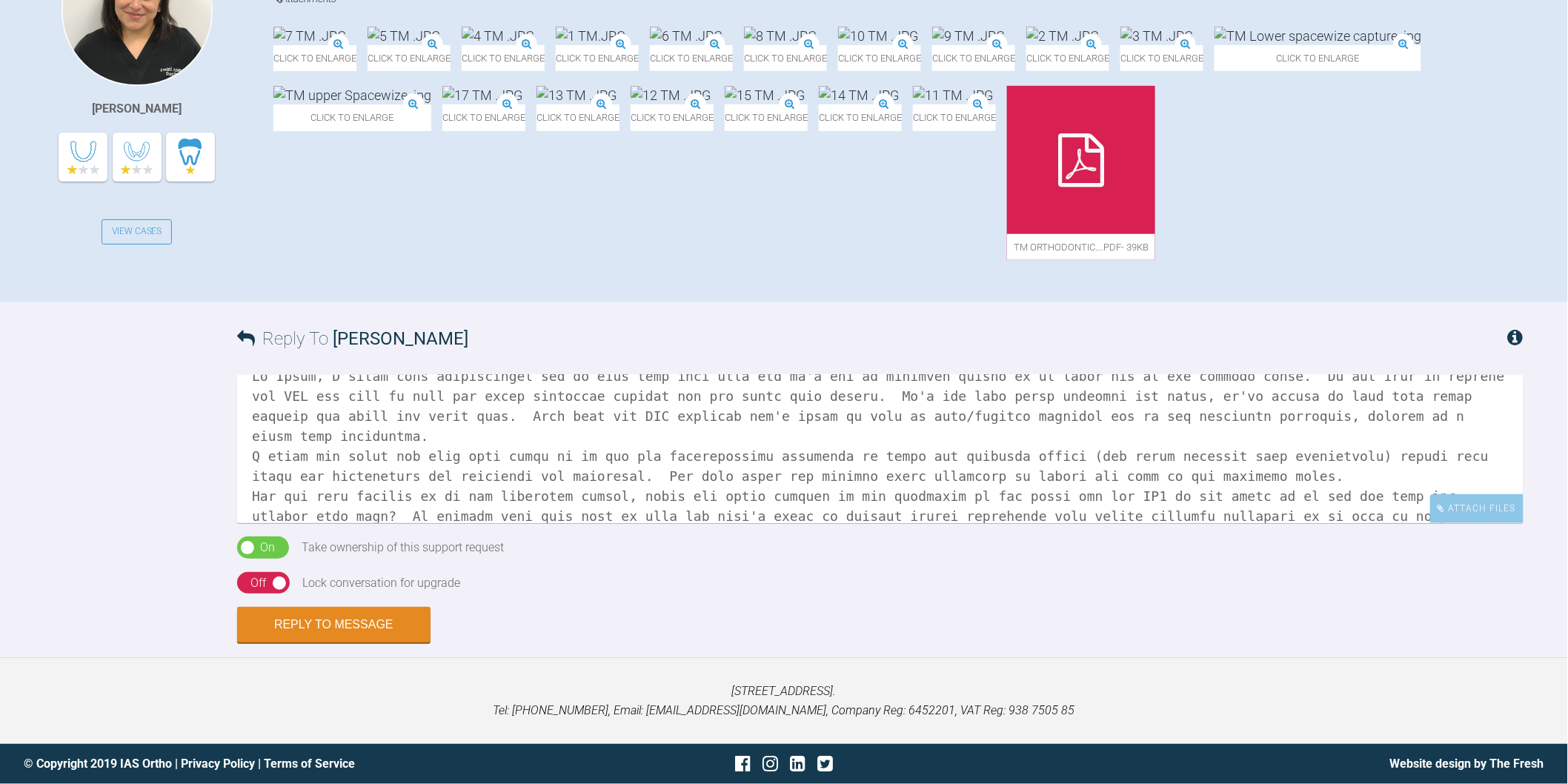
scroll to position [44, 0]
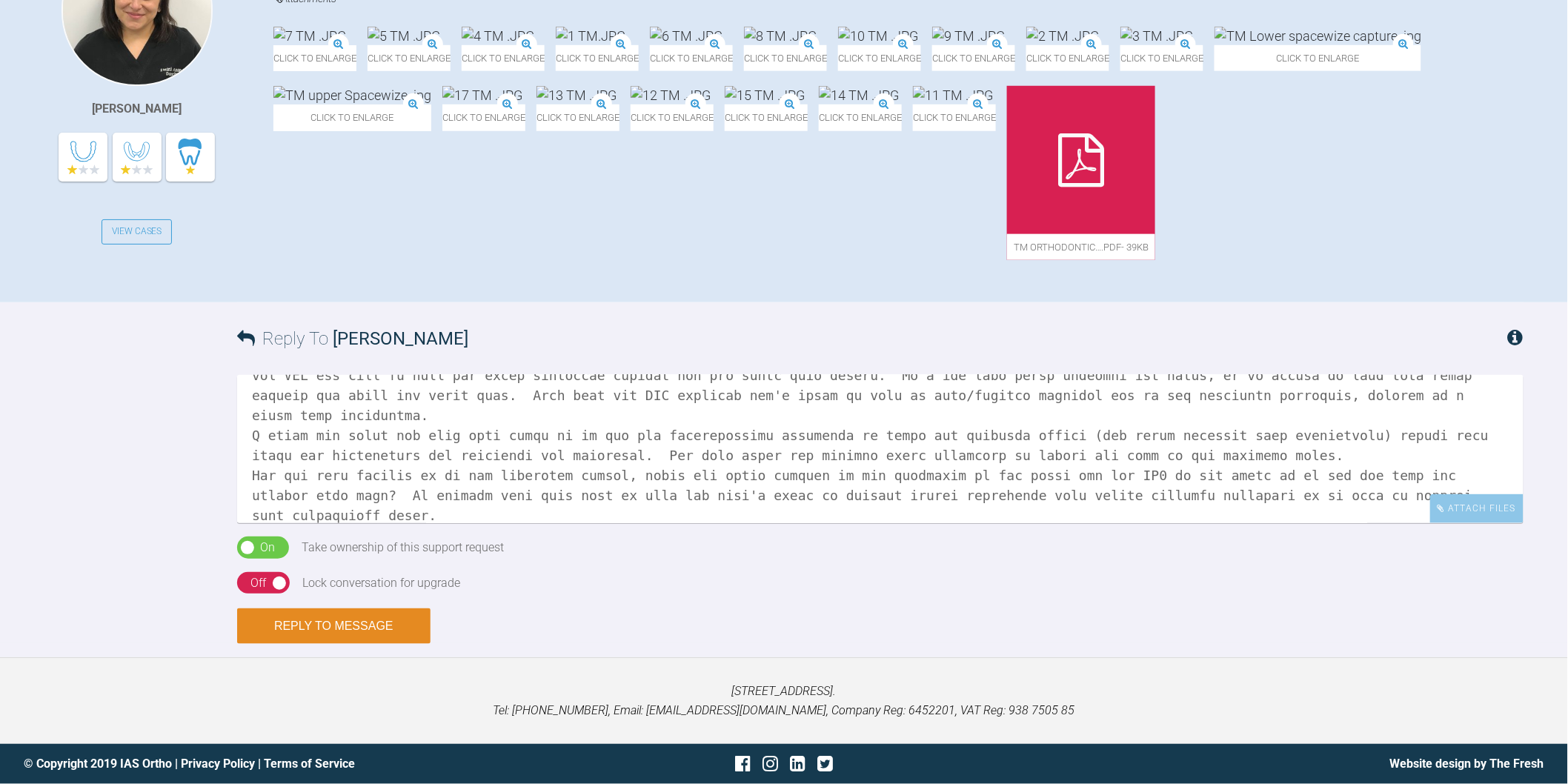
type textarea "Hi Swati, I think some improvements can be made with this case but it's not as …"
click at [384, 628] on button "Reply to Message" at bounding box center [334, 626] width 193 height 36
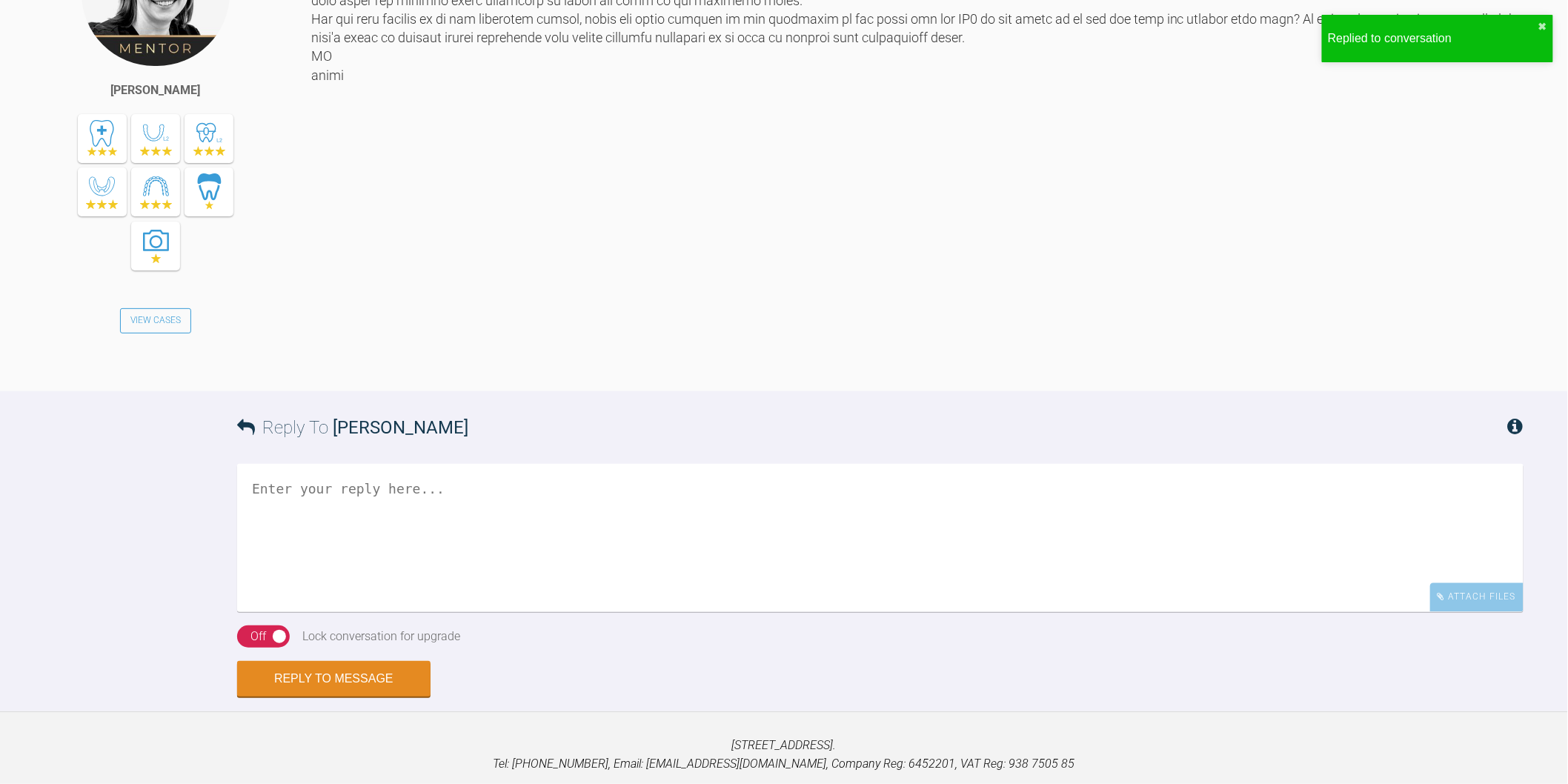
scroll to position [830, 0]
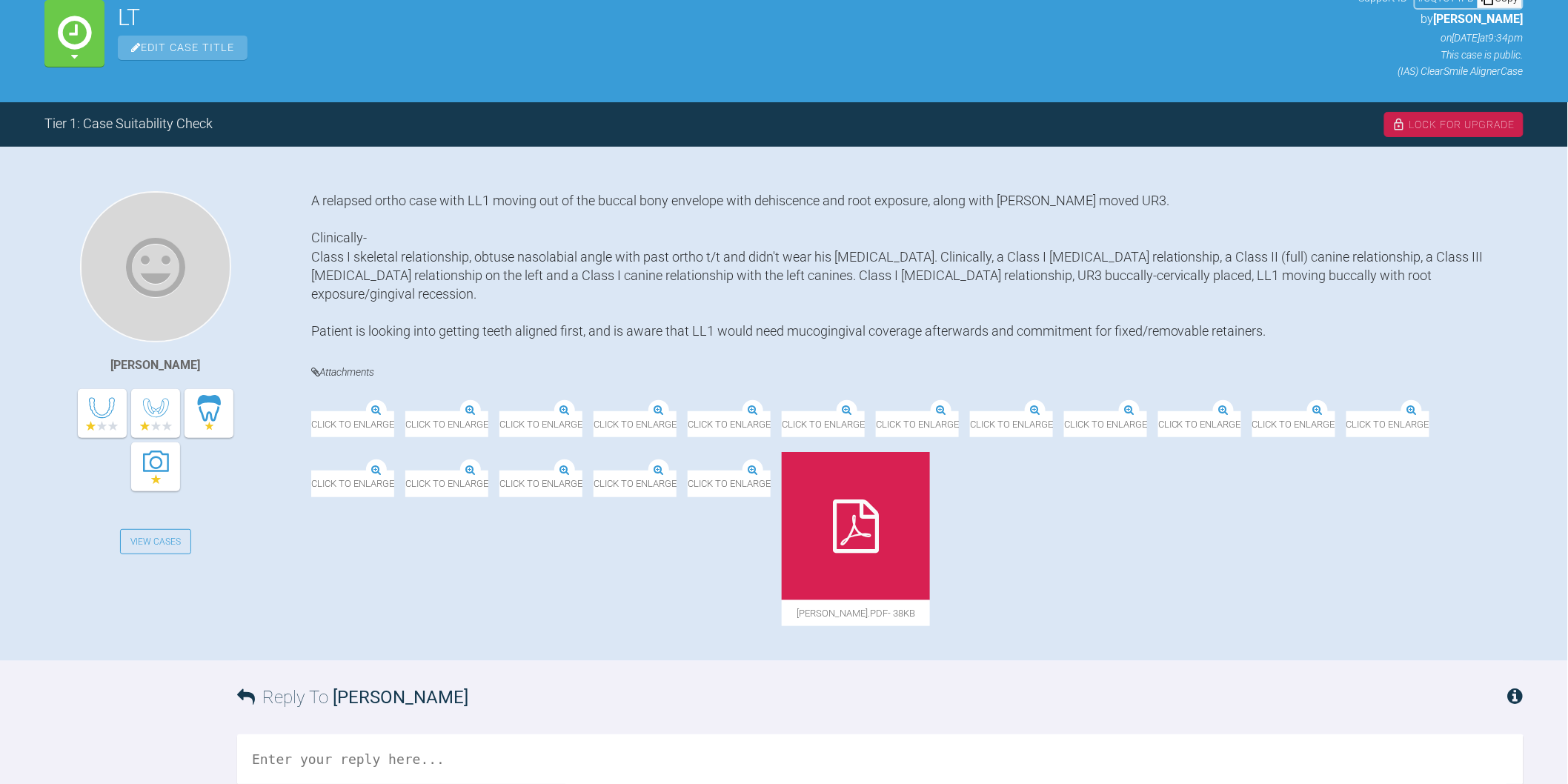
scroll to position [246, 0]
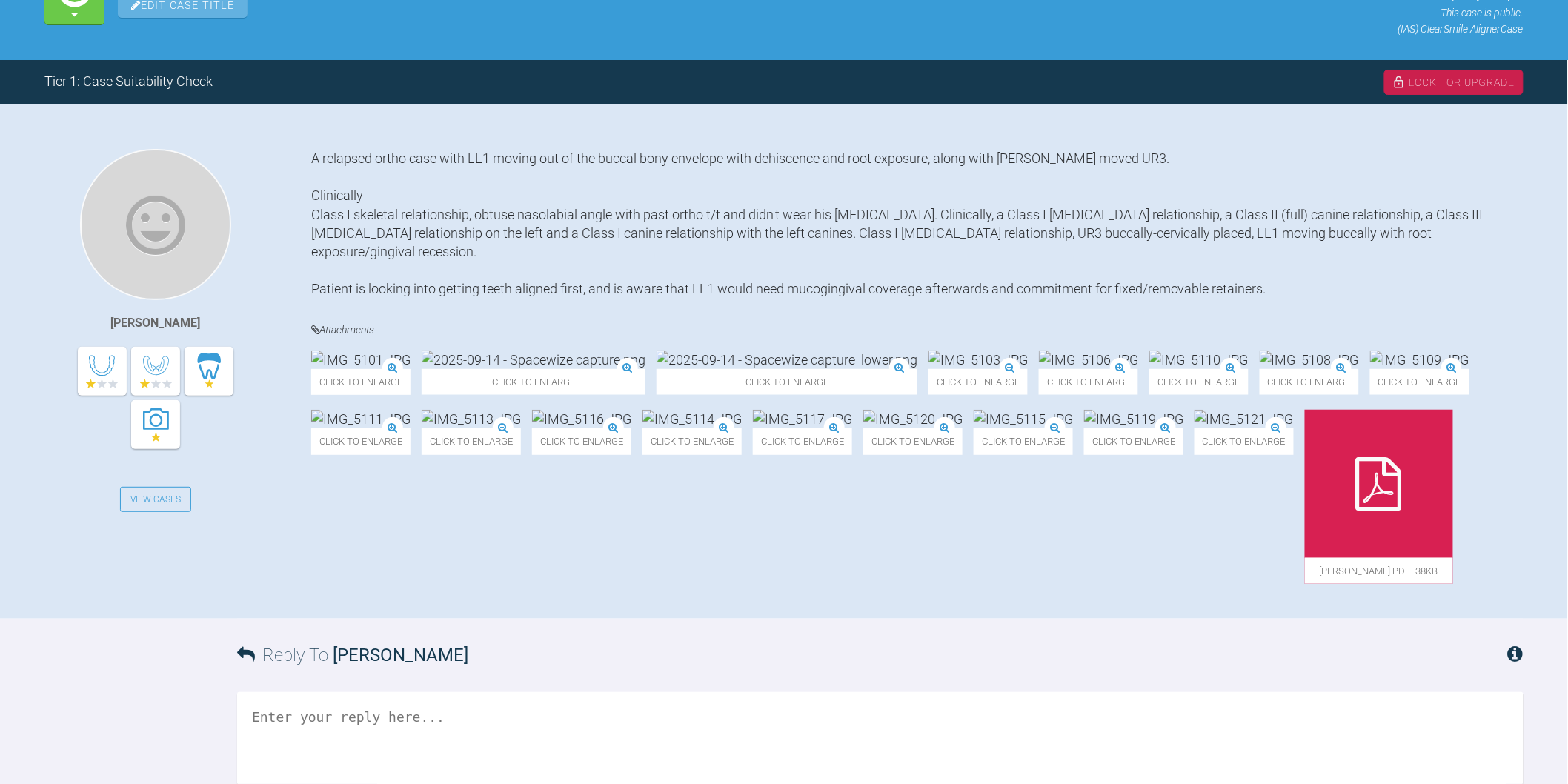
click at [1039, 369] on img at bounding box center [1089, 360] width 99 height 19
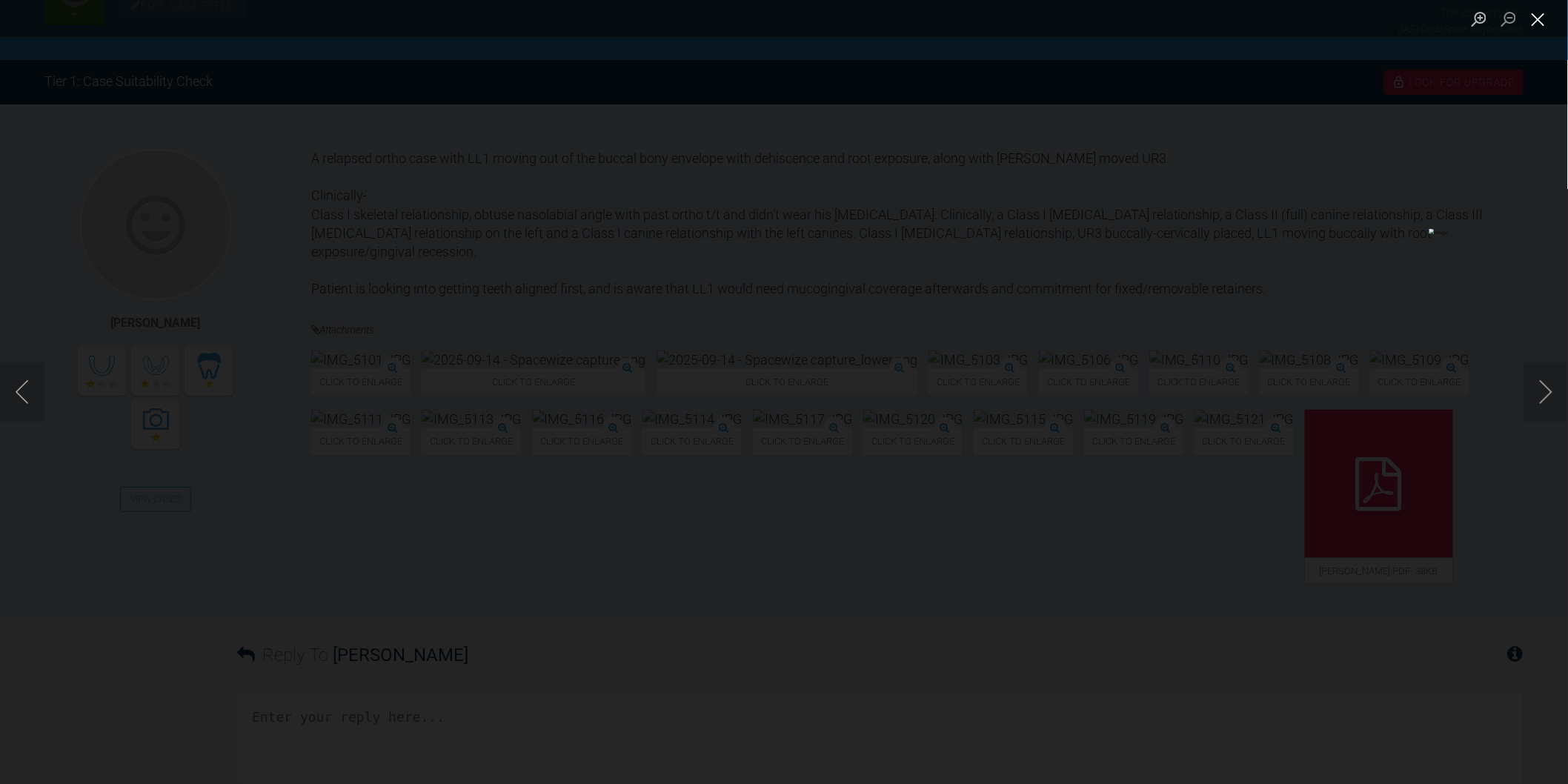
click at [1544, 22] on button "Close lightbox" at bounding box center [1539, 19] width 30 height 26
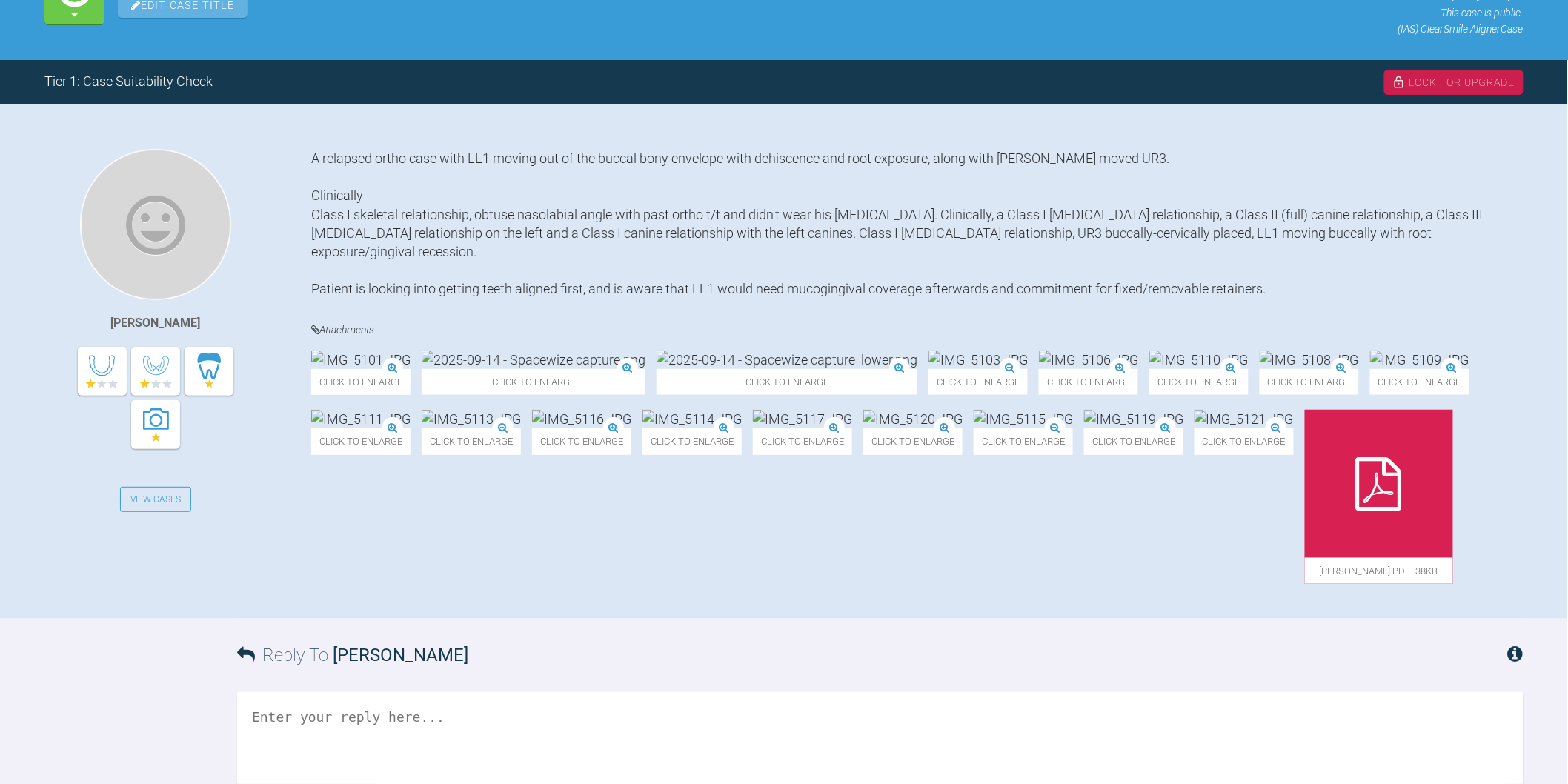
click at [411, 369] on img at bounding box center [361, 360] width 99 height 19
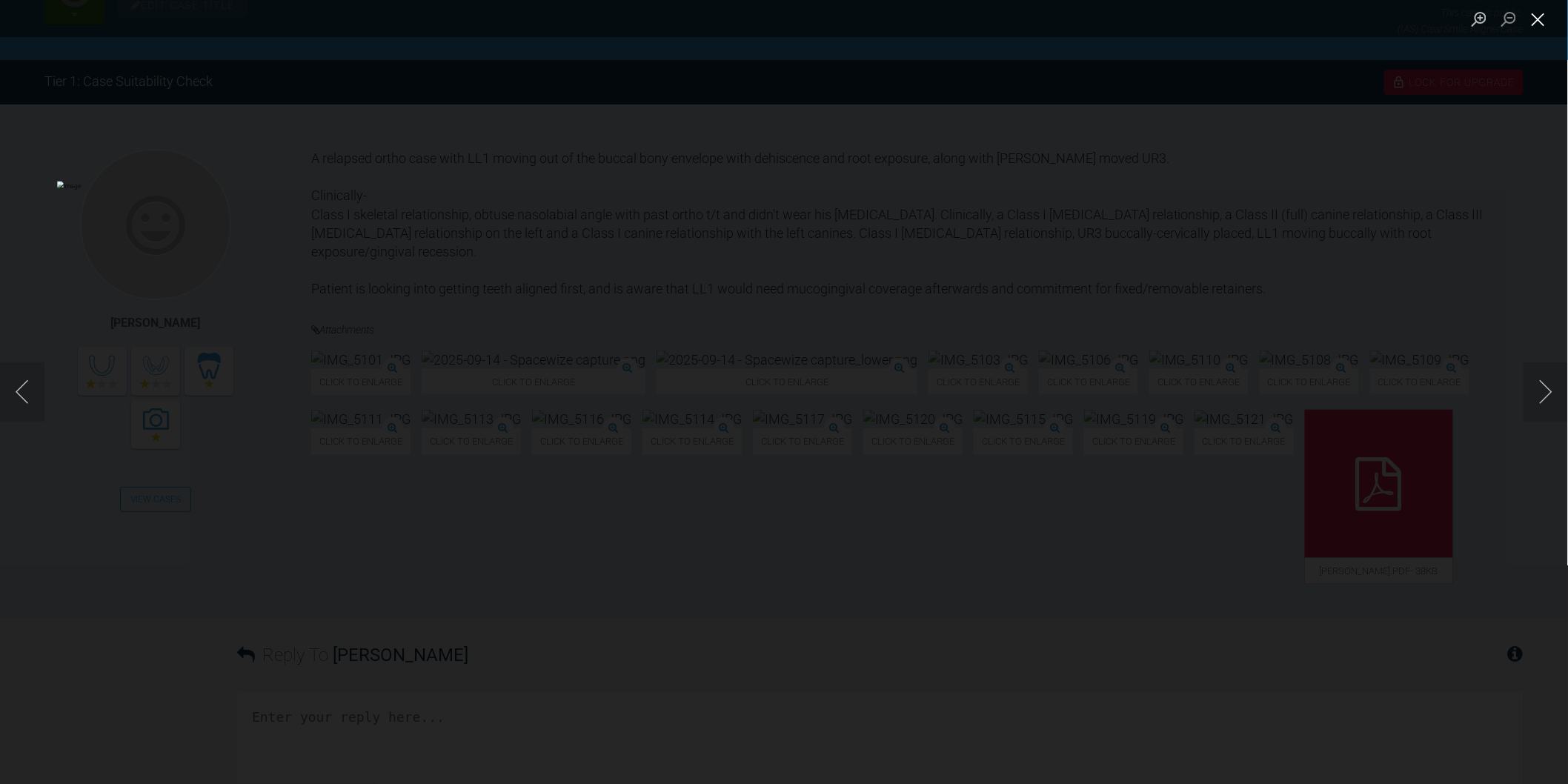
click at [1535, 24] on button "Close lightbox" at bounding box center [1539, 19] width 30 height 26
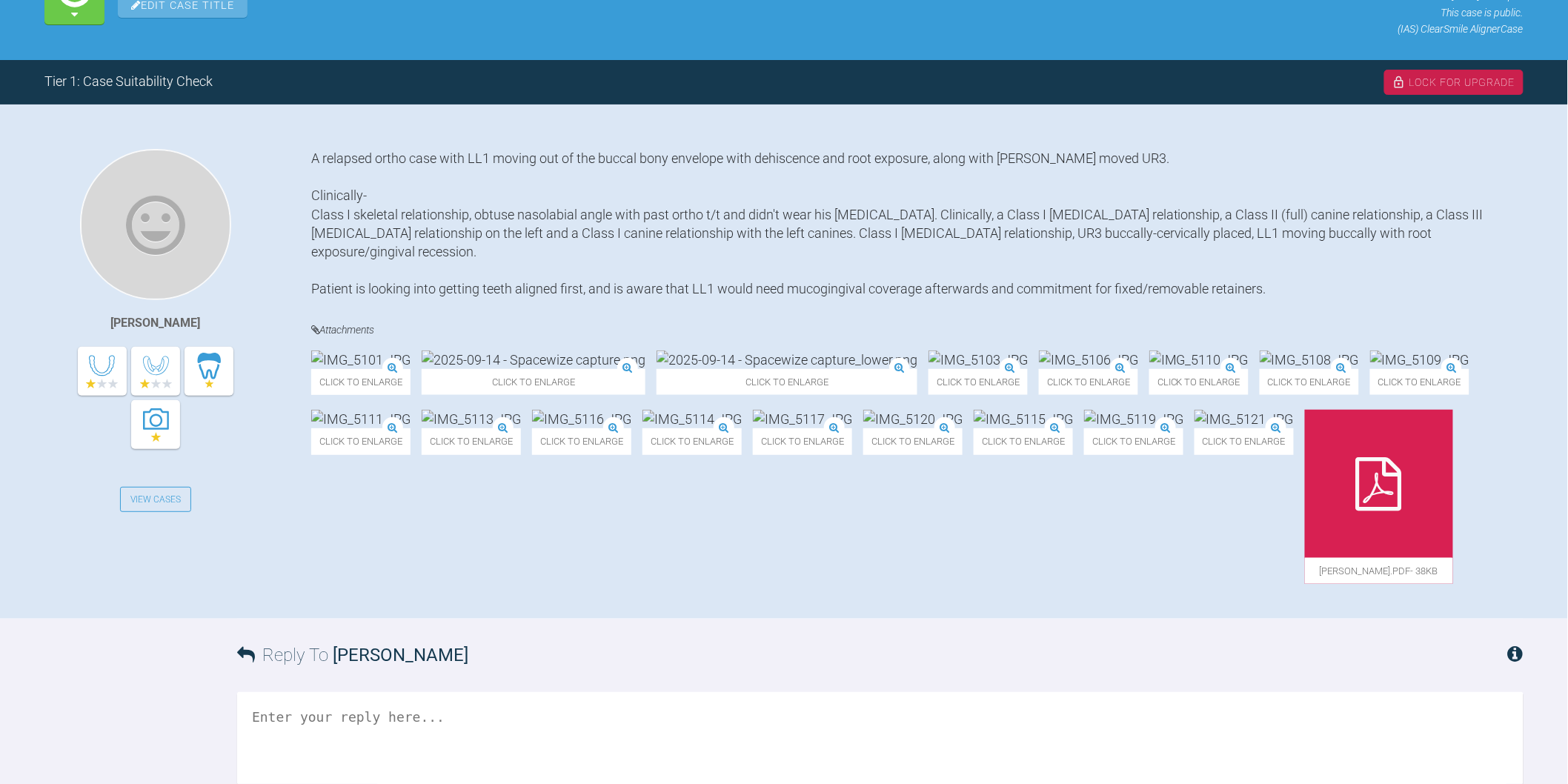
click at [742, 360] on img at bounding box center [787, 360] width 261 height 19
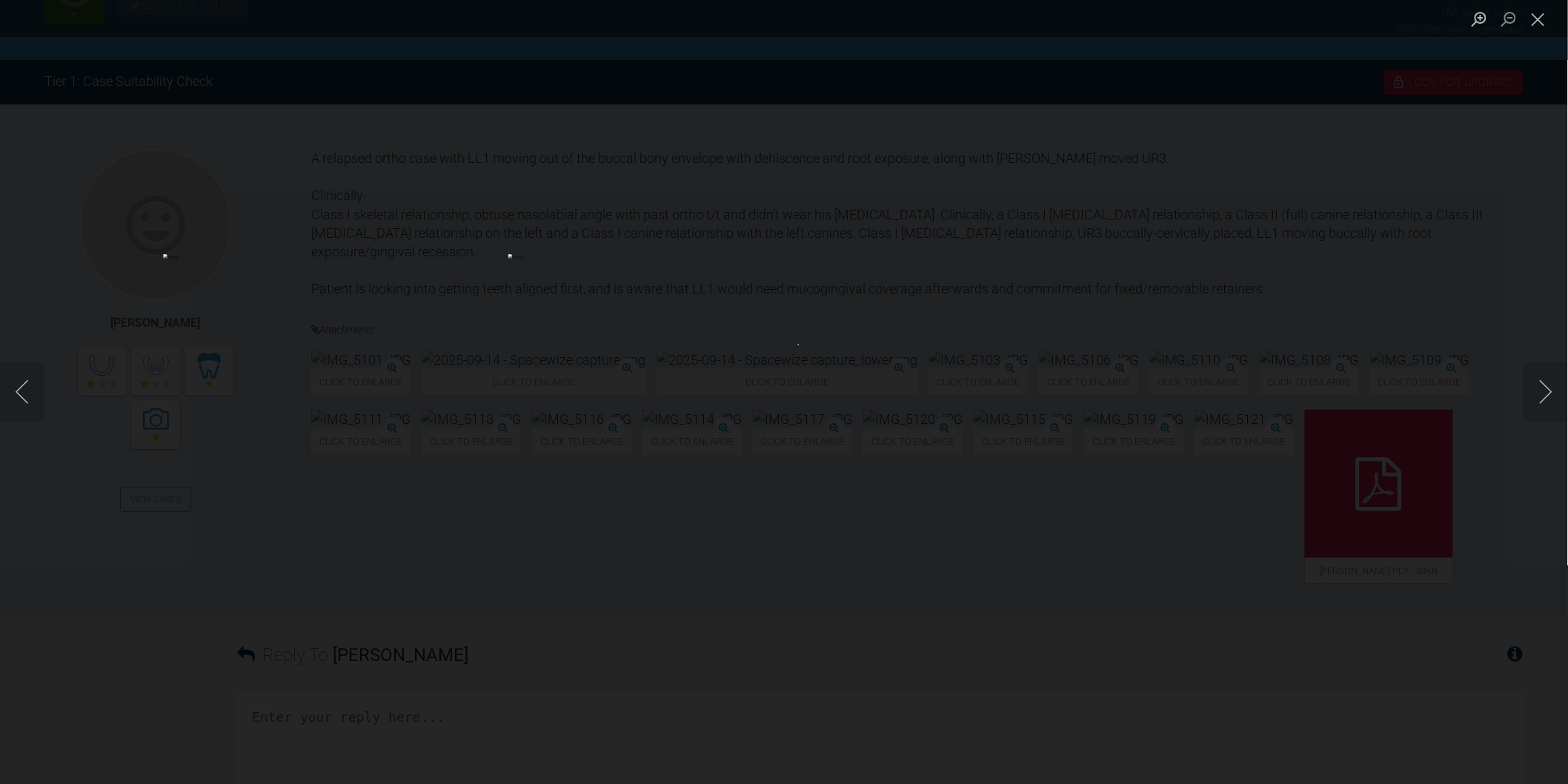
scroll to position [165, 0]
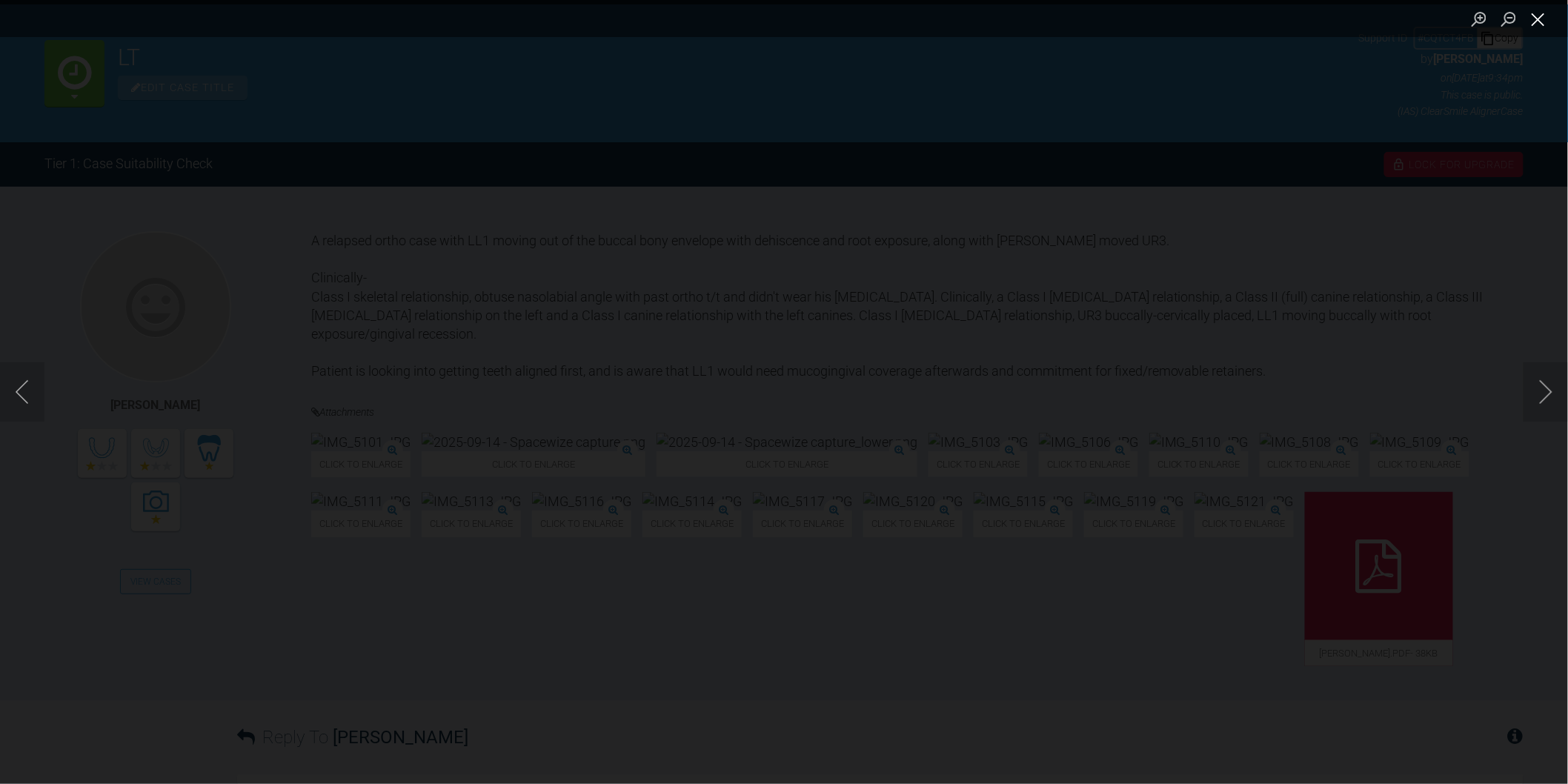
click at [1534, 28] on button "Close lightbox" at bounding box center [1539, 19] width 30 height 26
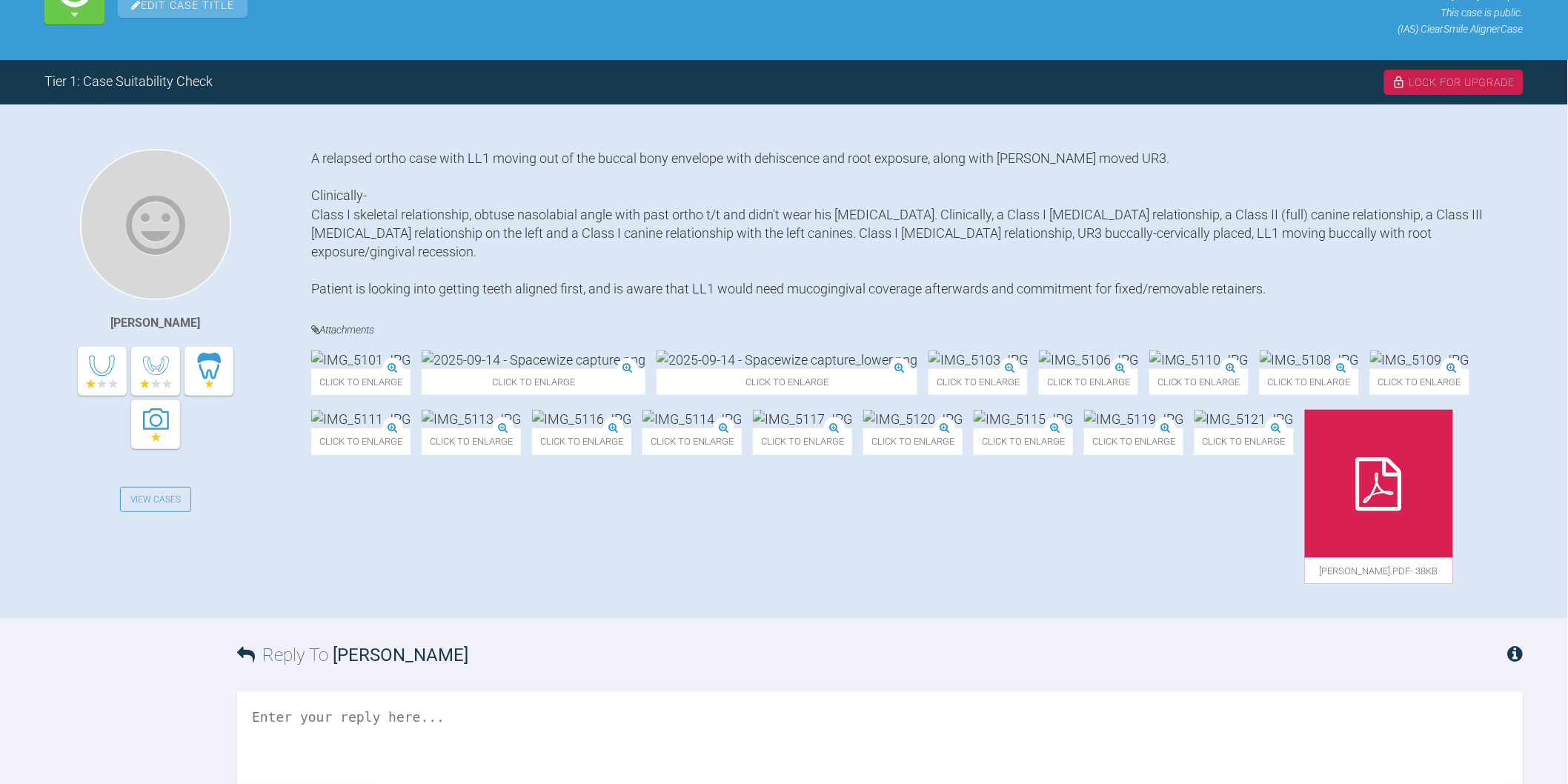
scroll to position [329, 0]
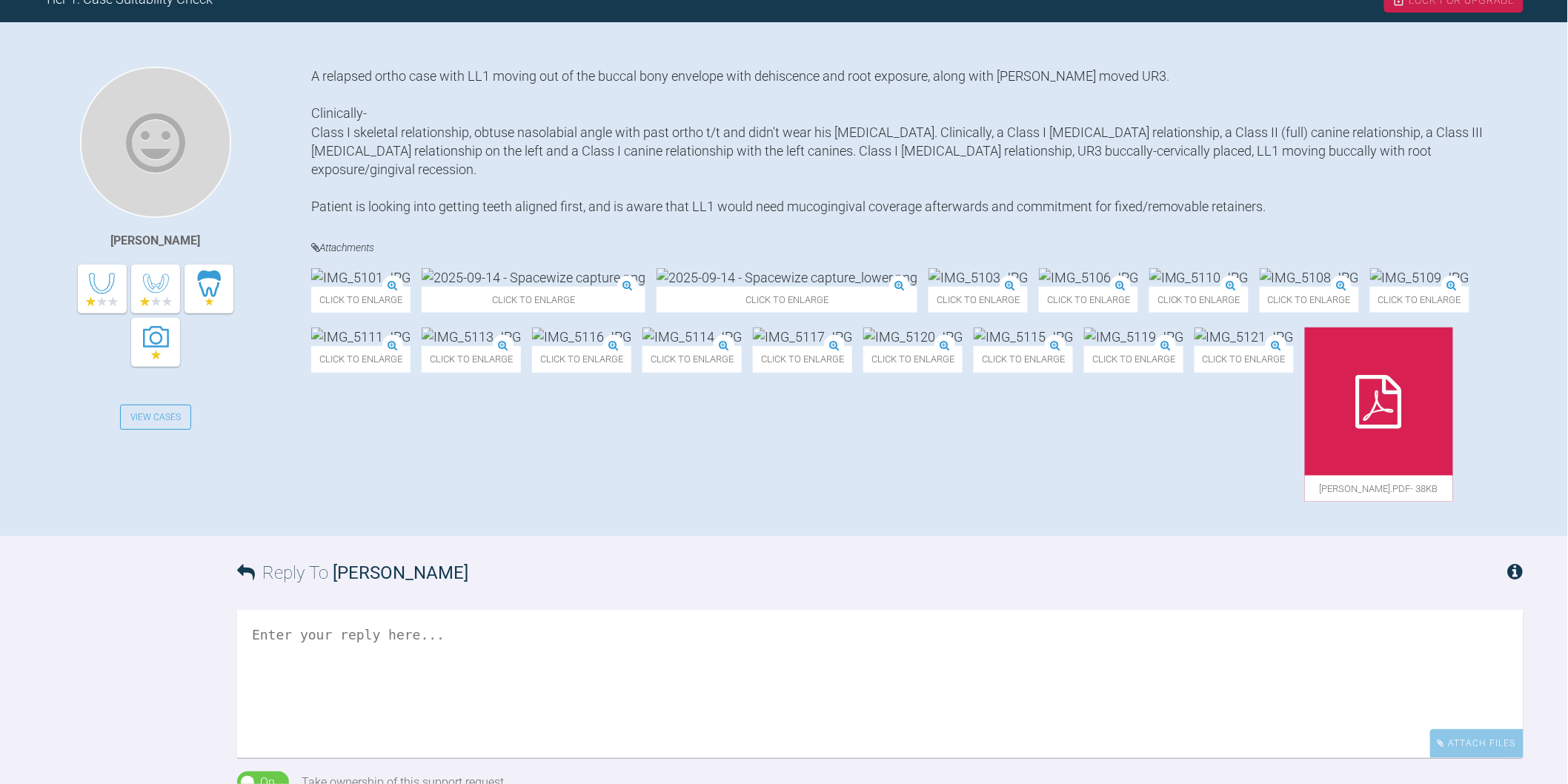
click at [719, 287] on img at bounding box center [787, 277] width 261 height 19
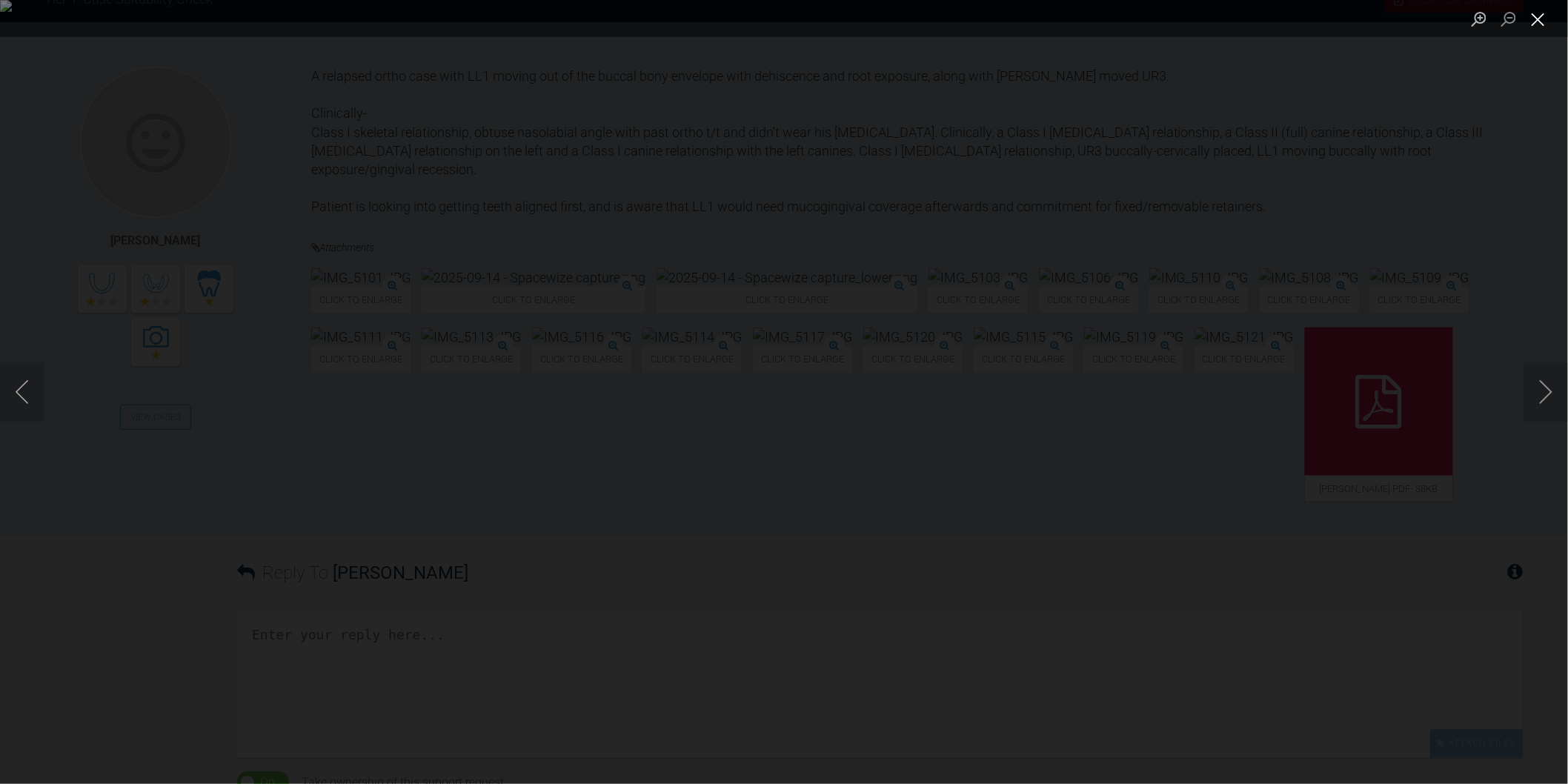
click at [1543, 23] on button "Close lightbox" at bounding box center [1539, 19] width 30 height 26
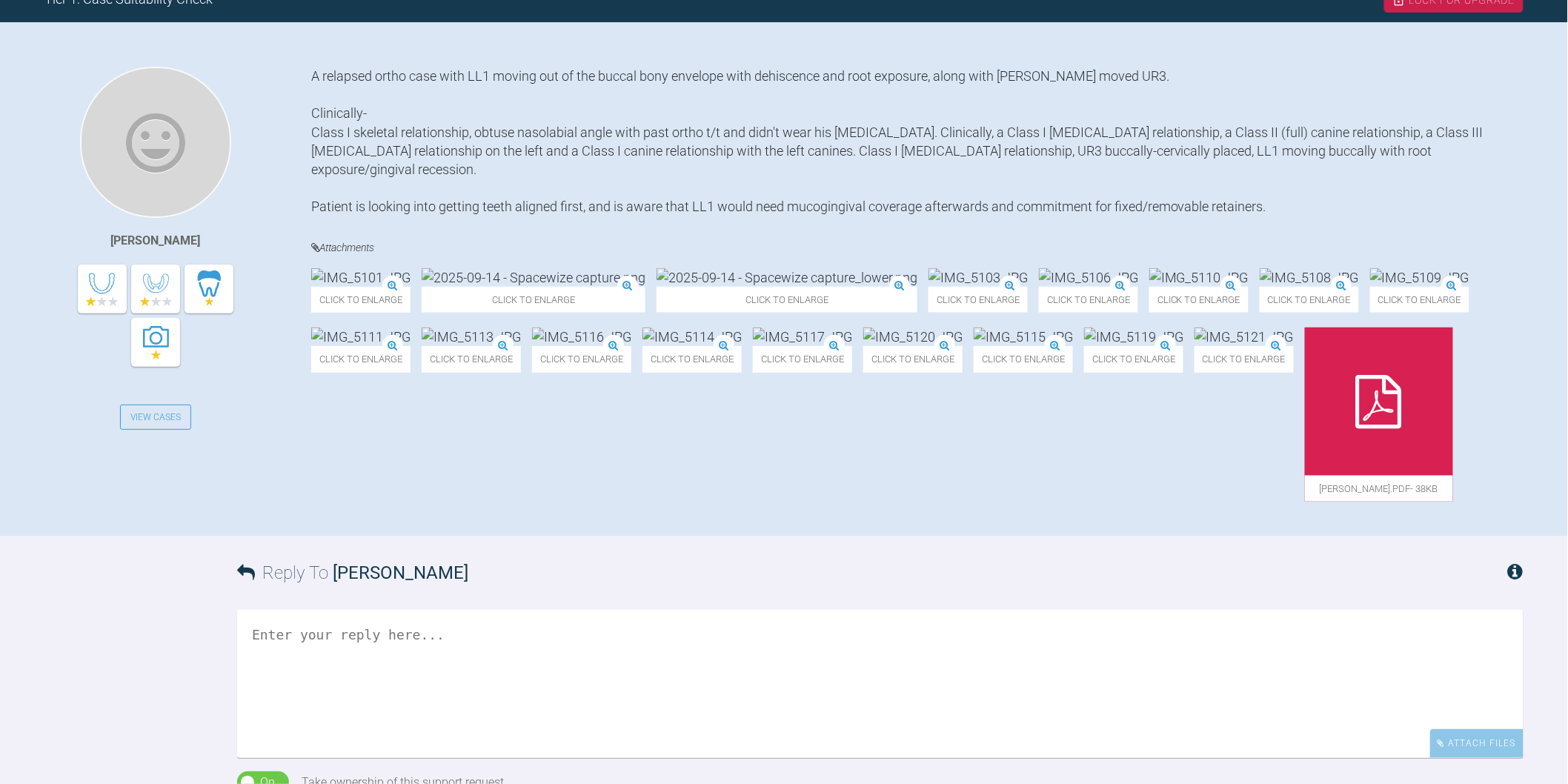
scroll to position [411, 0]
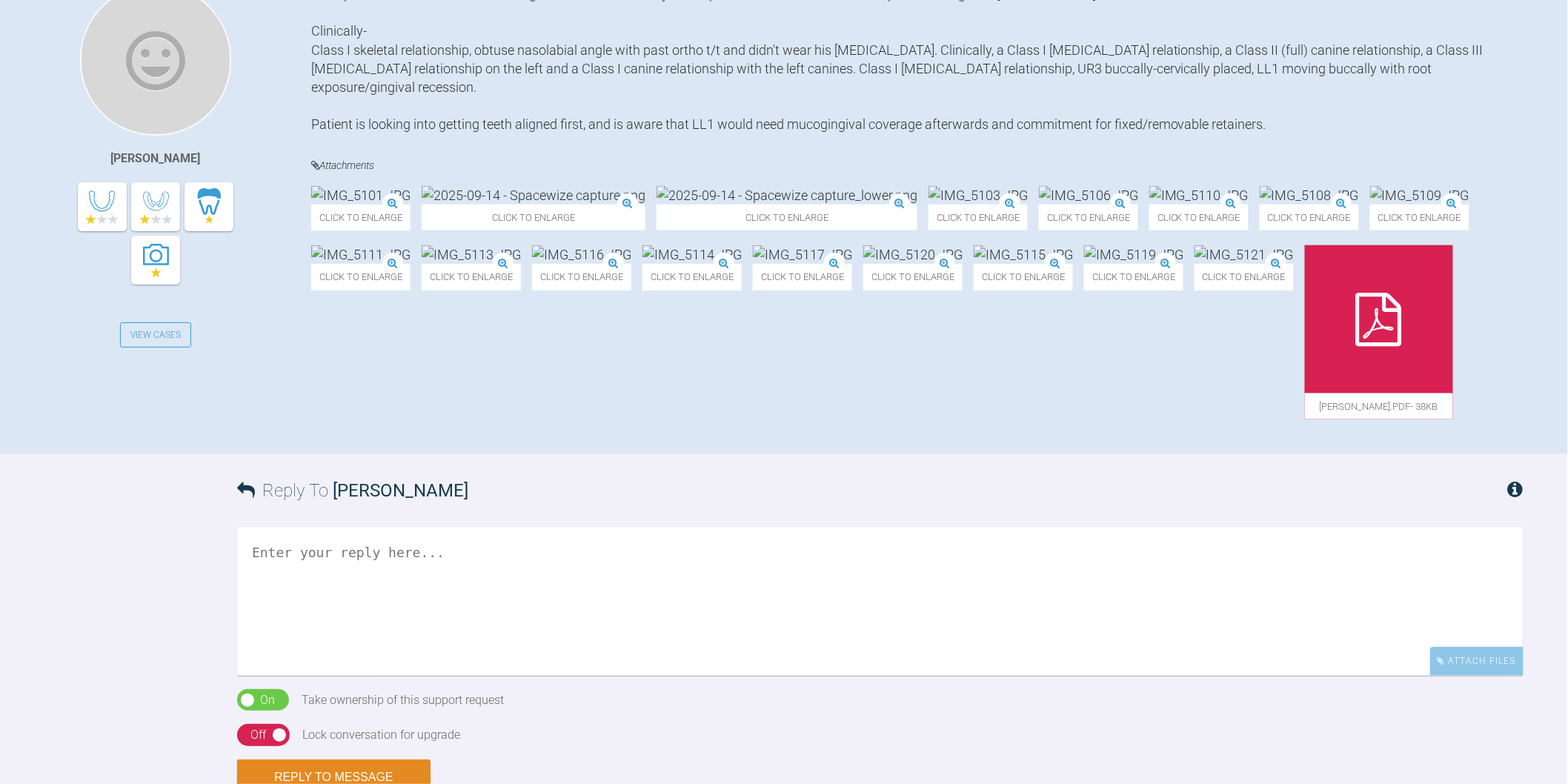
click at [656, 675] on textarea at bounding box center [880, 601] width 1287 height 148
click at [1370, 204] on img at bounding box center [1420, 195] width 99 height 19
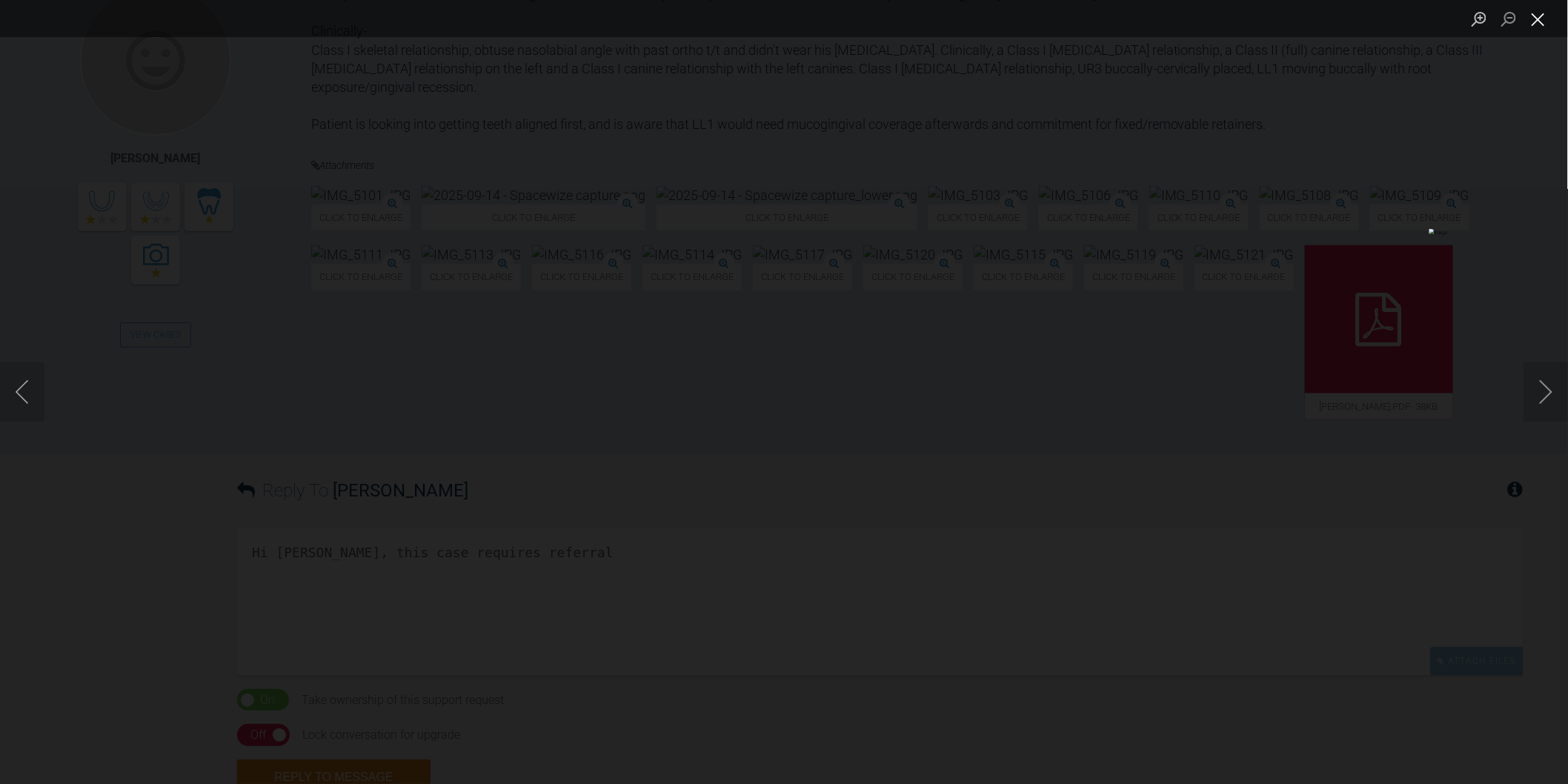
click at [1543, 13] on button "Close lightbox" at bounding box center [1539, 19] width 30 height 26
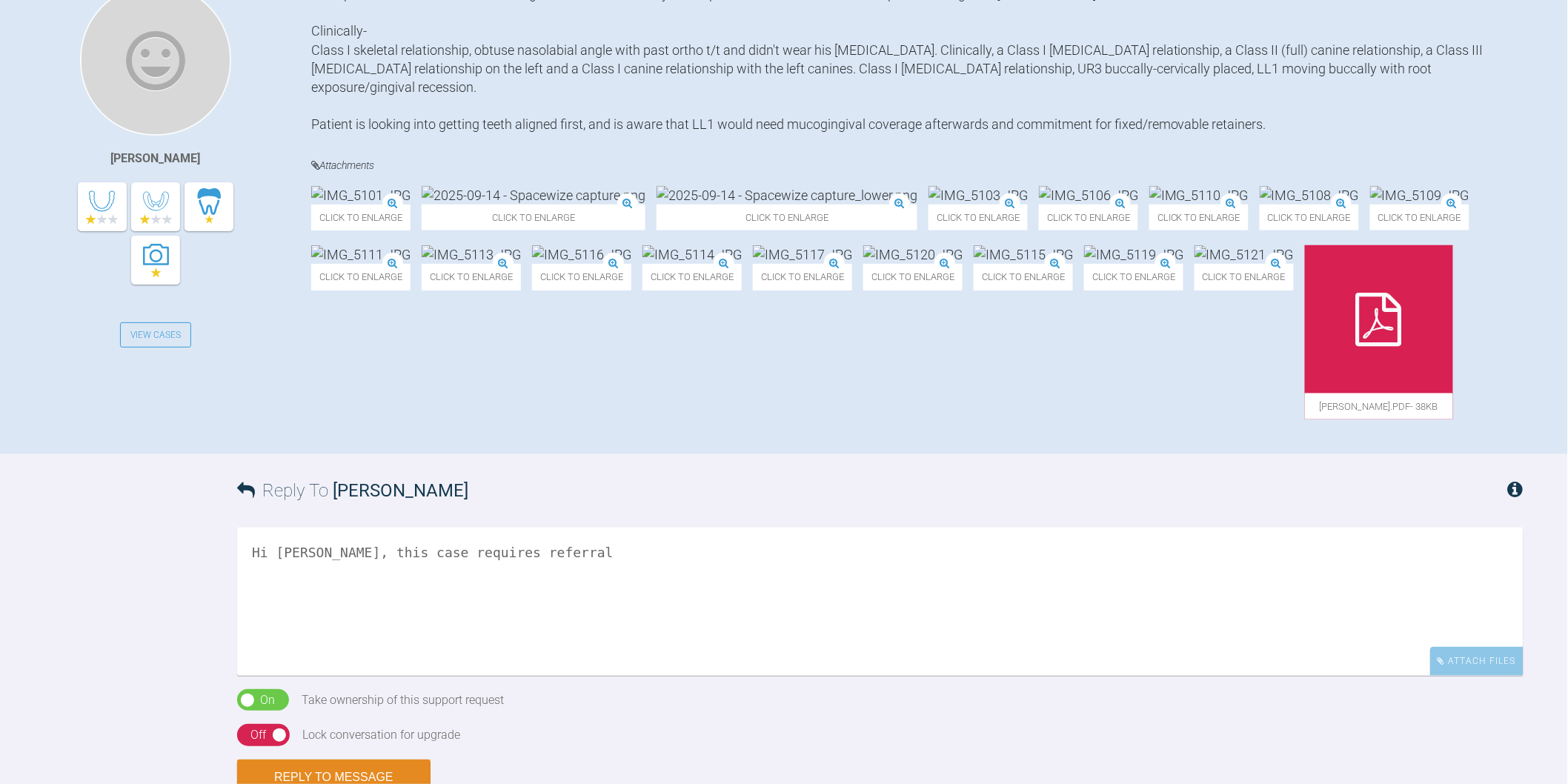
click at [724, 204] on img at bounding box center [787, 195] width 261 height 19
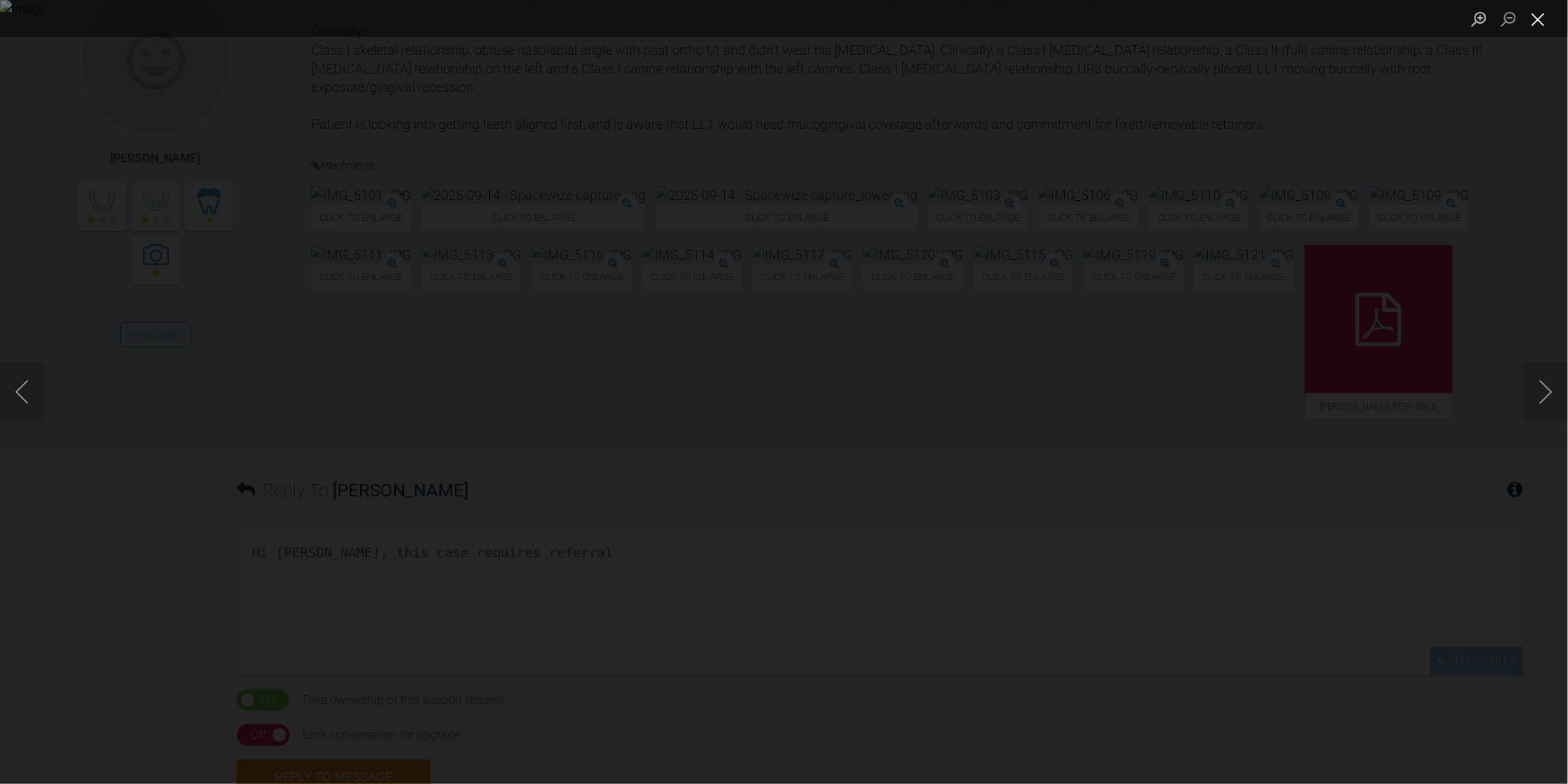
click at [1527, 25] on button "Close lightbox" at bounding box center [1539, 19] width 30 height 26
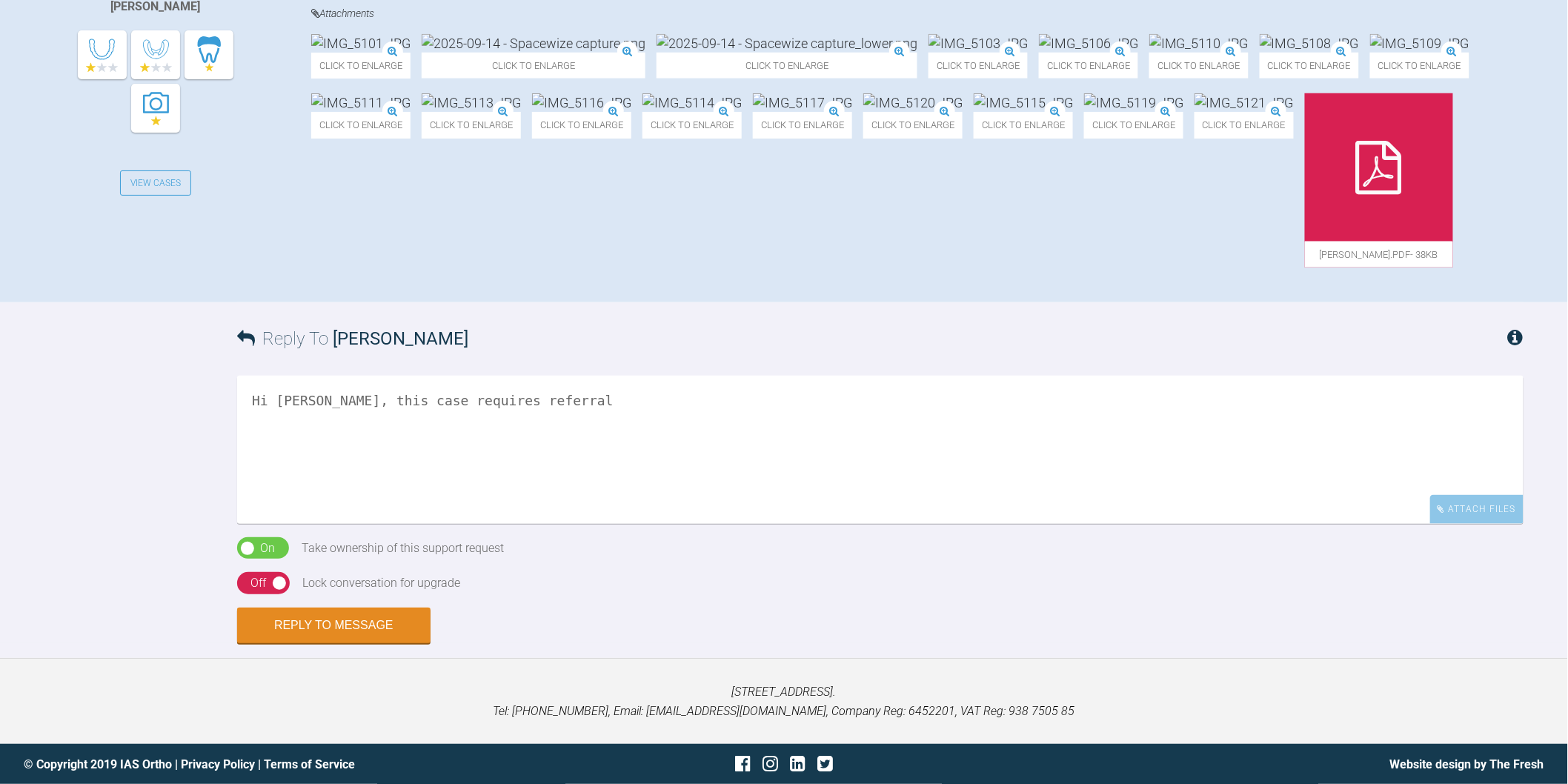
scroll to position [575, 0]
click at [637, 523] on textarea "Hi Chaitanya, this case requires referral" at bounding box center [880, 449] width 1287 height 148
click at [559, 523] on textarea "Hi Chaitanya, this case requires referral as high risk of making the LL1 worse" at bounding box center [880, 449] width 1287 height 148
click at [967, 523] on textarea "Hi Chaitanya, this case requires referral to a specialist as high risk of makin…" at bounding box center [880, 449] width 1287 height 148
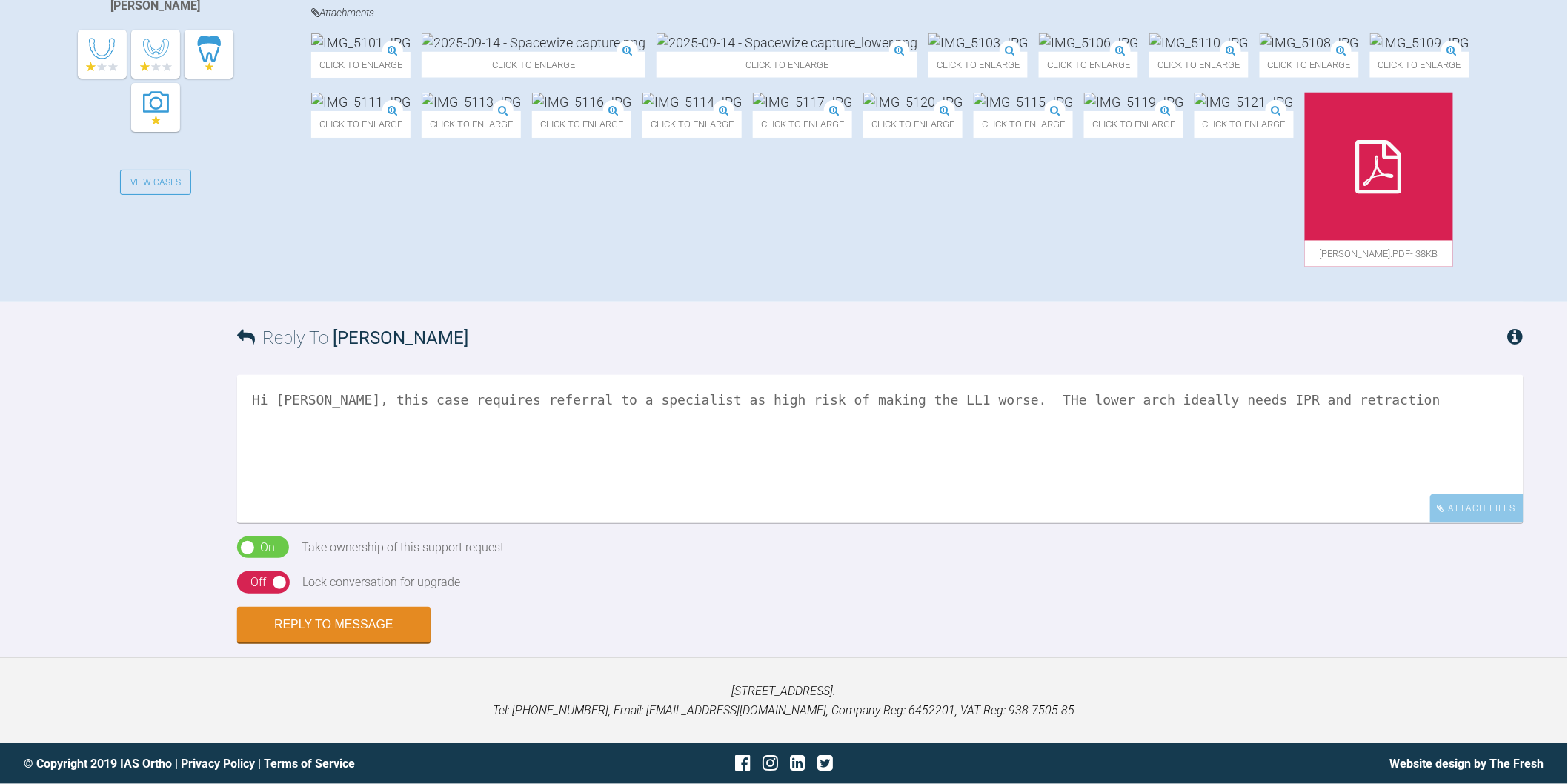
click at [976, 523] on textarea "Hi Chaitanya, this case requires referral to a specialist as high risk of makin…" at bounding box center [880, 449] width 1287 height 148
click at [1331, 523] on textarea "Hi Chaitanya, this case requires referral to a specialist as high risk of makin…" at bounding box center [880, 449] width 1287 height 148
click at [1426, 523] on textarea "Hi Chaitanya, this case requires referral to a specialist as high risk of makin…" at bounding box center [880, 449] width 1287 height 148
click at [963, 523] on textarea "Hi Chaitanya, this case requires referral to a specialist as high risk of makin…" at bounding box center [880, 449] width 1287 height 148
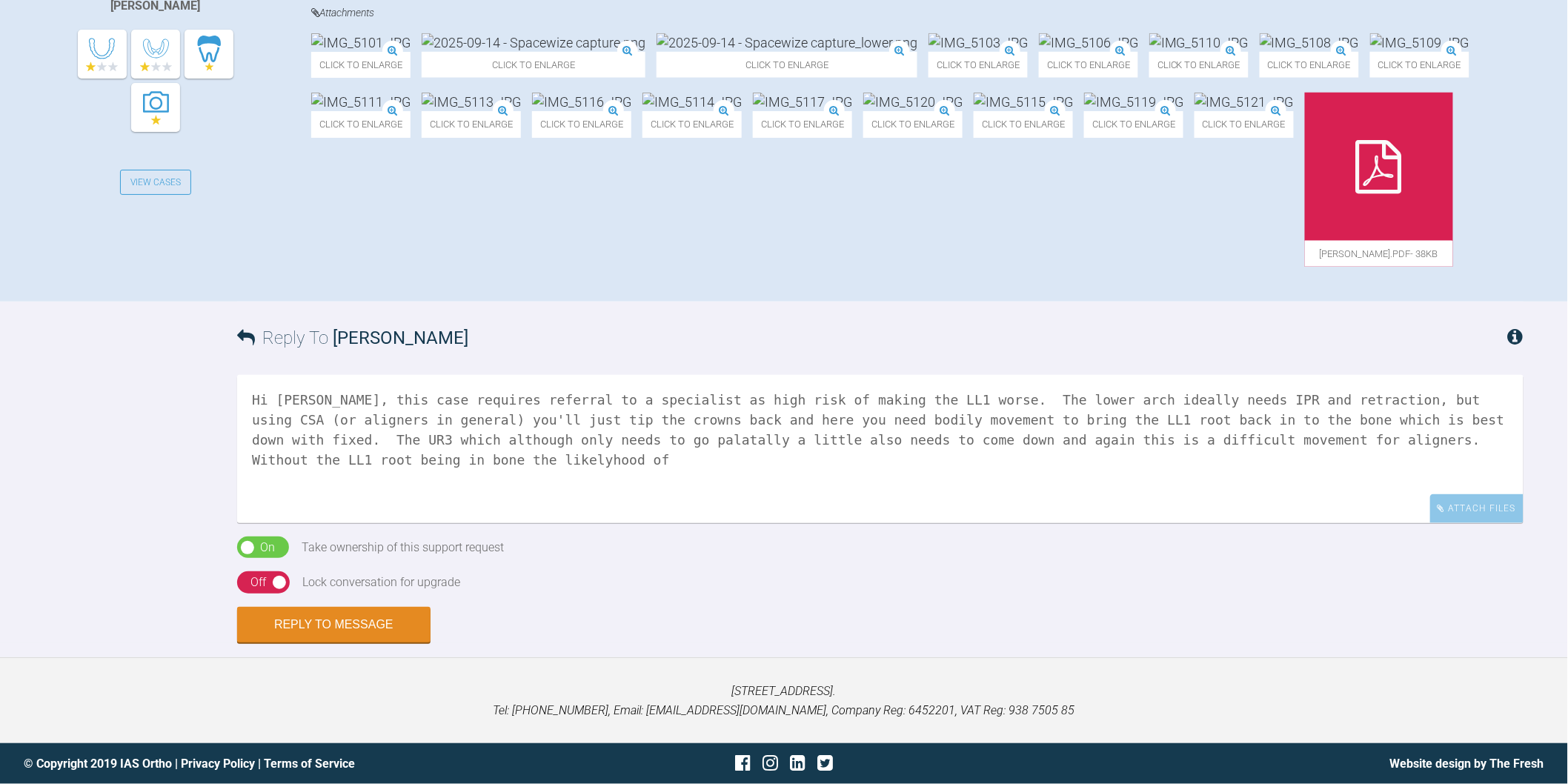
scroll to position [658, 0]
drag, startPoint x: 533, startPoint y: 557, endPoint x: 408, endPoint y: 555, distance: 125.0
click at [408, 523] on textarea "Hi Chaitanya, this case requires referral to a specialist as high risk of makin…" at bounding box center [880, 449] width 1287 height 148
click at [842, 523] on textarea "Hi Chaitanya, this case requires referral to a specialist as high risk of makin…" at bounding box center [880, 449] width 1287 height 148
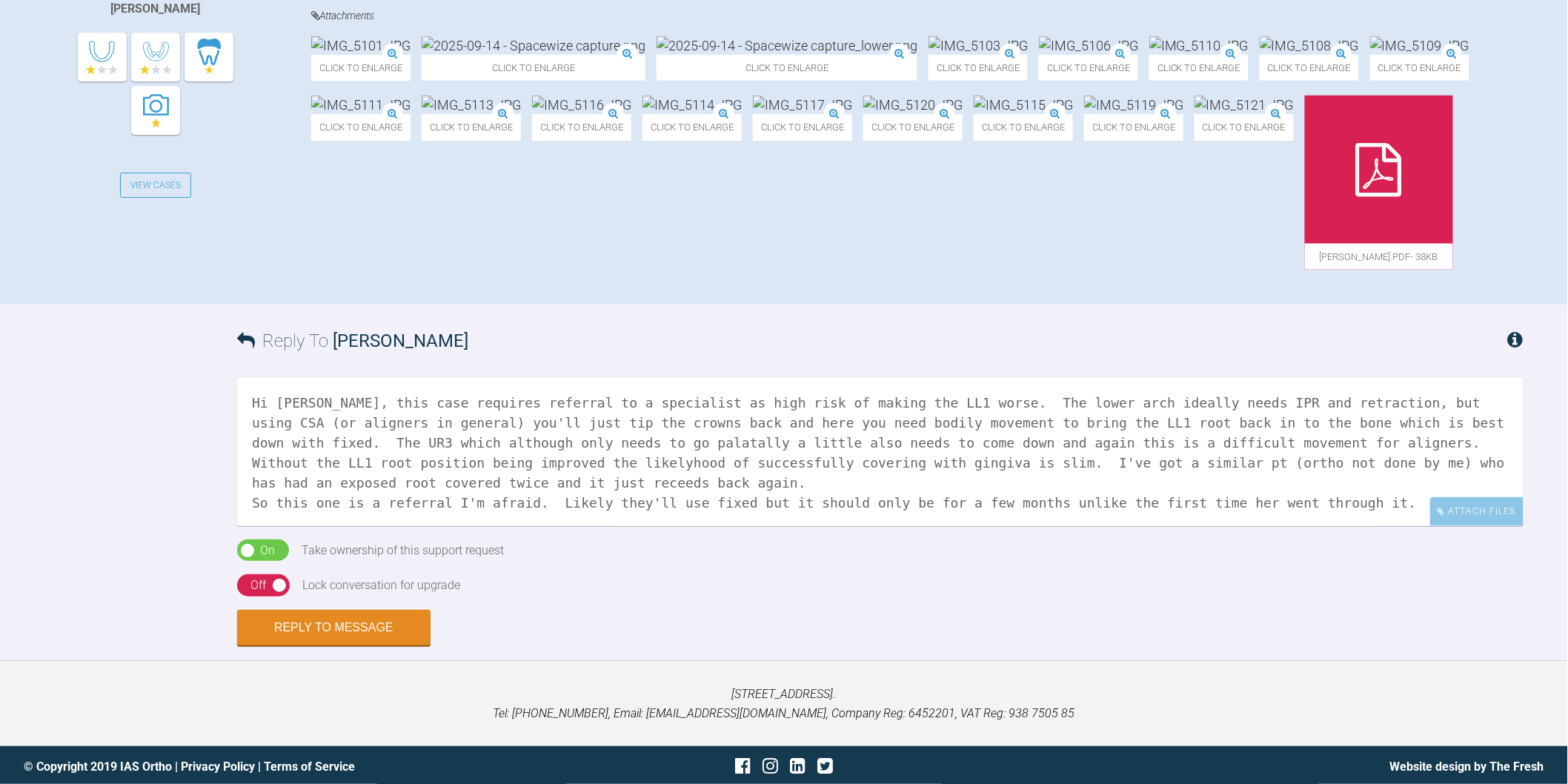
scroll to position [329, 0]
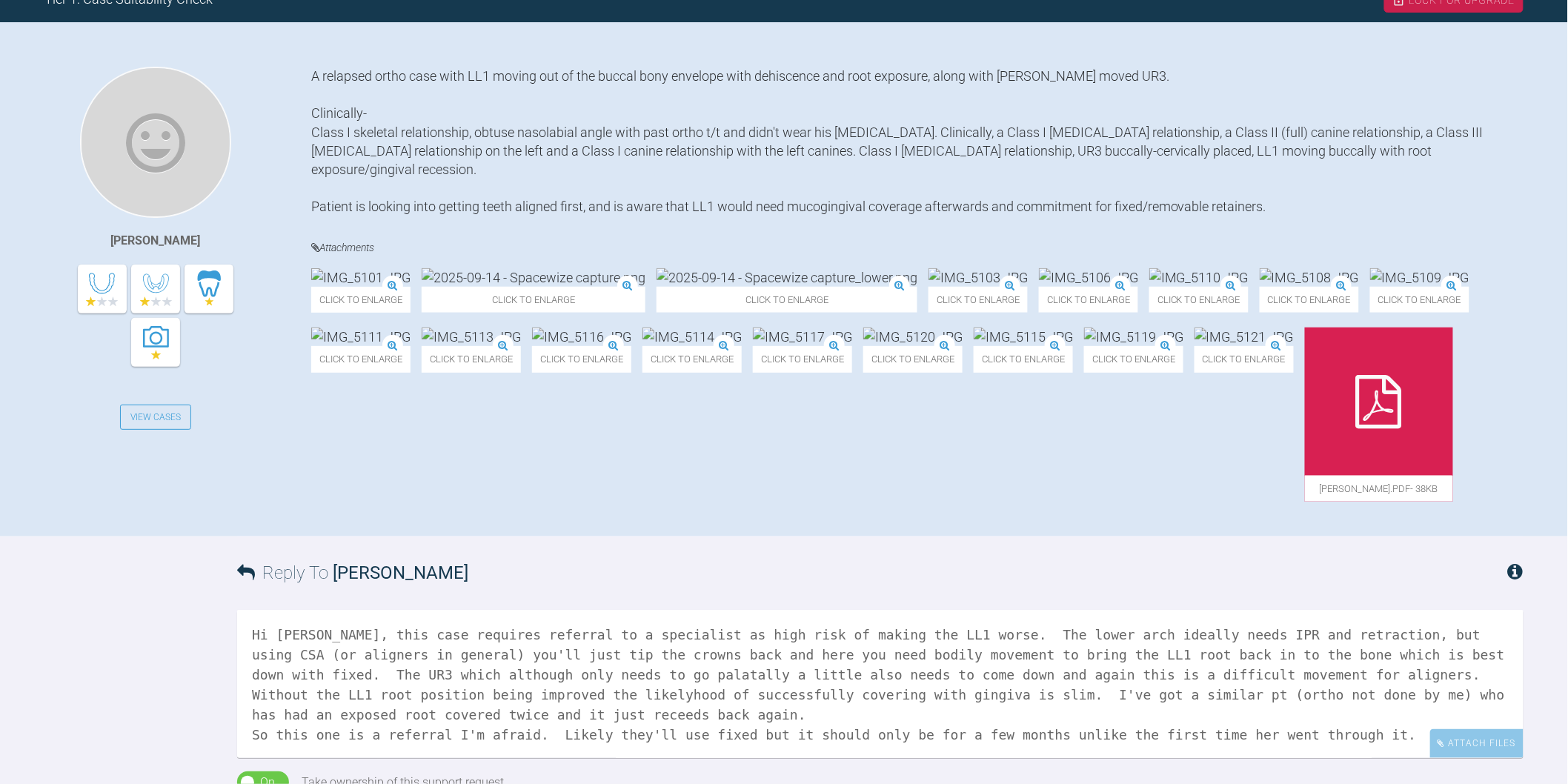
click at [974, 346] on img at bounding box center [1023, 337] width 99 height 19
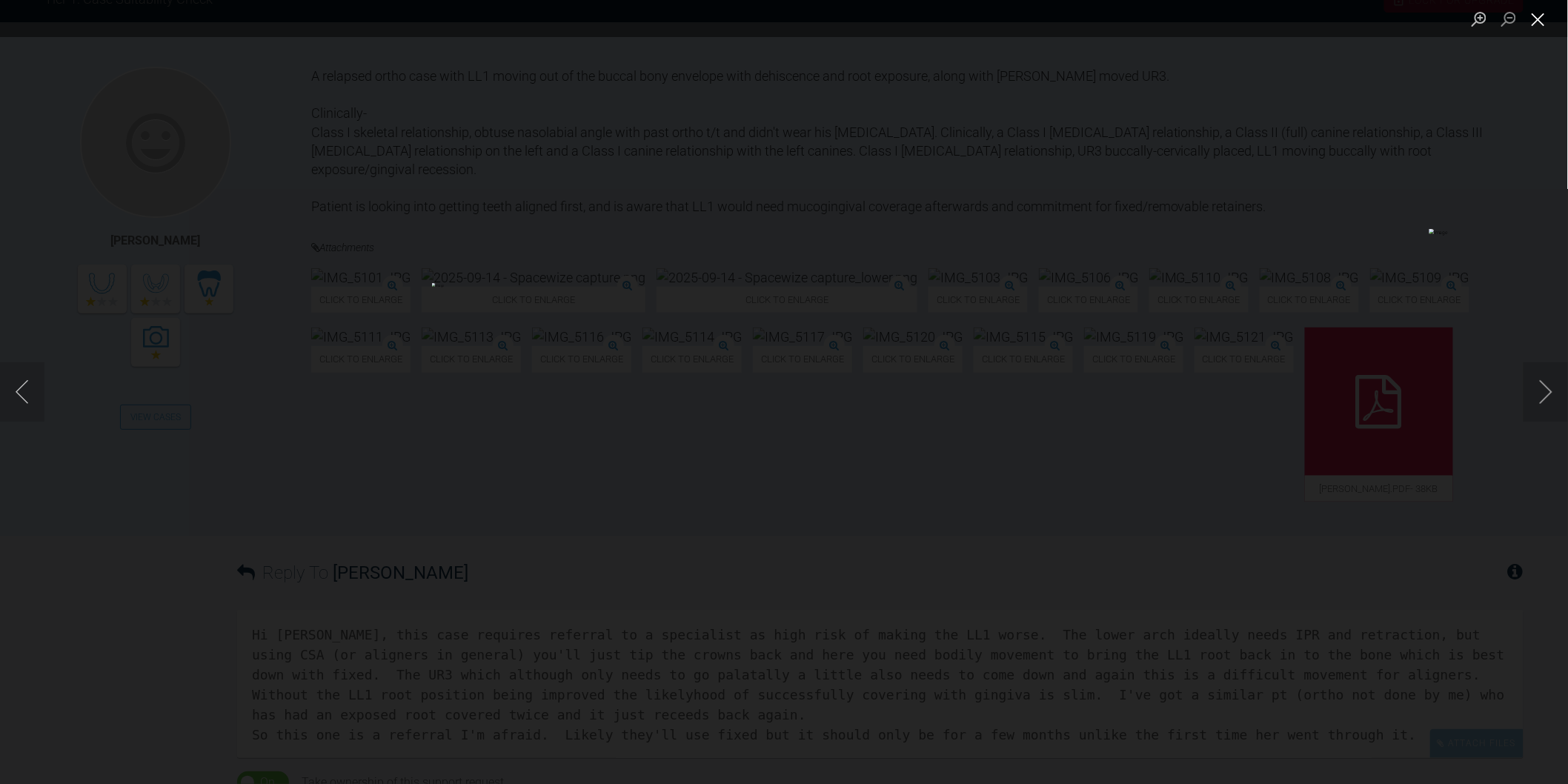
click at [1538, 26] on button "Close lightbox" at bounding box center [1539, 19] width 30 height 26
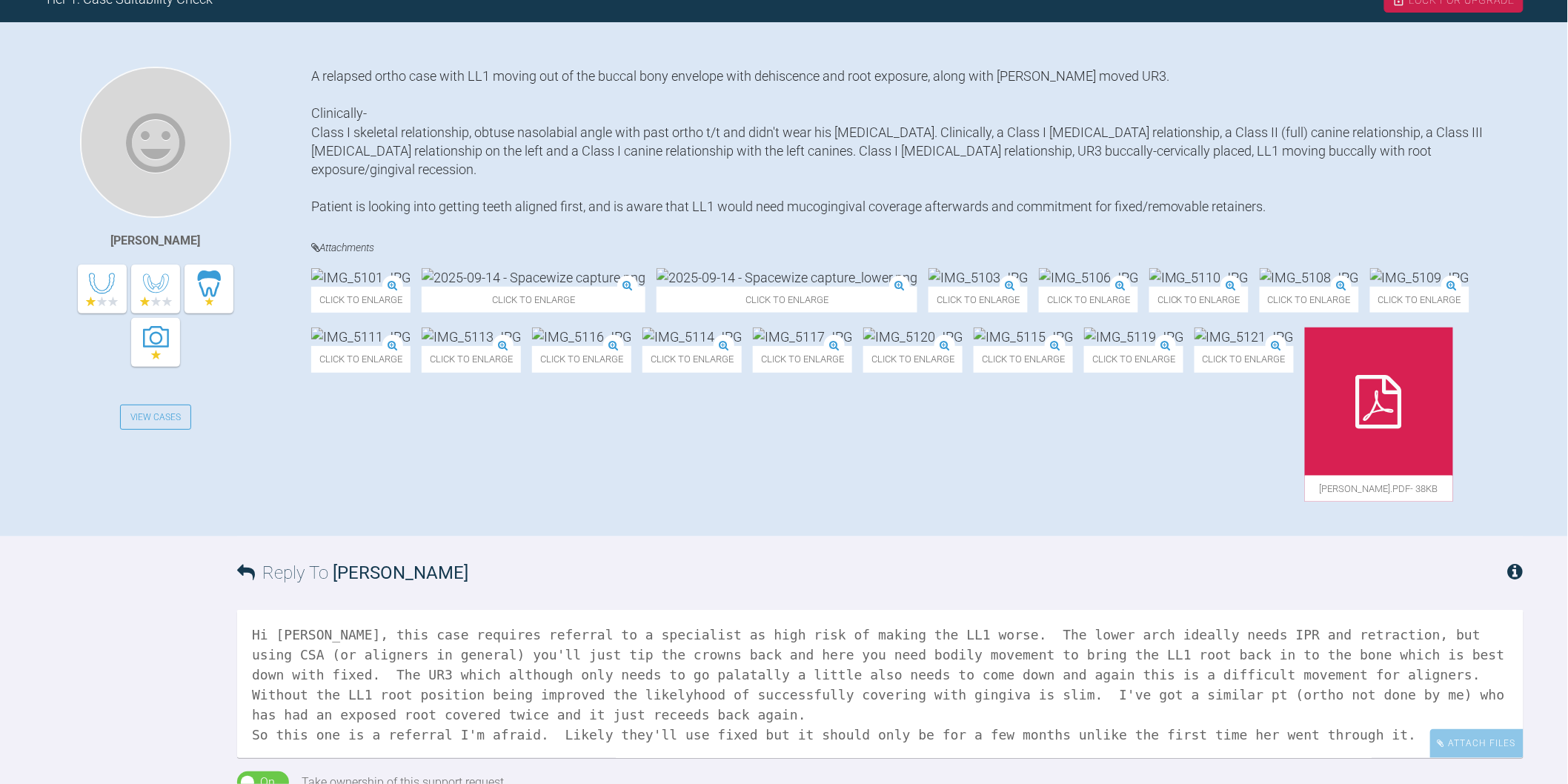
click at [632, 346] on img at bounding box center [582, 337] width 99 height 19
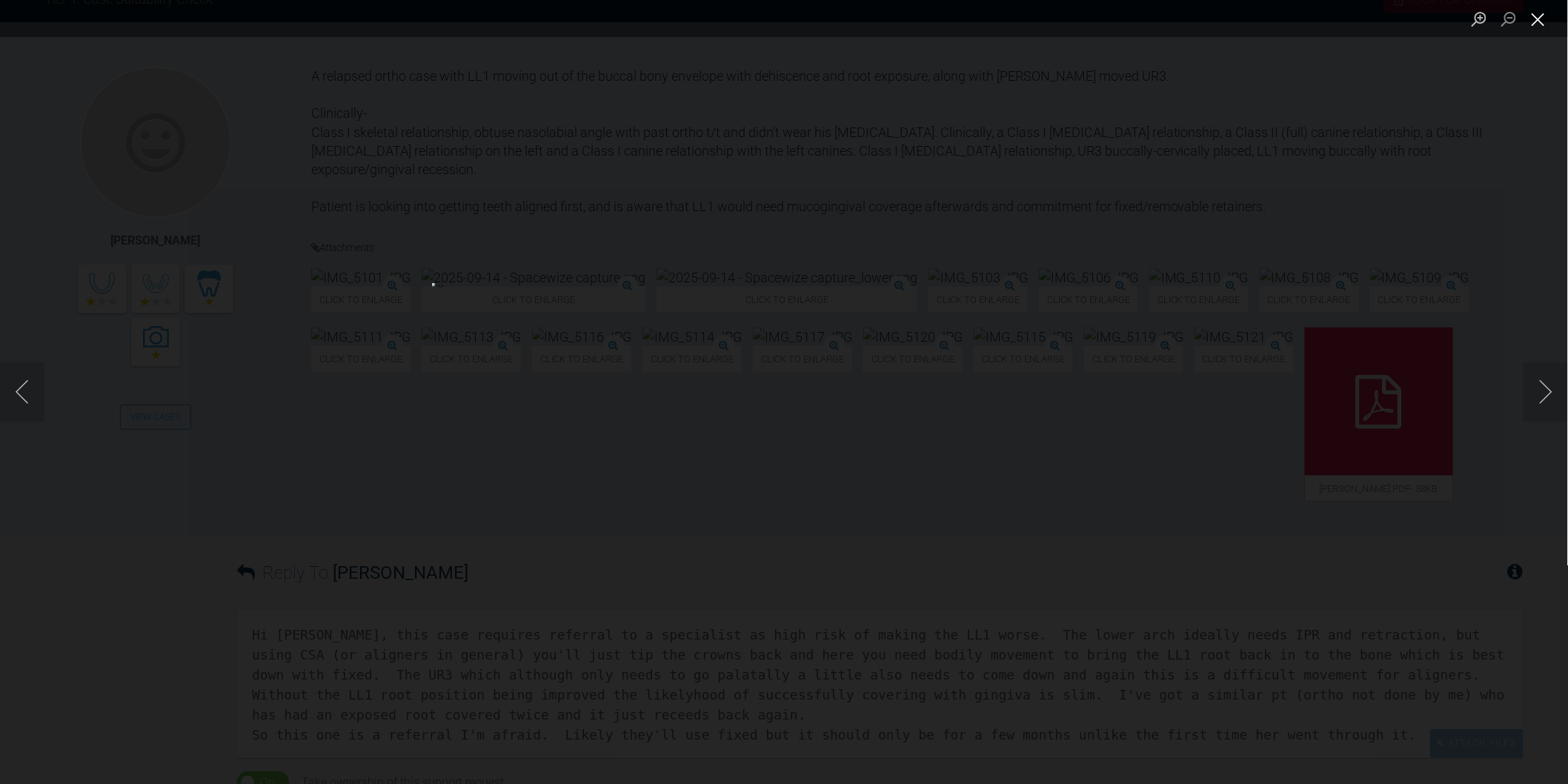
click at [1534, 18] on button "Close lightbox" at bounding box center [1539, 19] width 30 height 26
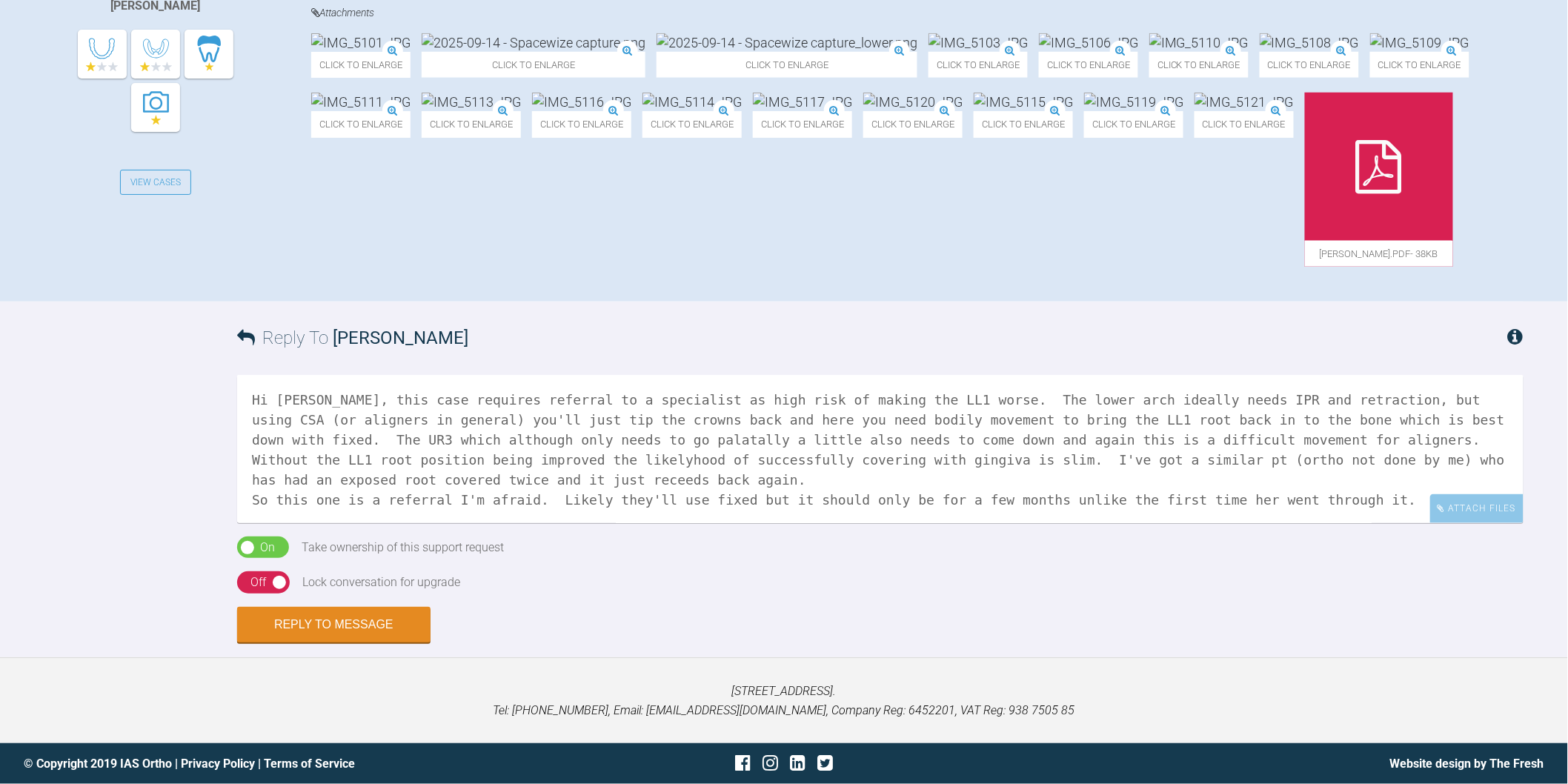
scroll to position [658, 0]
click at [1350, 523] on textarea "Hi Chaitanya, this case requires referral to a specialist as high risk of makin…" at bounding box center [880, 449] width 1287 height 148
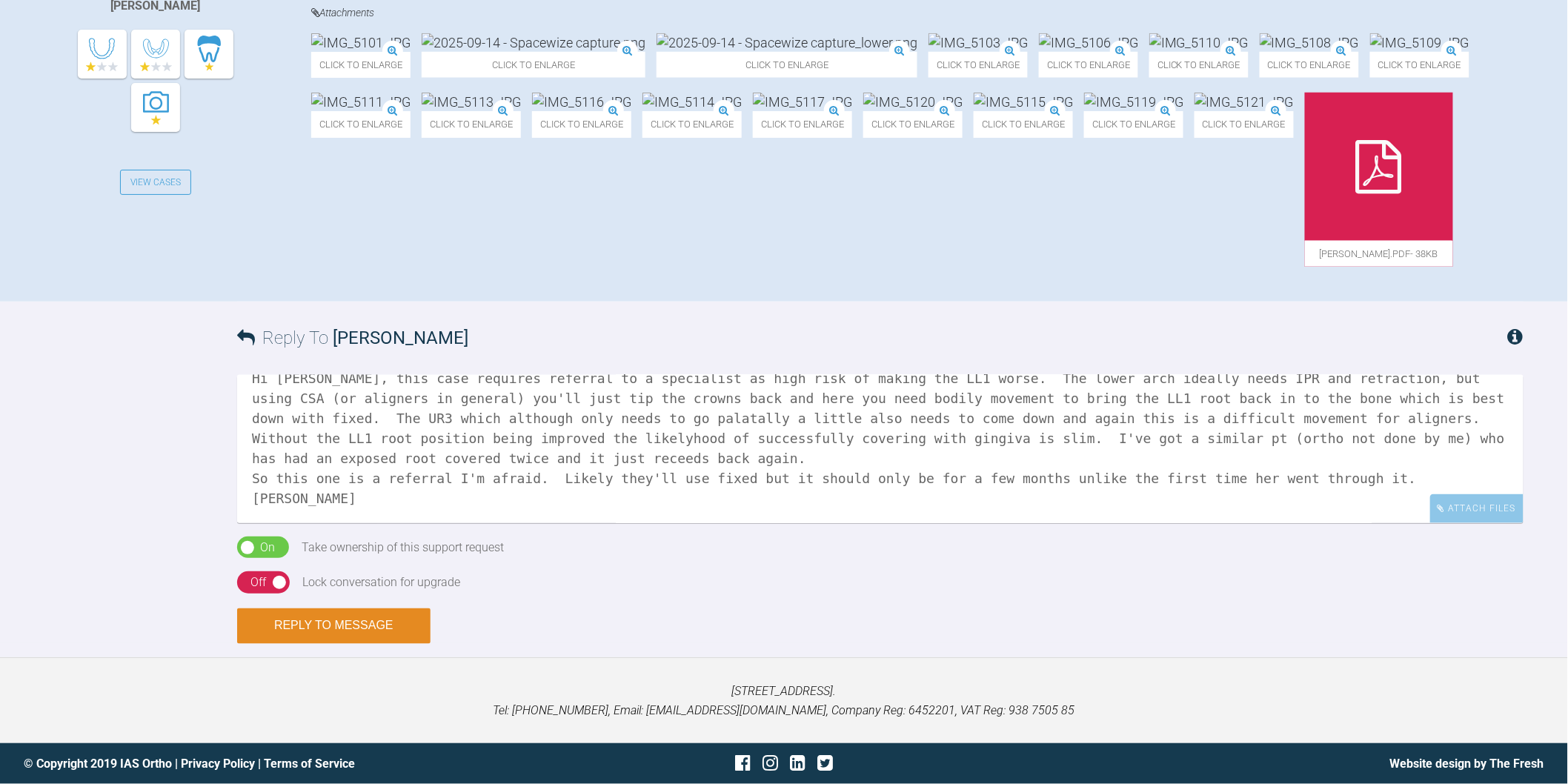
type textarea "Hi Chaitanya, this case requires referral to a specialist as high risk of makin…"
click at [384, 643] on button "Reply to Message" at bounding box center [334, 626] width 193 height 36
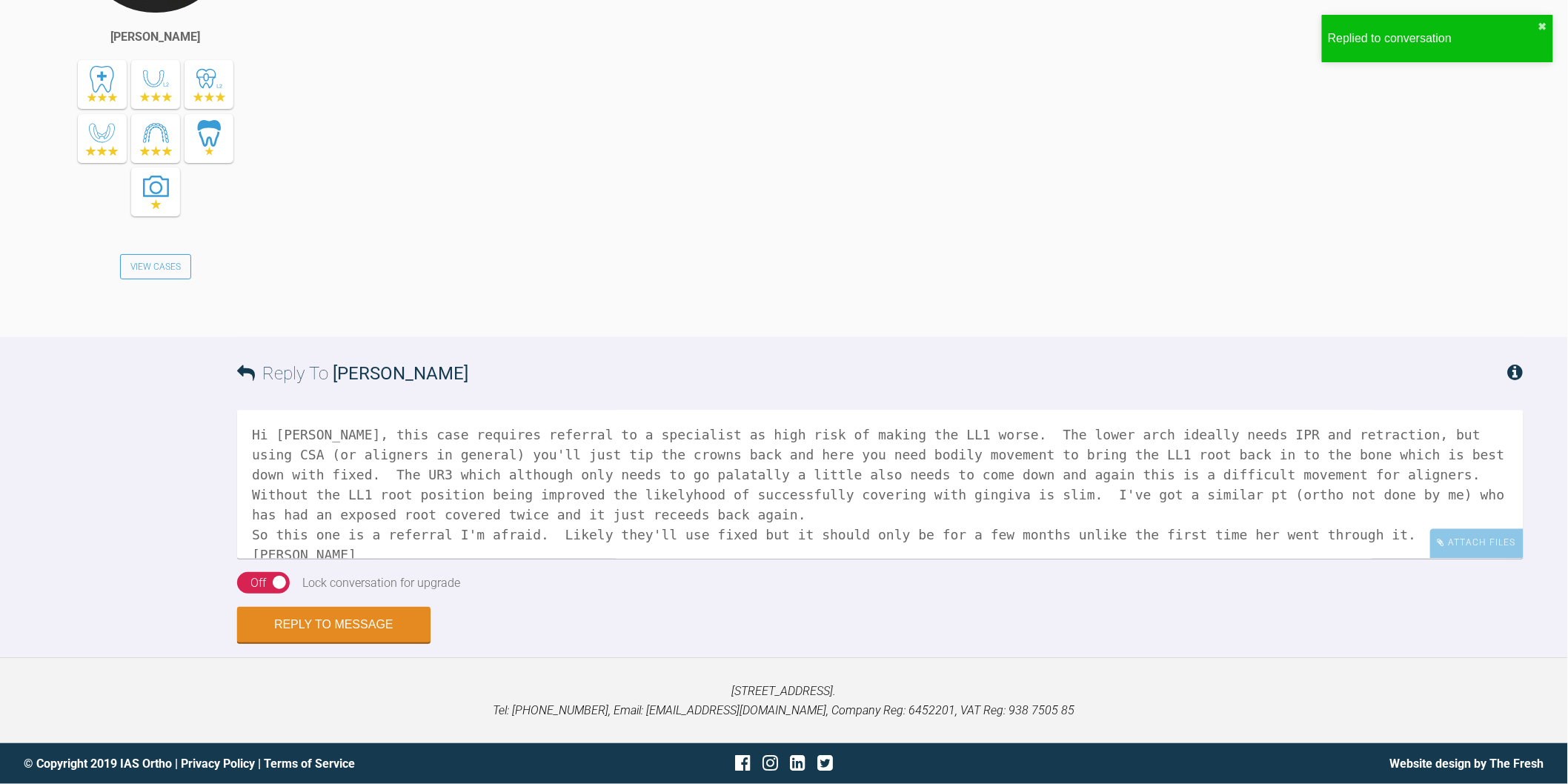
scroll to position [1086, 0]
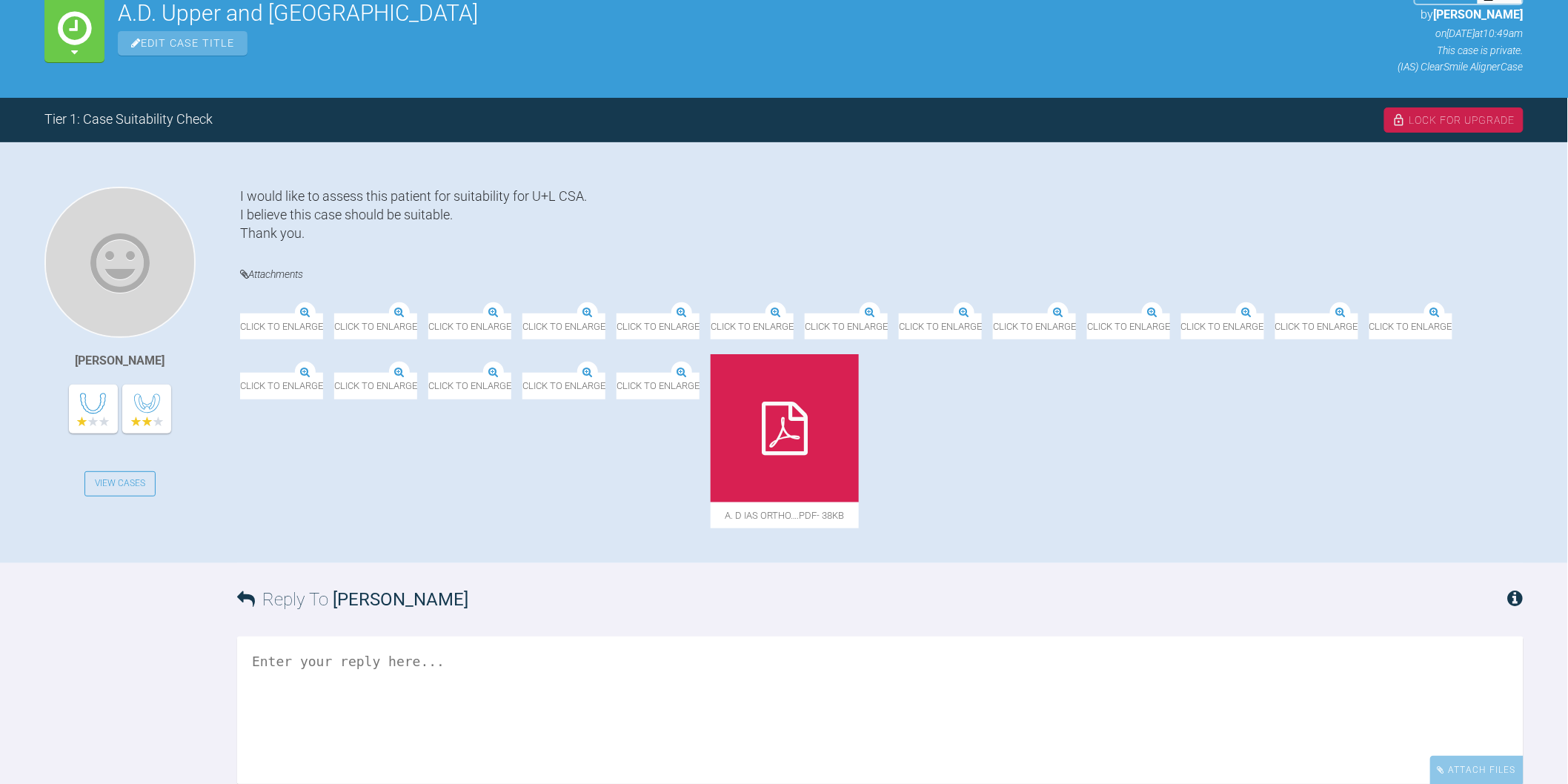
scroll to position [246, 0]
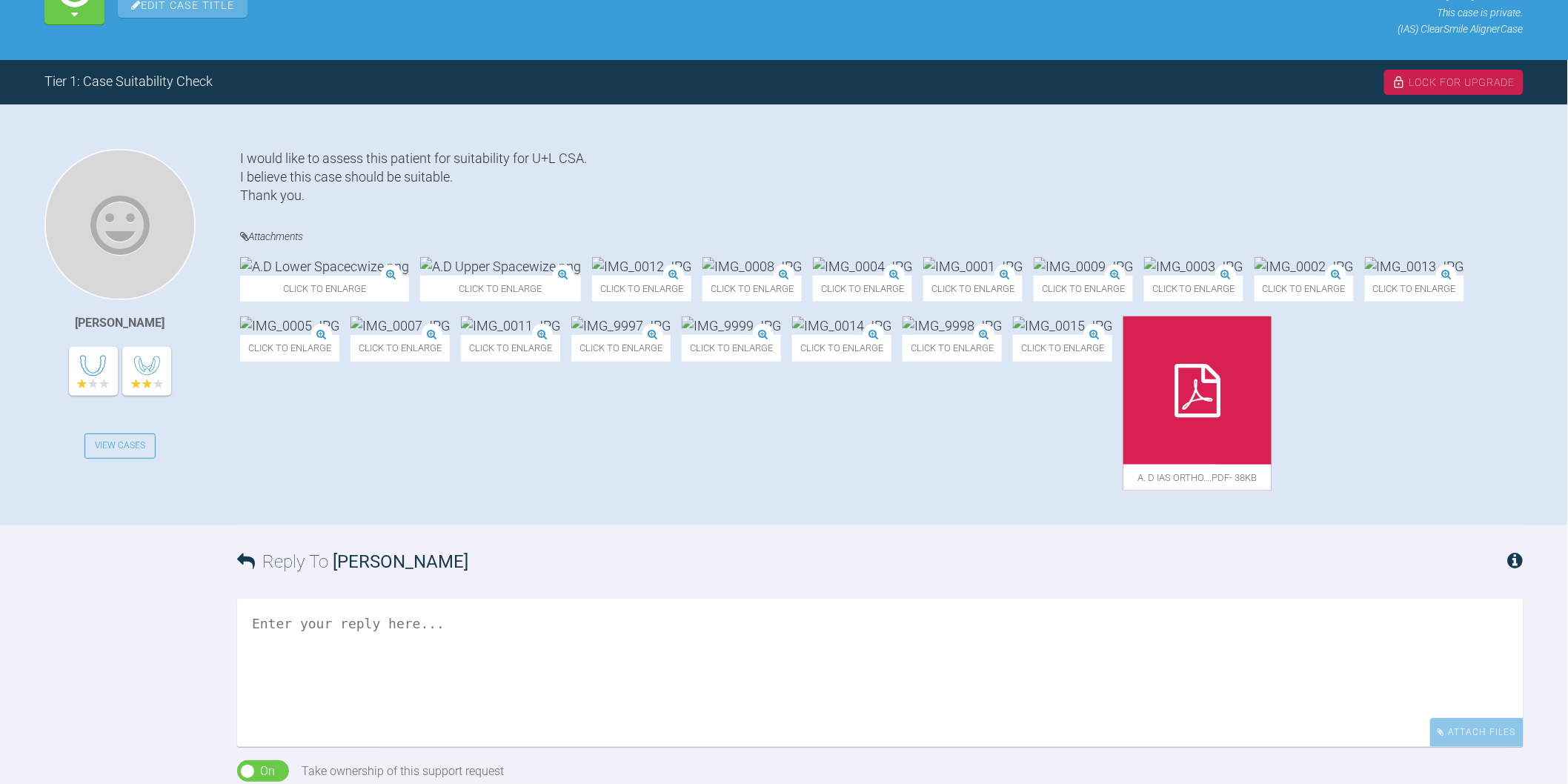
click at [349, 268] on img at bounding box center [324, 266] width 169 height 19
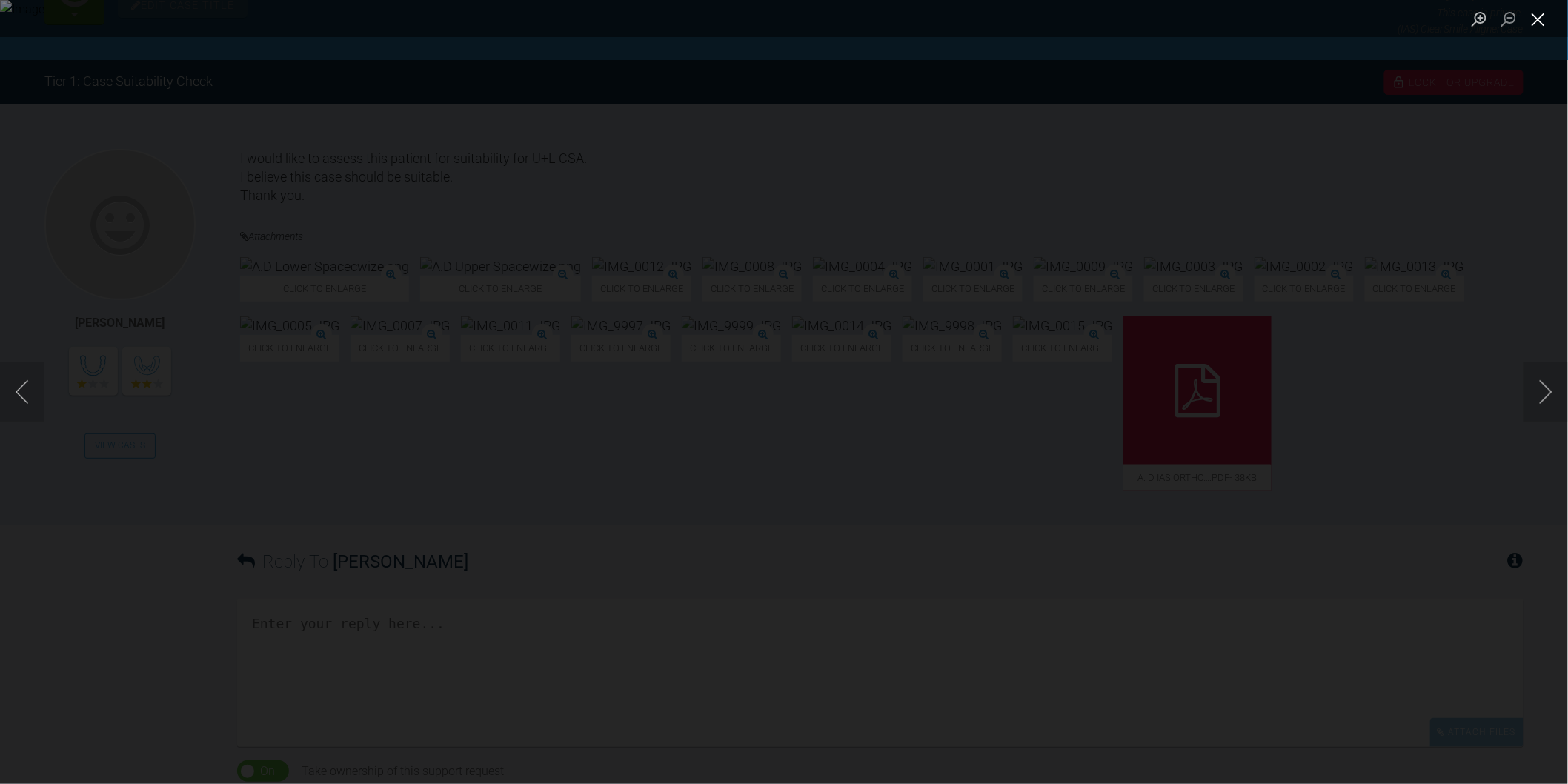
click at [1543, 16] on button "Close lightbox" at bounding box center [1539, 19] width 30 height 26
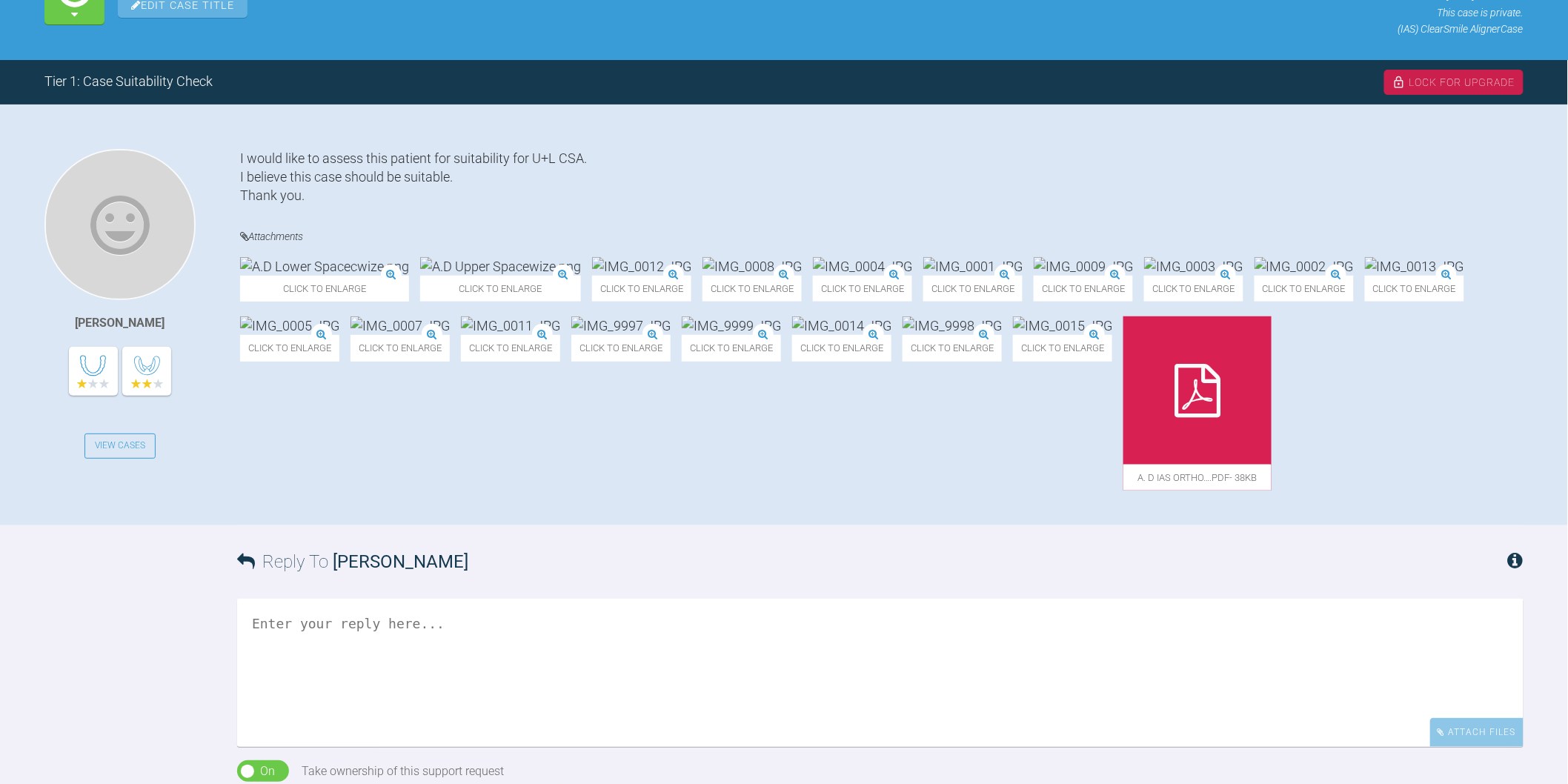
click at [487, 275] on img at bounding box center [500, 266] width 161 height 19
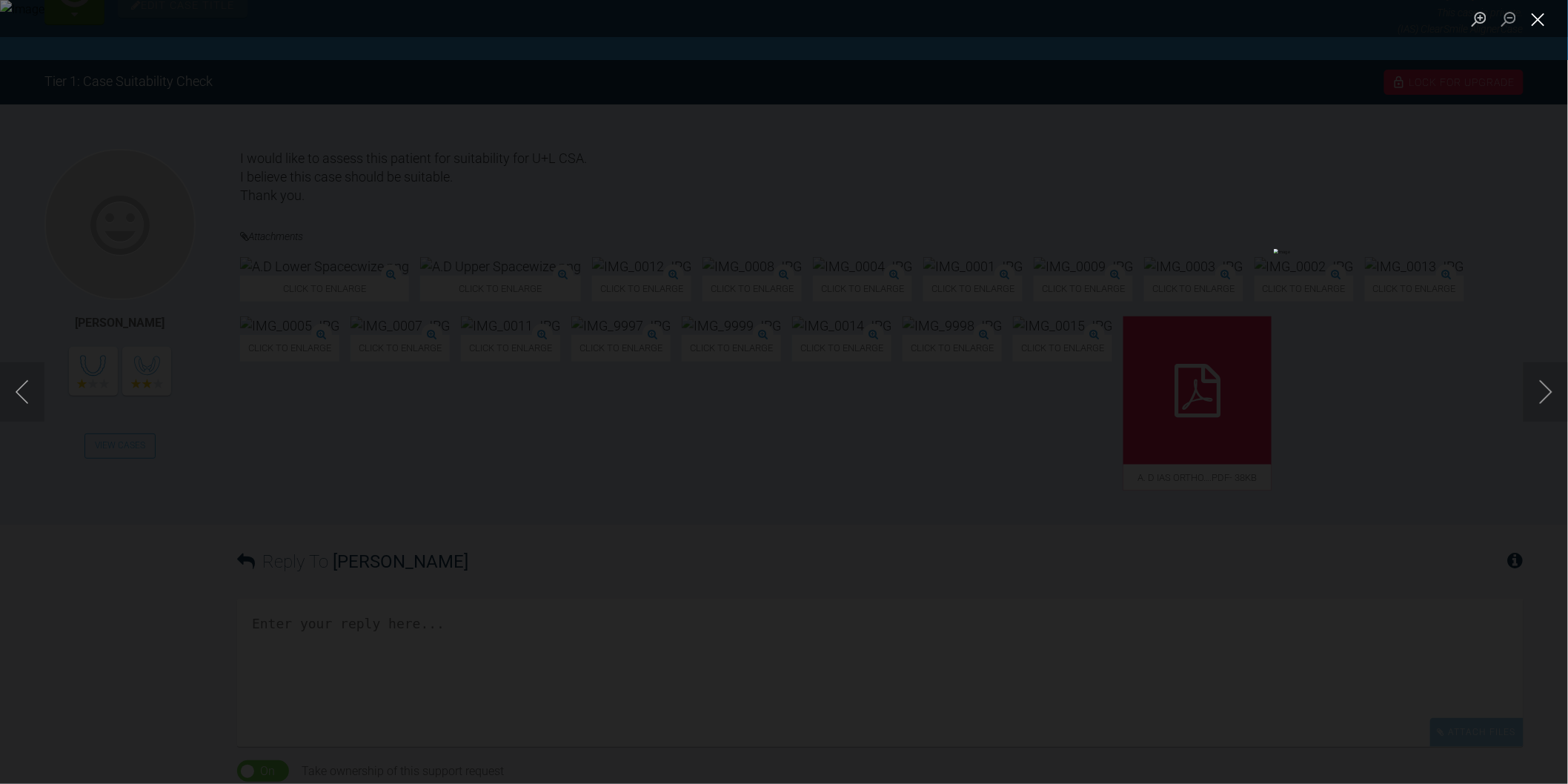
click at [1540, 28] on button "Close lightbox" at bounding box center [1539, 19] width 30 height 26
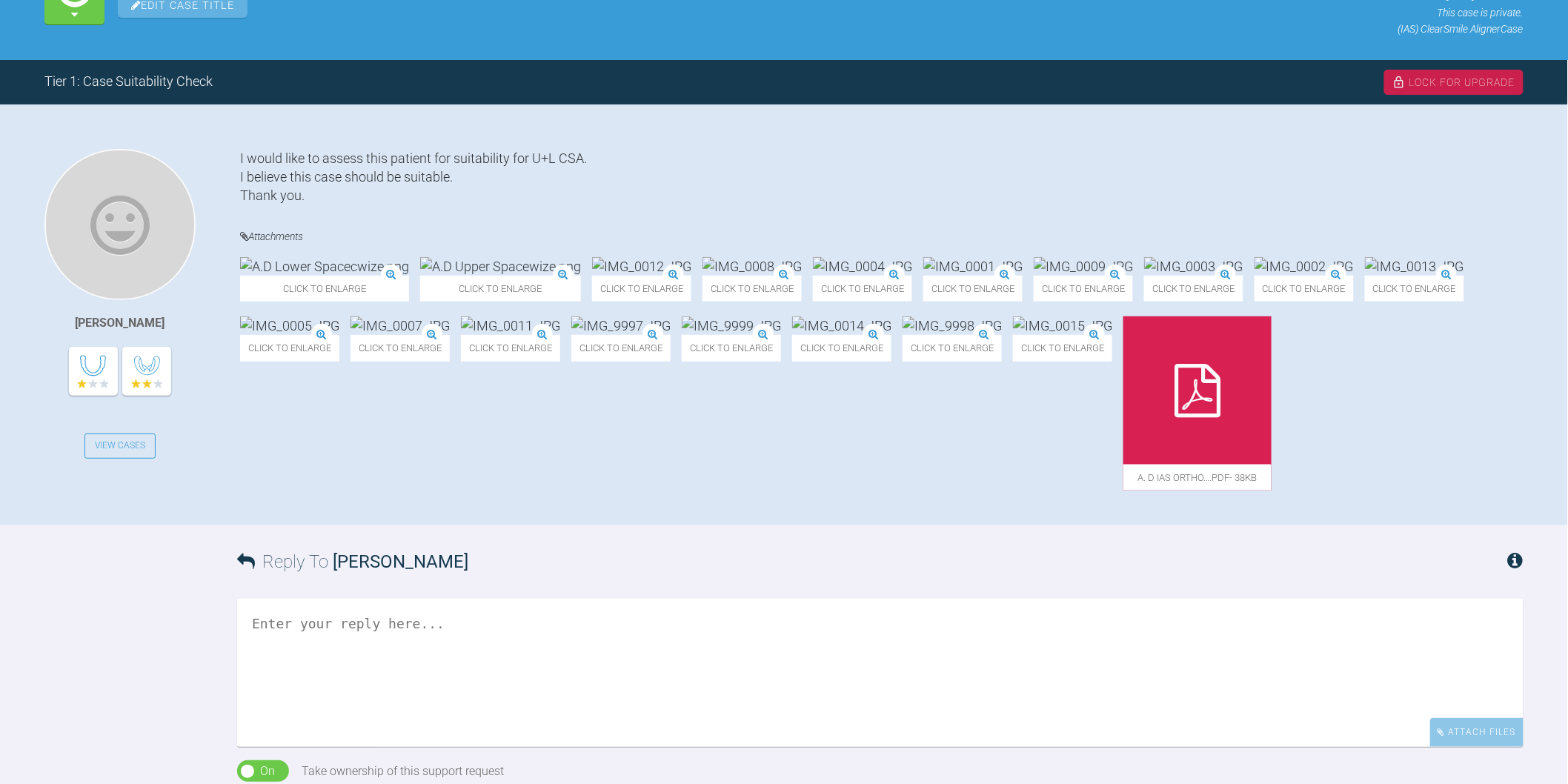
click at [802, 275] on img at bounding box center [753, 266] width 99 height 19
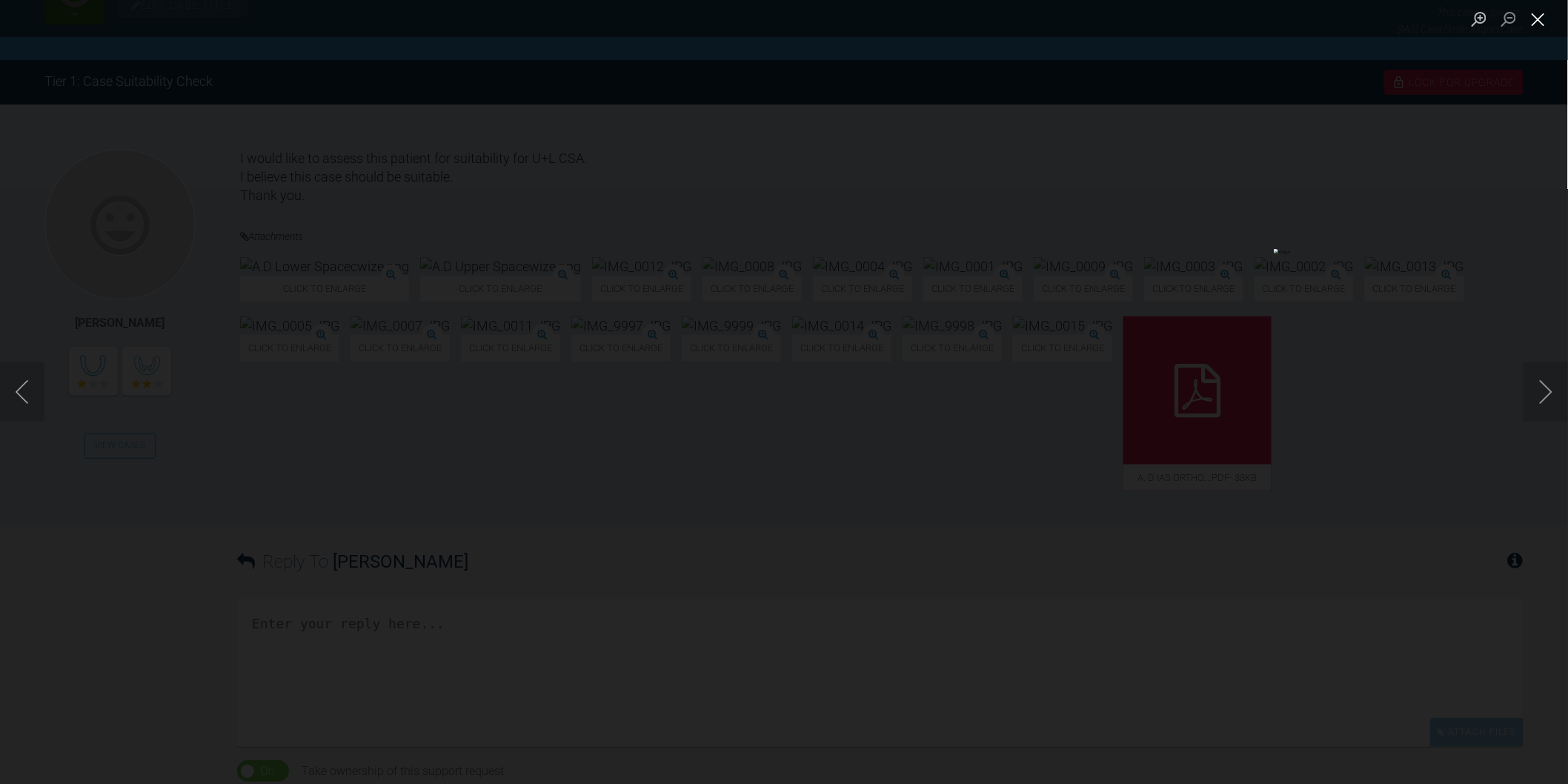
click at [1543, 25] on button "Close lightbox" at bounding box center [1539, 19] width 30 height 26
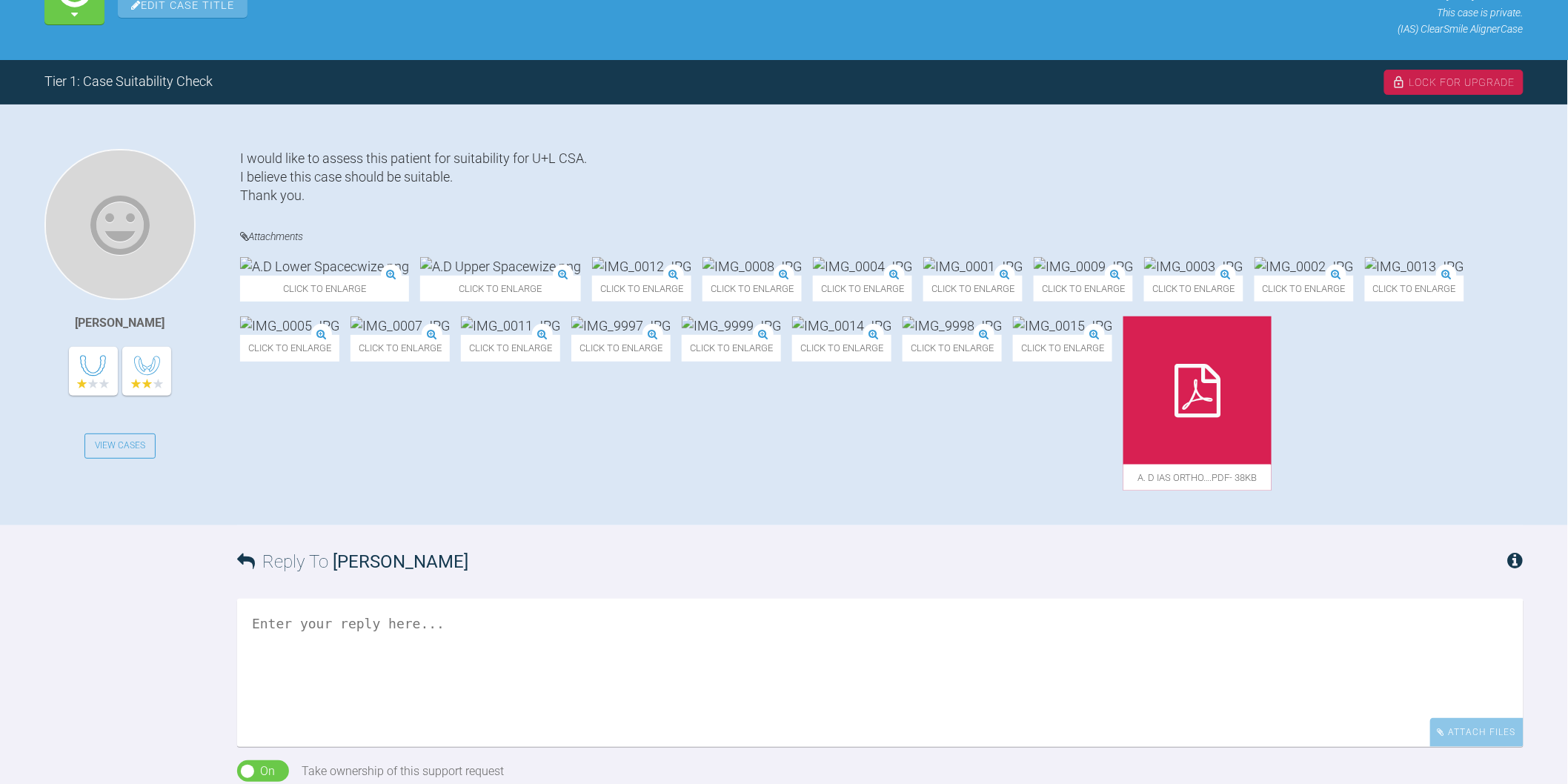
click at [356, 275] on img at bounding box center [324, 266] width 169 height 19
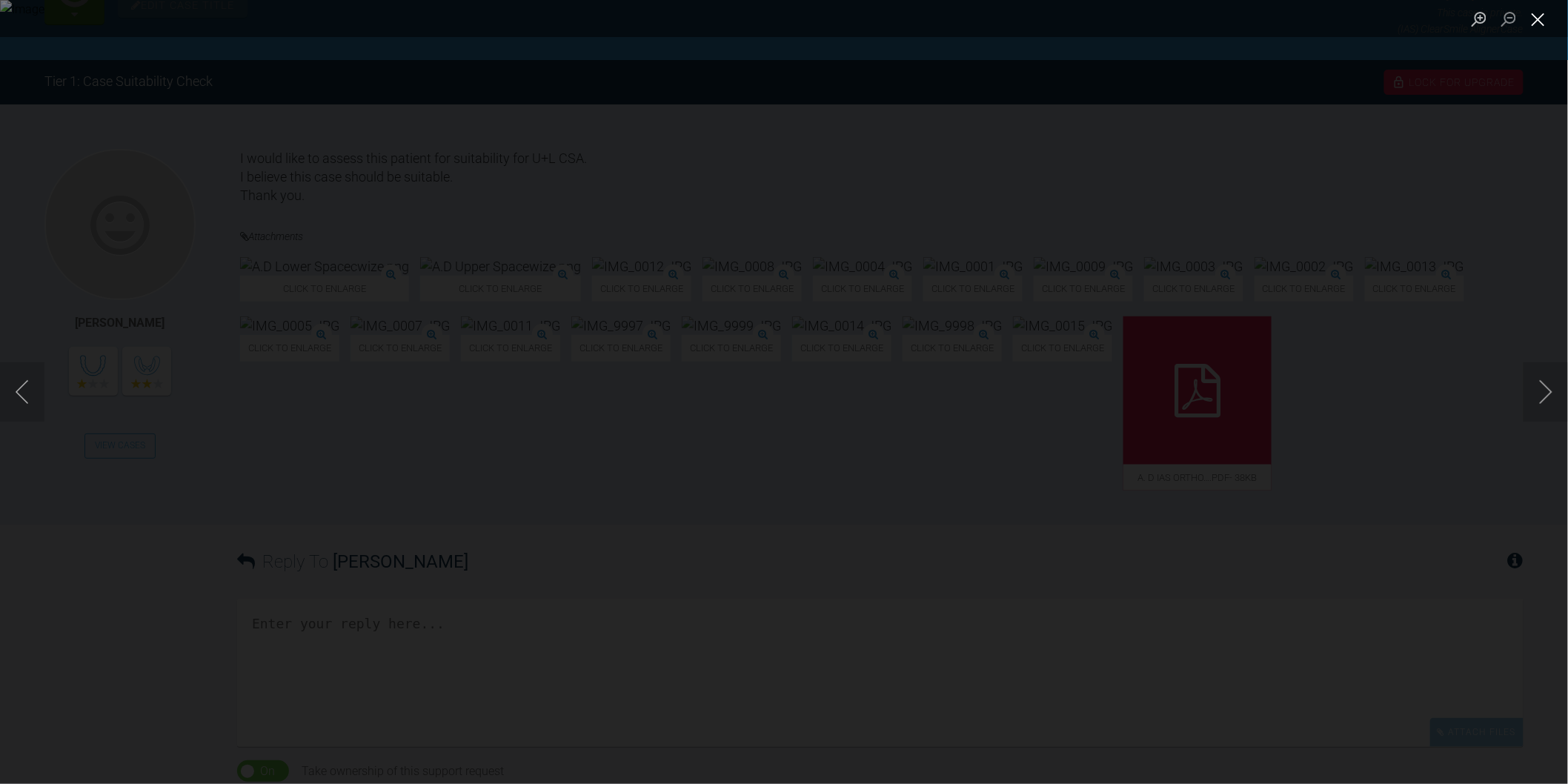
click at [1544, 19] on button "Close lightbox" at bounding box center [1539, 19] width 30 height 26
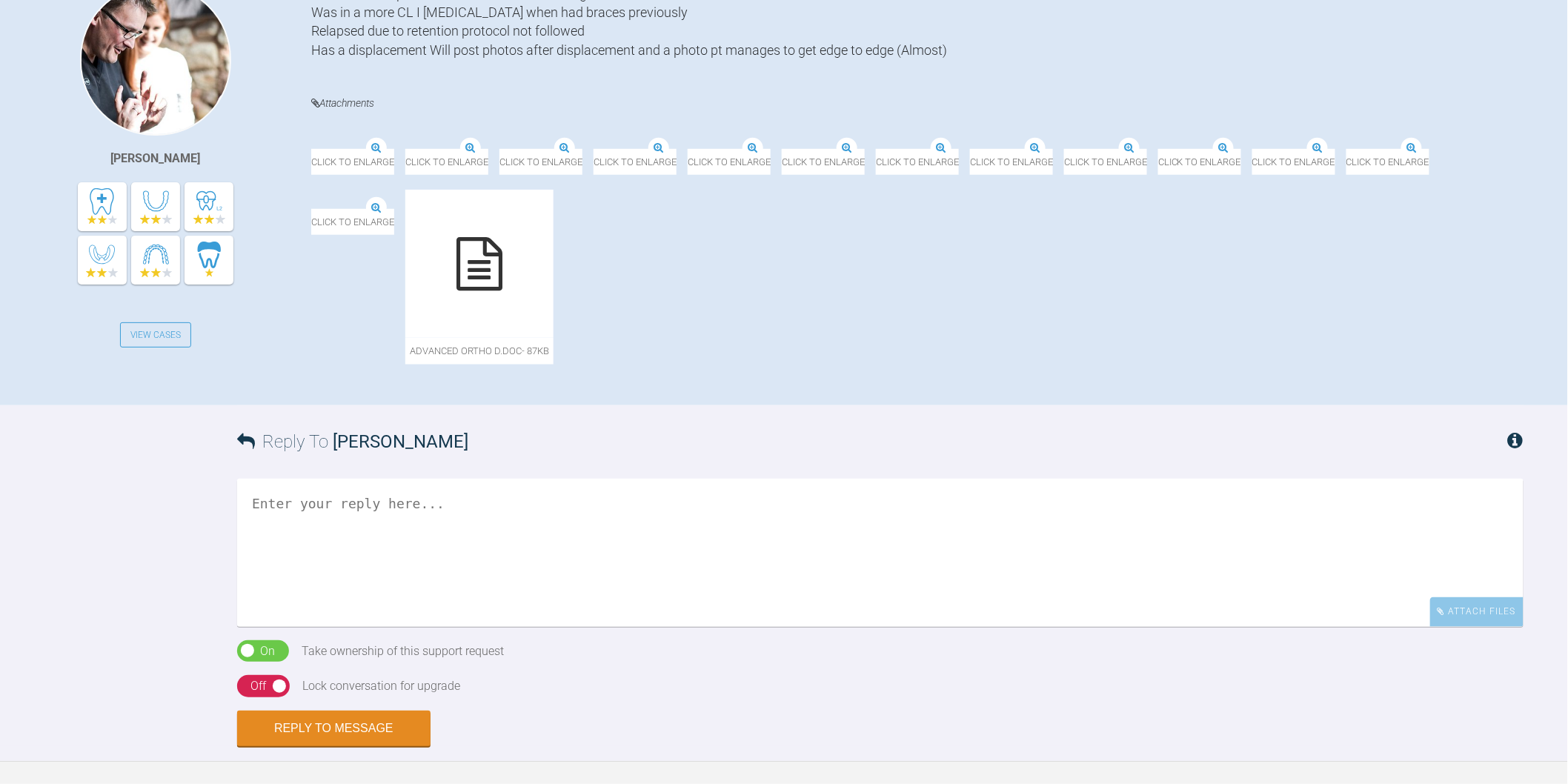
scroll to position [329, 0]
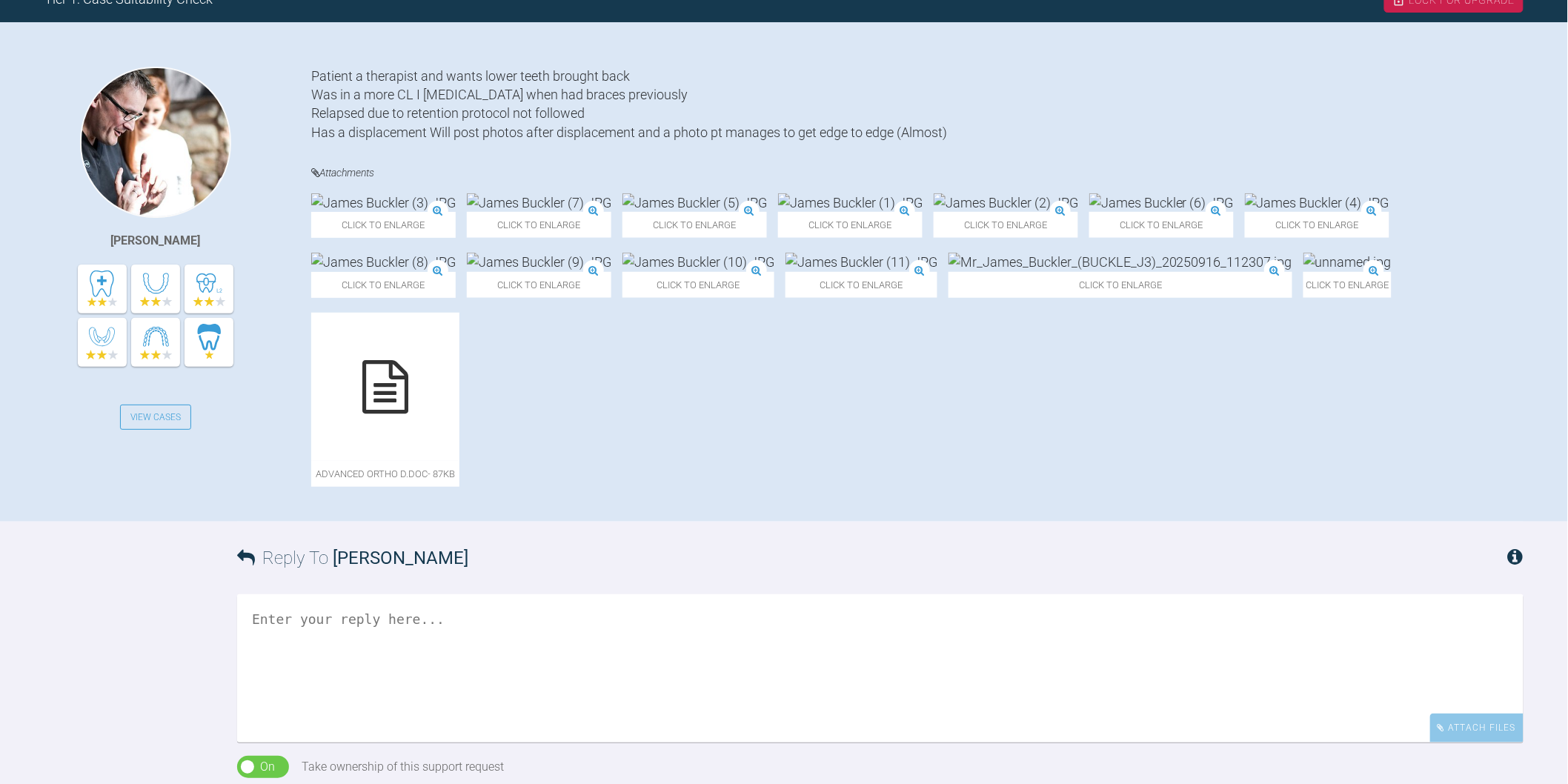
click at [409, 398] on icon at bounding box center [385, 386] width 46 height 53
